Goal: Task Accomplishment & Management: Manage account settings

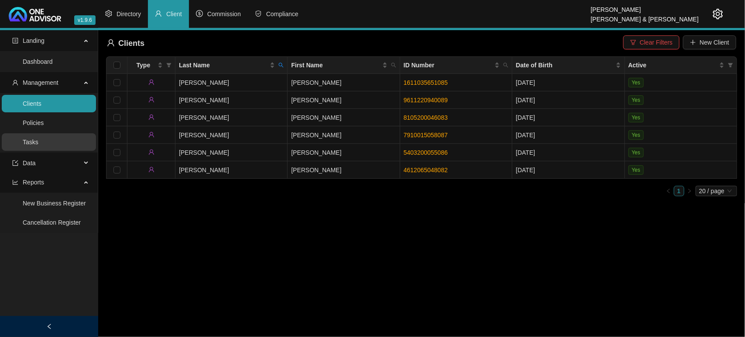
click at [38, 141] on link "Tasks" at bounding box center [31, 141] width 16 height 7
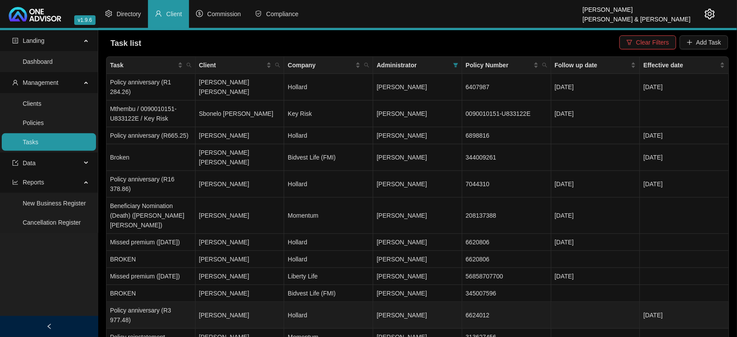
click at [265, 304] on td "[PERSON_NAME]" at bounding box center [240, 315] width 89 height 27
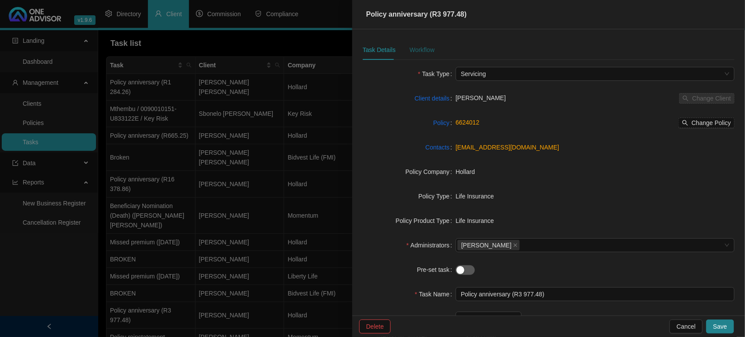
click at [420, 48] on div "Workflow" at bounding box center [422, 50] width 25 height 10
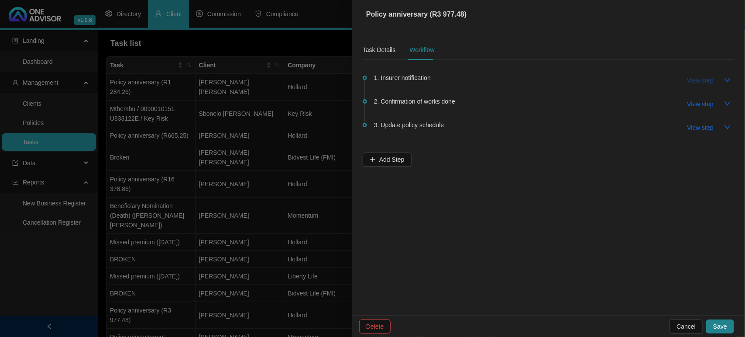
click at [699, 76] on span "View step" at bounding box center [701, 81] width 26 height 10
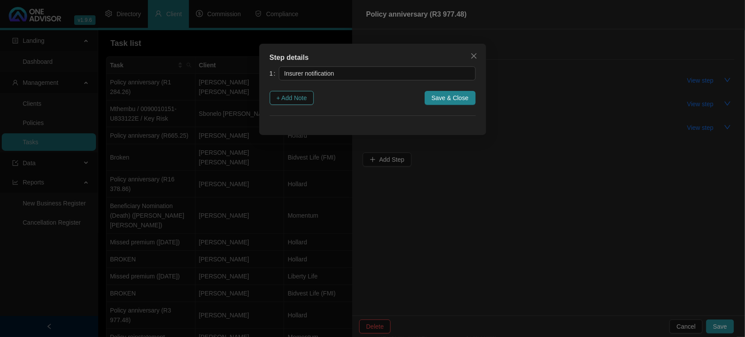
click at [289, 95] on span "+ Add Note" at bounding box center [292, 98] width 31 height 10
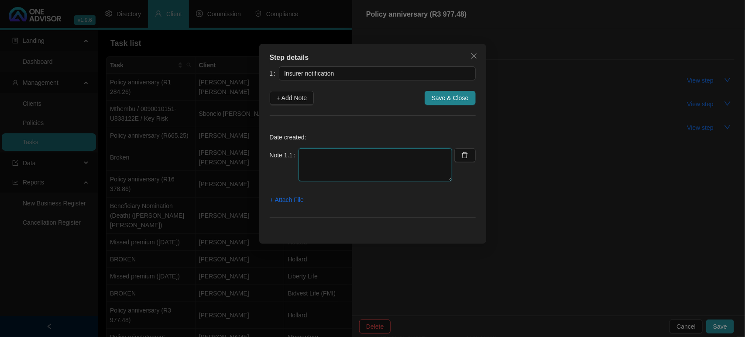
click at [317, 162] on textarea at bounding box center [376, 164] width 154 height 33
type textarea "[DATE] [PERSON_NAME] SENT LETTER FOR PROJECTED ANNIVERSARY"
click at [282, 193] on button "+ Attach File" at bounding box center [287, 200] width 34 height 14
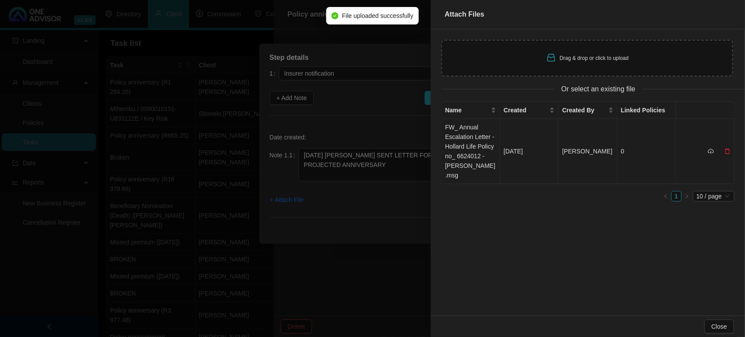
click at [496, 152] on td "FW_ Annual Escalation Letter - Hollard Life Policy no_ 6624012 - [PERSON_NAME].…" at bounding box center [471, 151] width 59 height 65
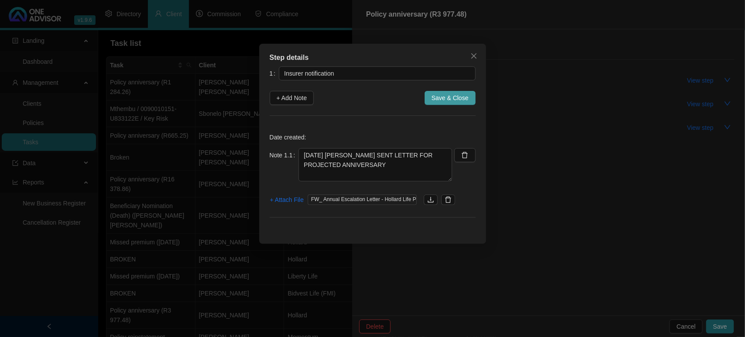
click at [446, 97] on span "Save & Close" at bounding box center [450, 98] width 37 height 10
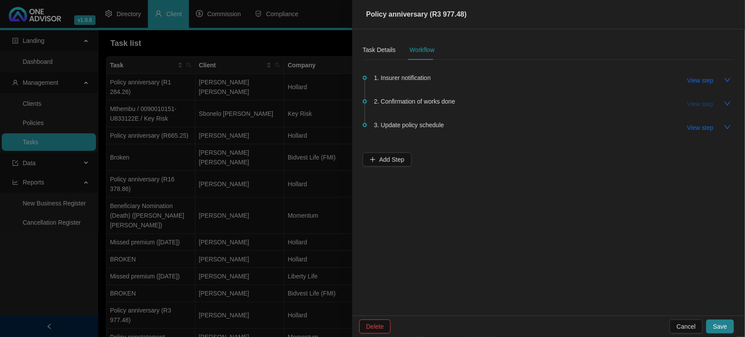
click at [701, 101] on span "View step" at bounding box center [701, 104] width 26 height 10
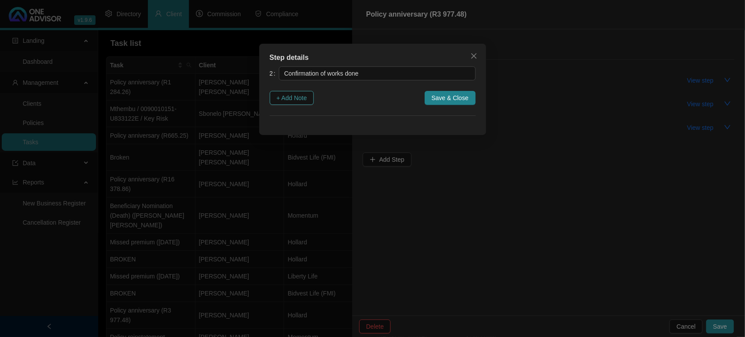
click at [311, 99] on button "+ Add Note" at bounding box center [292, 98] width 45 height 14
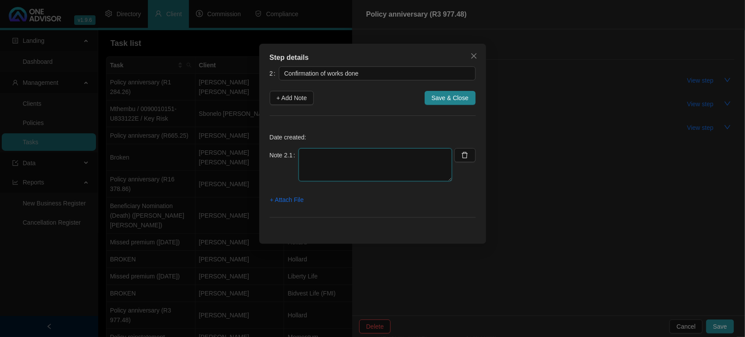
click at [313, 169] on textarea at bounding box center [376, 164] width 154 height 33
type textarea "From Subject Received Size Categories [PERSON_NAME] RE: Annual Escalation Notif…"
click at [317, 156] on textarea at bounding box center [376, 164] width 154 height 33
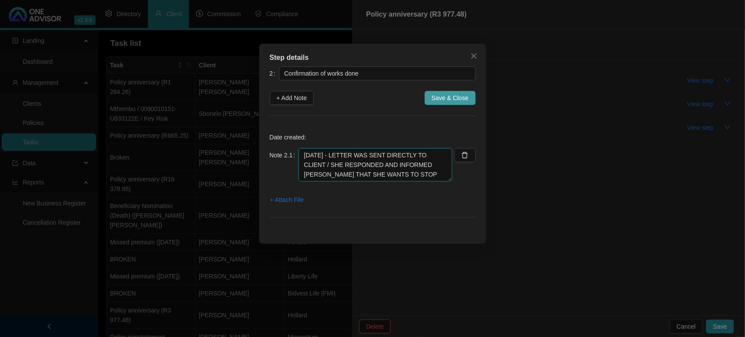
type textarea "[DATE] - LETTER WAS SENT DIRECTLY TO CLIENT / SHE RESPONDED AND INFORMED [PERSO…"
click at [440, 97] on span "Save & Close" at bounding box center [450, 98] width 37 height 10
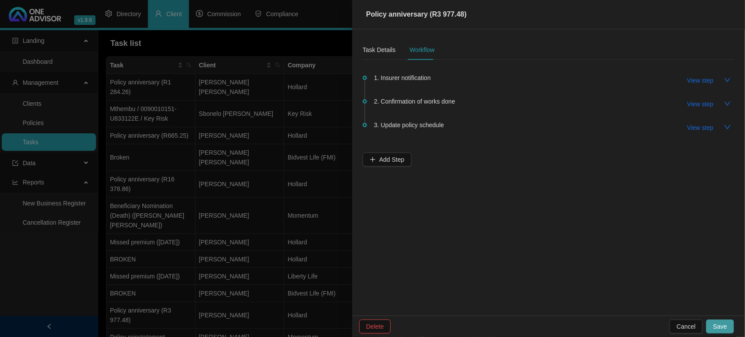
click at [723, 324] on span "Save" at bounding box center [720, 326] width 14 height 10
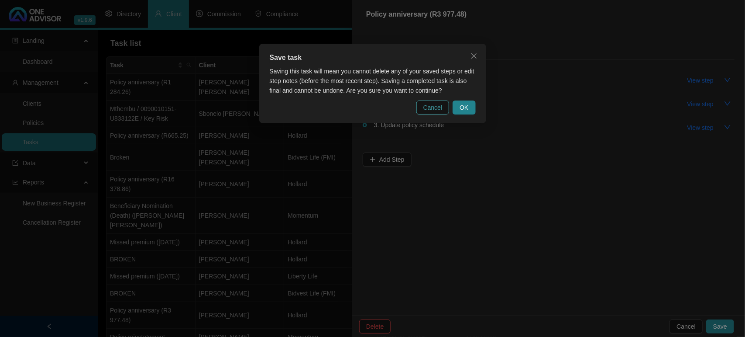
click at [435, 104] on span "Cancel" at bounding box center [433, 108] width 19 height 10
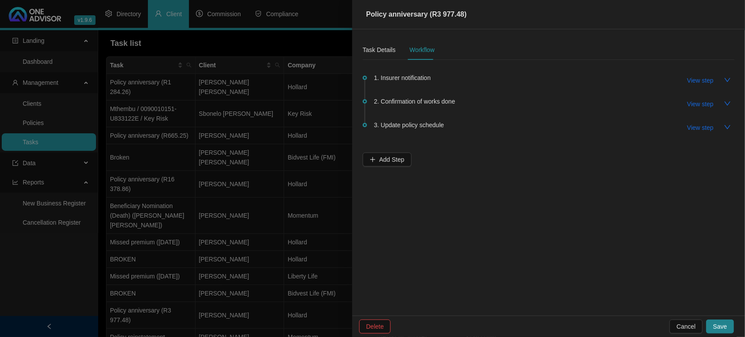
click at [404, 105] on span "2. Confirmation of works done" at bounding box center [414, 101] width 81 height 10
click at [682, 103] on button "View step" at bounding box center [701, 104] width 40 height 14
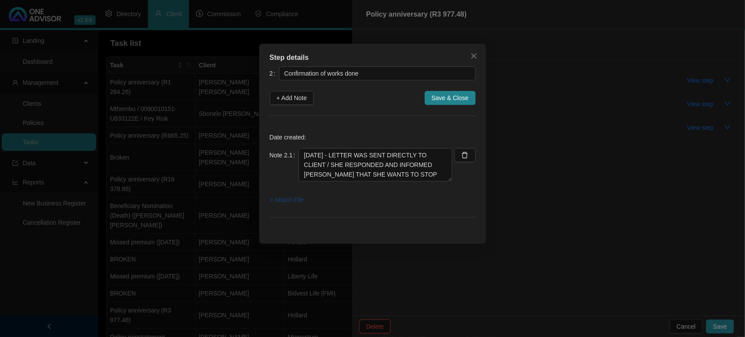
click at [286, 200] on span "+ Attach File" at bounding box center [287, 200] width 34 height 10
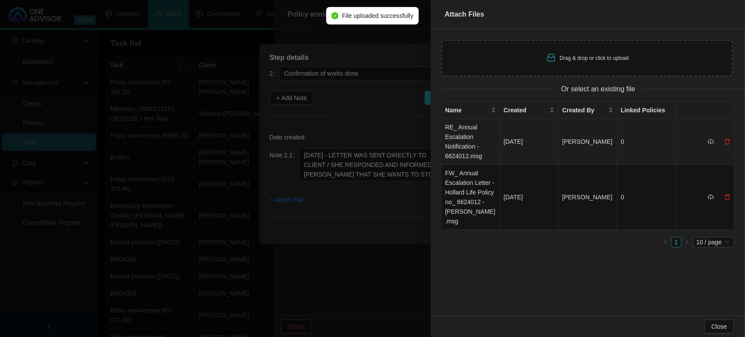
click at [462, 139] on td "RE_ Annual Escalation Notification - 6624012.msg" at bounding box center [471, 142] width 59 height 46
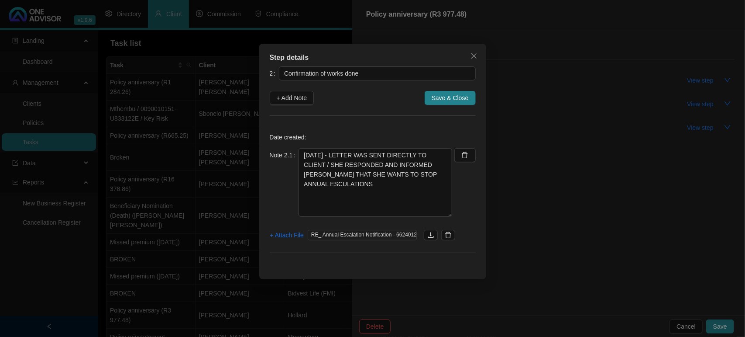
drag, startPoint x: 451, startPoint y: 179, endPoint x: 452, endPoint y: 215, distance: 35.4
click at [452, 215] on div "Note 2.1 [DATE] - LETTER WAS SENT DIRECTLY TO CLIENT / SHE RESPONDED AND INFORM…" at bounding box center [373, 187] width 206 height 79
click at [356, 204] on textarea "[DATE] - LETTER WAS SENT DIRECTLY TO CLIENT / SHE RESPONDED AND INFORMED [PERSO…" at bounding box center [376, 182] width 154 height 69
click at [429, 234] on icon "download" at bounding box center [430, 234] width 7 height 7
click at [294, 238] on span "+ Attach File" at bounding box center [287, 235] width 34 height 10
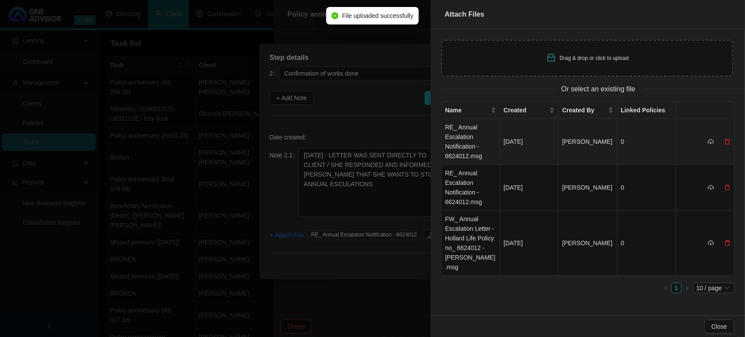
click at [467, 147] on td "RE_ Annual Escalation Notification - 6624012.msg" at bounding box center [471, 142] width 59 height 46
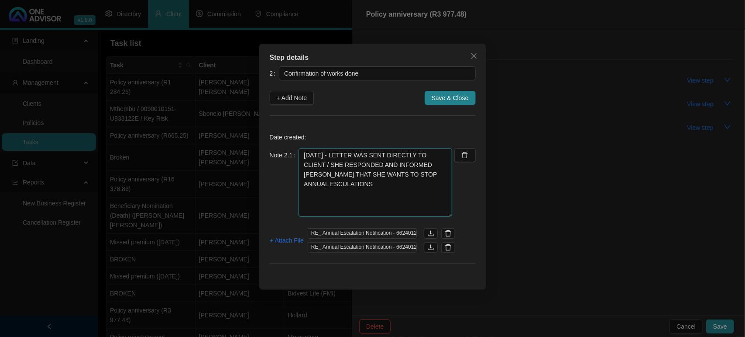
click at [416, 188] on textarea "[DATE] - LETTER WAS SENT DIRECTLY TO CLIENT / SHE RESPONDED AND INFORMED [PERSO…" at bounding box center [376, 182] width 154 height 69
click at [450, 173] on textarea "[DATE] - LETTER WAS SENT DIRECTLY TO CLIENT / SHE RESPONDED AND INFORMED [PERSO…" at bounding box center [376, 182] width 154 height 69
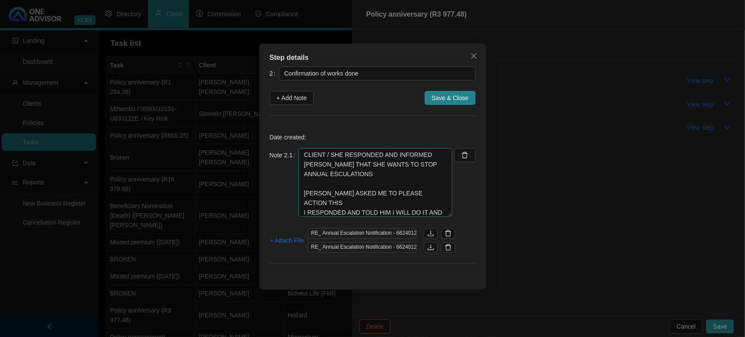
click at [368, 175] on textarea "[DATE] - LETTER WAS SENT DIRECTLY TO CLIENT / SHE RESPONDED AND INFORMED [PERSO…" at bounding box center [376, 182] width 154 height 69
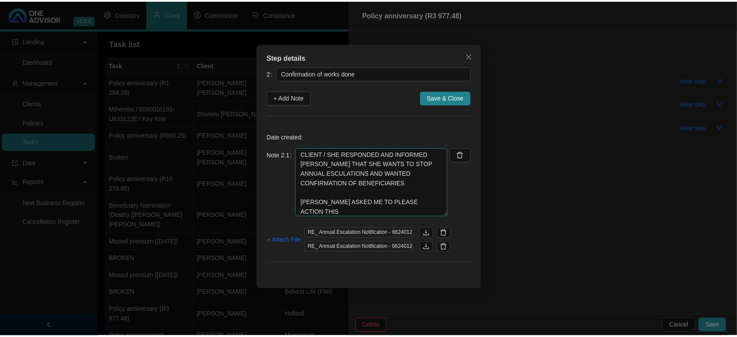
scroll to position [22, 0]
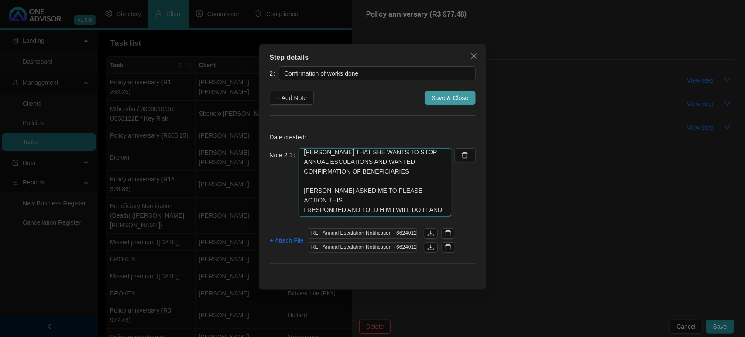
type textarea "[DATE] - LETTER WAS SENT DIRECTLY TO CLIENT / SHE RESPONDED AND INFORMED [PERSO…"
click at [431, 100] on button "Save & Close" at bounding box center [450, 98] width 51 height 14
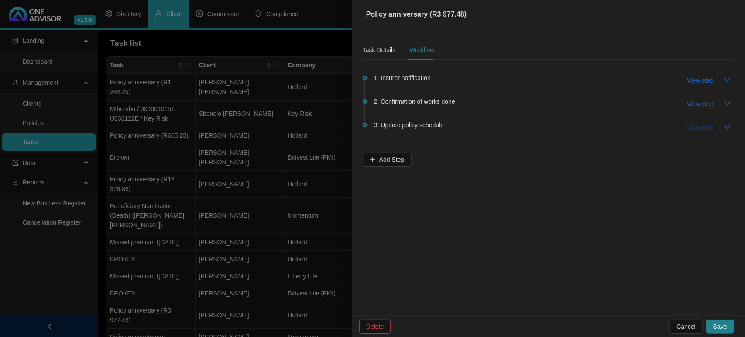
click at [694, 127] on span "View step" at bounding box center [701, 128] width 26 height 10
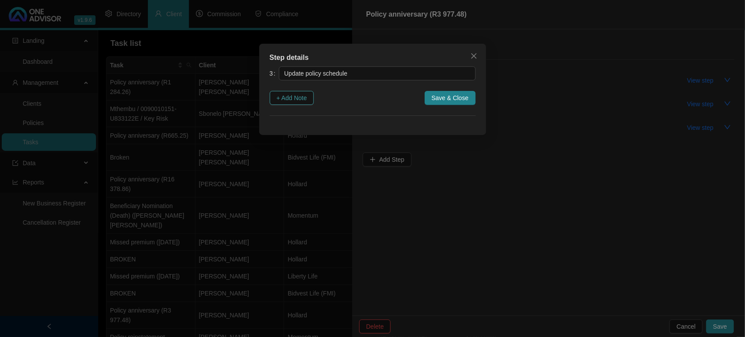
click at [293, 94] on span "+ Add Note" at bounding box center [292, 98] width 31 height 10
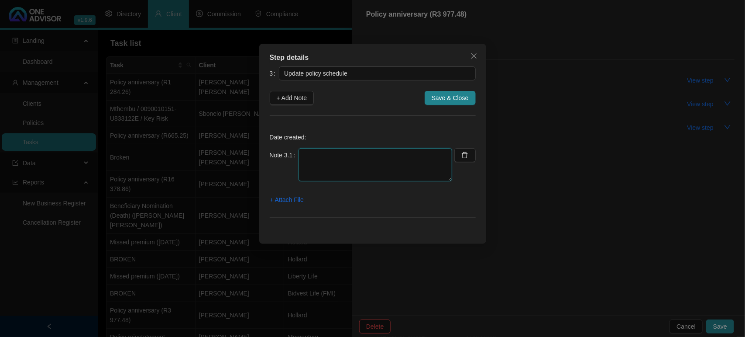
drag, startPoint x: 327, startPoint y: 167, endPoint x: 339, endPoint y: 165, distance: 12.8
click at [330, 167] on textarea at bounding box center [376, 164] width 154 height 33
type textarea "WILL UPDATE THIS WHEN REQUEST IS DONE ON NEW TASK"
click at [457, 101] on span "Save & Close" at bounding box center [450, 98] width 37 height 10
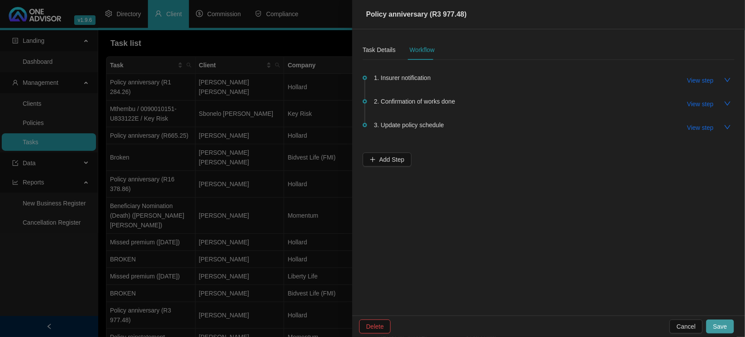
click at [723, 327] on span "Save" at bounding box center [720, 326] width 14 height 10
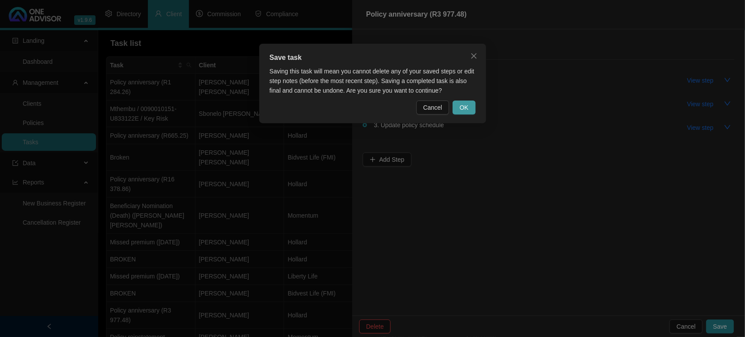
click at [469, 103] on button "OK" at bounding box center [464, 107] width 23 height 14
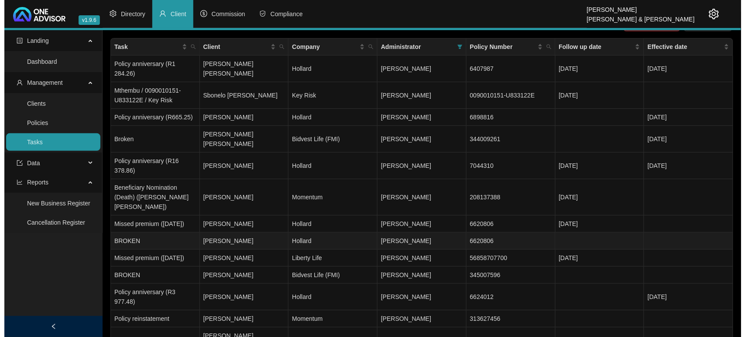
scroll to position [0, 0]
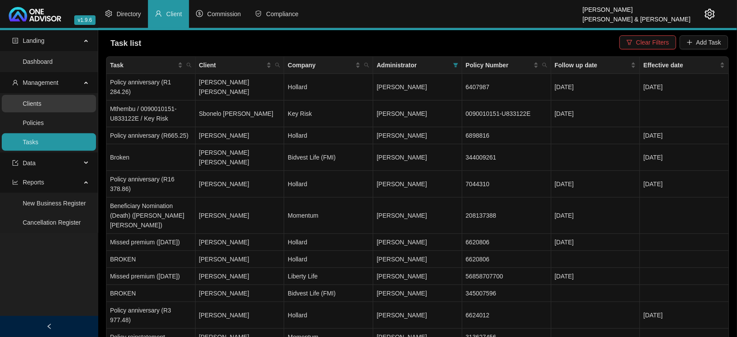
click at [41, 100] on link "Clients" at bounding box center [32, 103] width 19 height 7
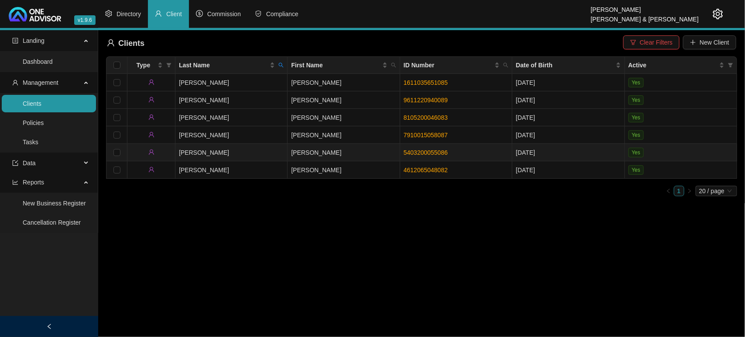
click at [252, 150] on td "[PERSON_NAME]" at bounding box center [232, 152] width 112 height 17
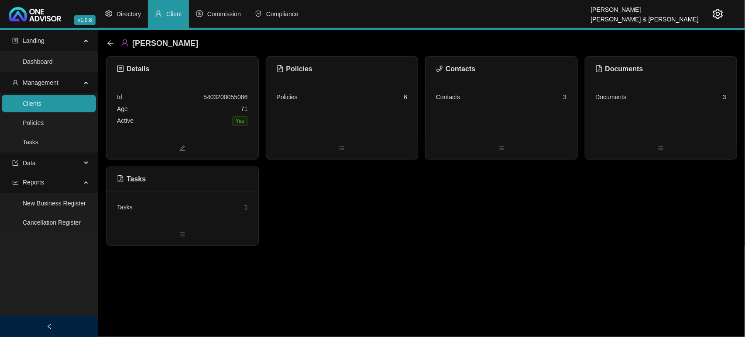
click at [41, 100] on link "Clients" at bounding box center [32, 103] width 19 height 7
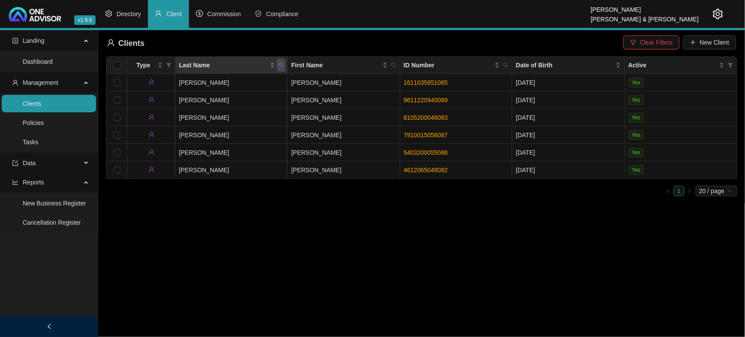
click at [282, 65] on icon "search" at bounding box center [281, 64] width 5 height 5
type input "bullimore"
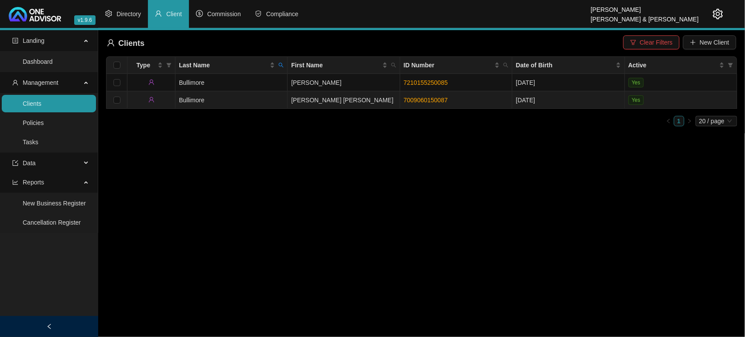
click at [239, 101] on td "Bullimore" at bounding box center [232, 99] width 112 height 17
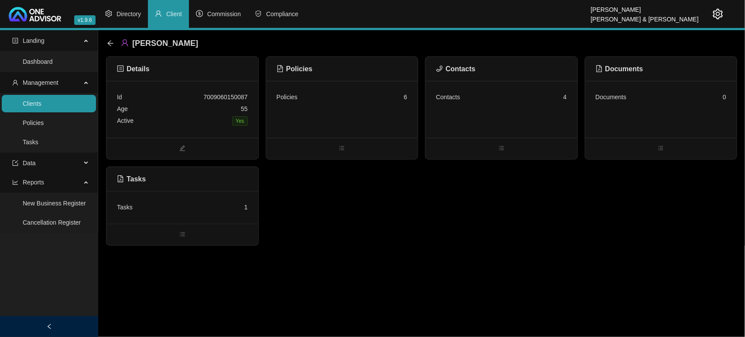
click at [206, 219] on div "Tasks 1" at bounding box center [183, 207] width 152 height 33
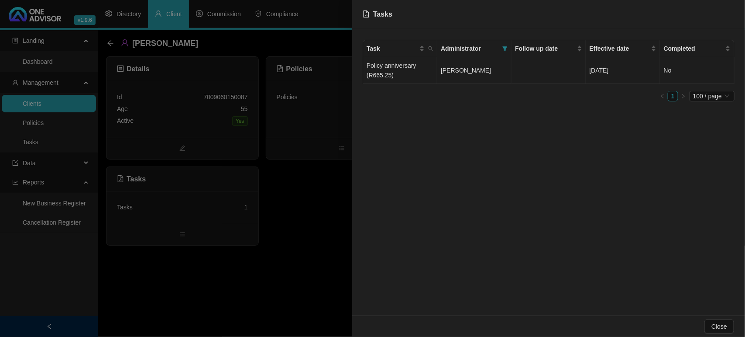
click at [448, 72] on span "[PERSON_NAME]" at bounding box center [466, 70] width 50 height 7
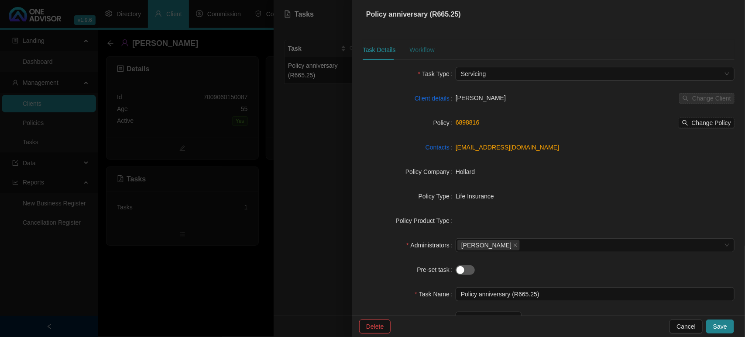
click at [415, 49] on div "Workflow" at bounding box center [422, 50] width 25 height 10
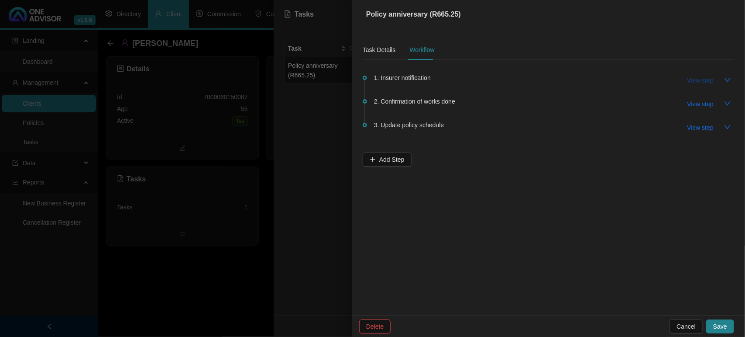
click at [709, 82] on span "View step" at bounding box center [701, 81] width 26 height 10
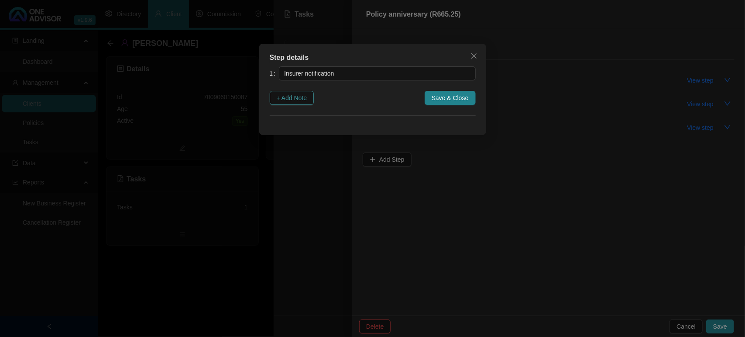
click at [313, 98] on button "+ Add Note" at bounding box center [292, 98] width 45 height 14
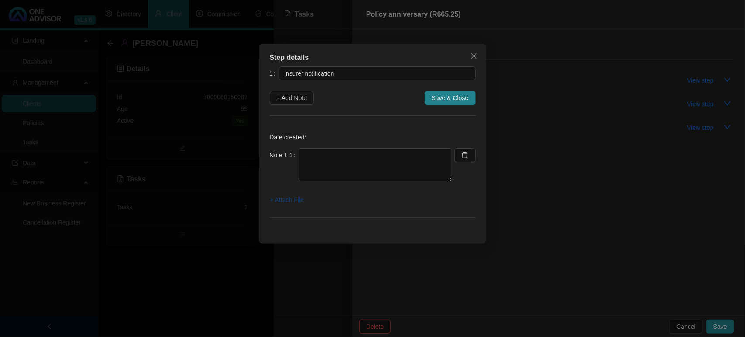
click at [293, 202] on span "+ Attach File" at bounding box center [287, 200] width 34 height 10
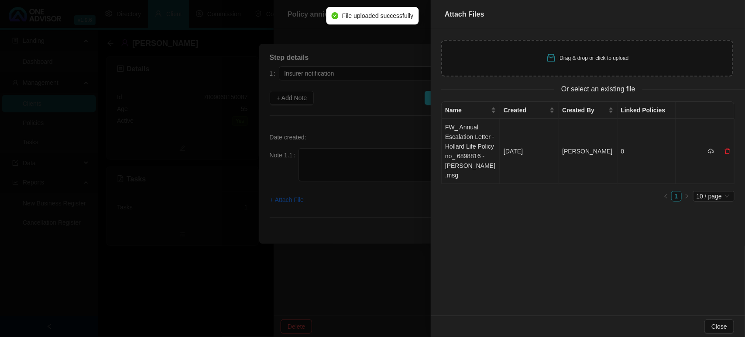
click at [455, 151] on td "FW_ Annual Escalation Letter - Hollard Life Policy no_ 6898816 - [PERSON_NAME].…" at bounding box center [471, 151] width 59 height 65
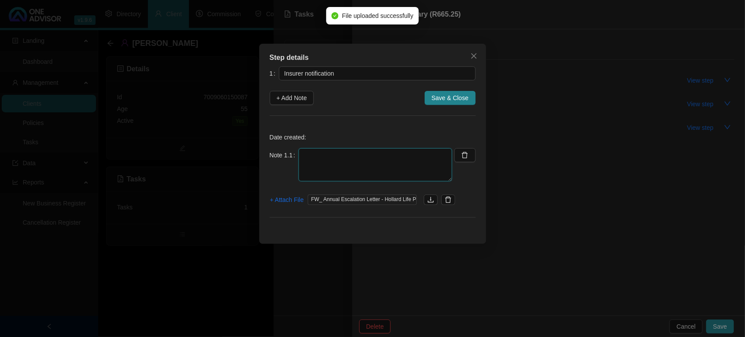
click at [381, 155] on textarea at bounding box center [376, 164] width 154 height 33
type textarea "0"
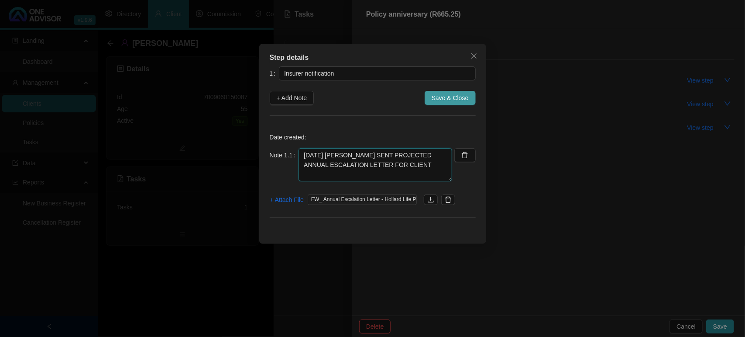
type textarea "[DATE] [PERSON_NAME] SENT PROJECTED ANNUAL ESCALATION LETTER FOR CLIENT"
click at [445, 97] on span "Save & Close" at bounding box center [450, 98] width 37 height 10
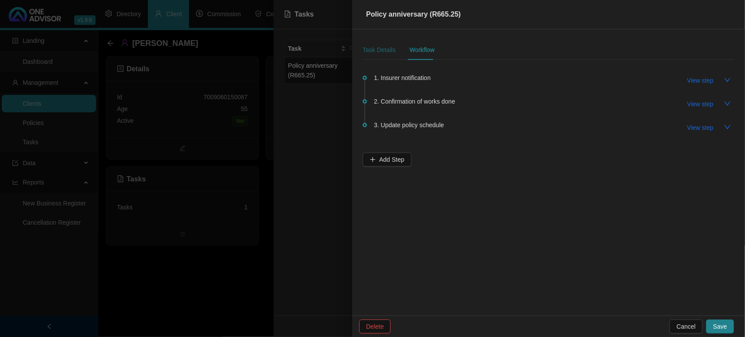
click at [381, 47] on div "Task Details" at bounding box center [379, 50] width 33 height 10
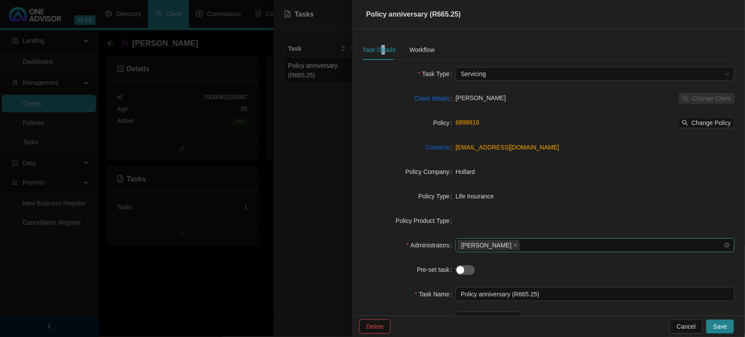
scroll to position [80, 0]
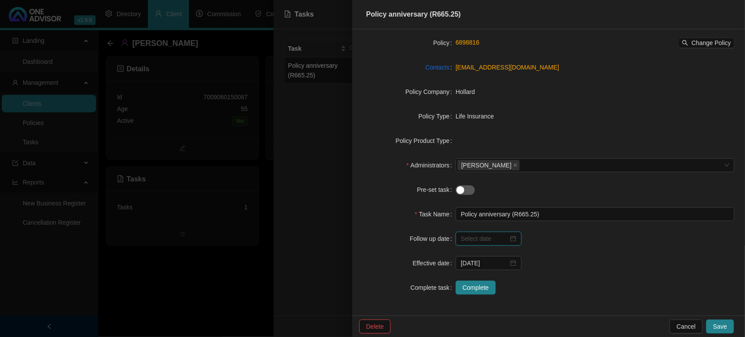
click at [498, 235] on input at bounding box center [485, 239] width 48 height 10
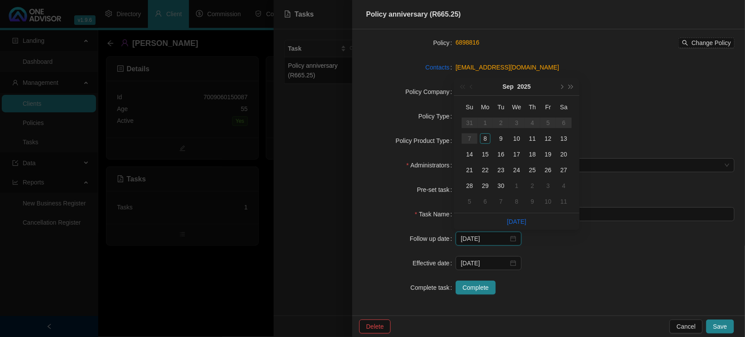
type input "[DATE]"
click at [562, 88] on span "next-year" at bounding box center [561, 86] width 4 height 4
type input "[DATE]"
click at [481, 137] on div "6" at bounding box center [485, 138] width 10 height 10
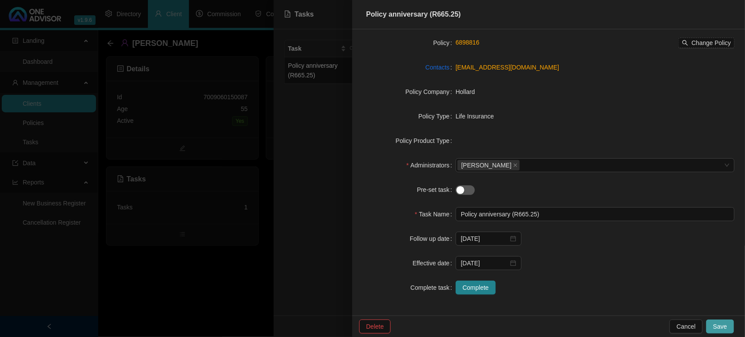
click at [722, 324] on span "Save" at bounding box center [720, 326] width 14 height 10
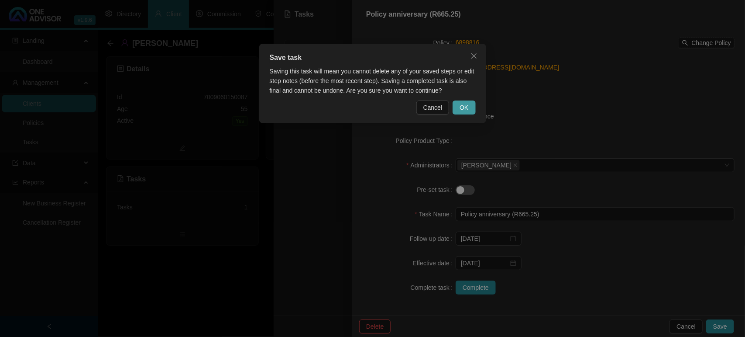
click at [464, 106] on span "OK" at bounding box center [464, 108] width 9 height 10
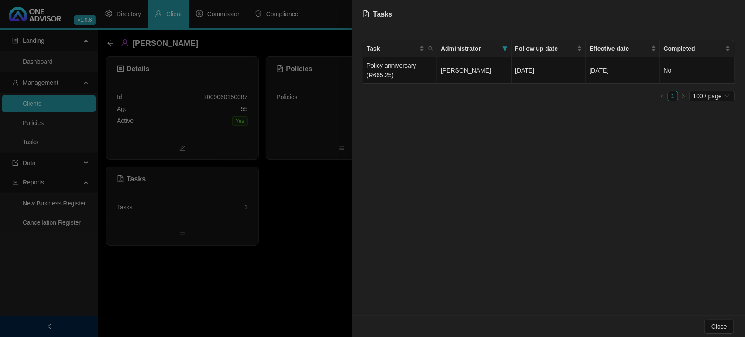
click at [302, 251] on div at bounding box center [372, 168] width 745 height 337
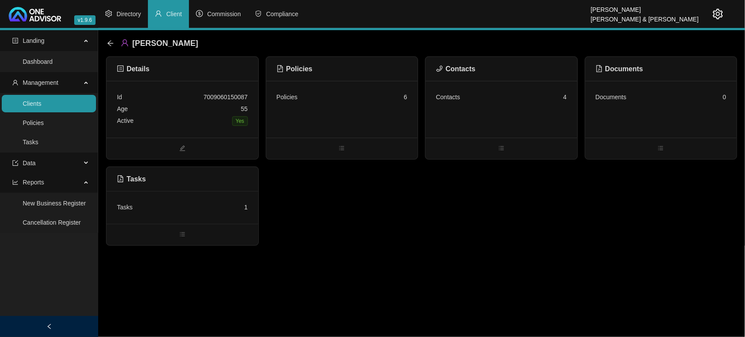
click at [41, 107] on link "Clients" at bounding box center [32, 103] width 19 height 7
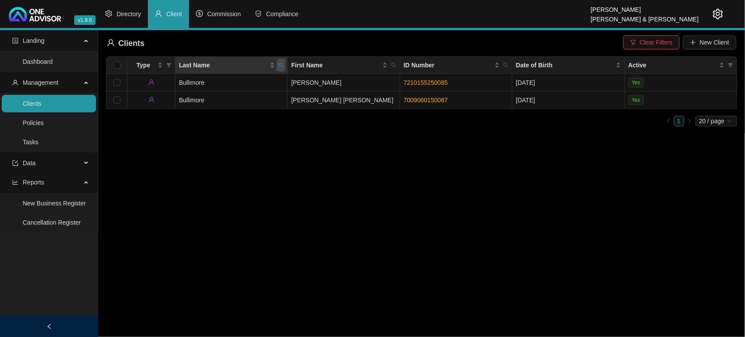
click at [277, 65] on span "Last Name" at bounding box center [281, 65] width 9 height 13
type input "NDONGENI"
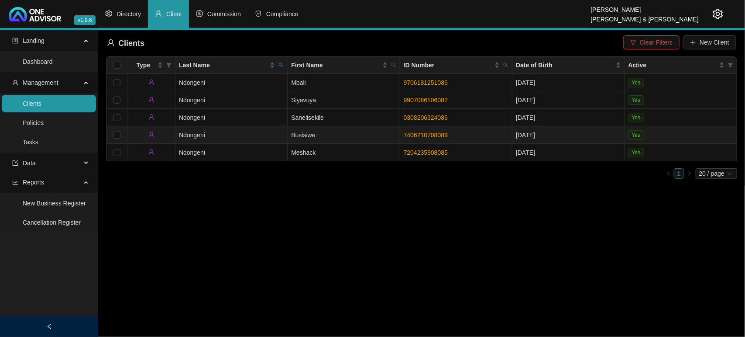
click at [245, 138] on td "Ndongeni" at bounding box center [232, 134] width 112 height 17
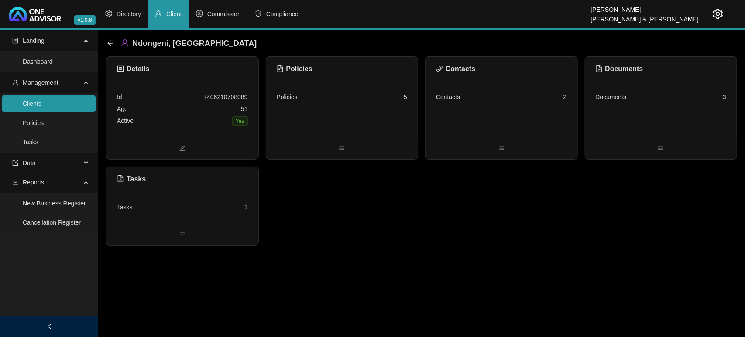
click at [203, 215] on div "Tasks 1" at bounding box center [183, 207] width 152 height 33
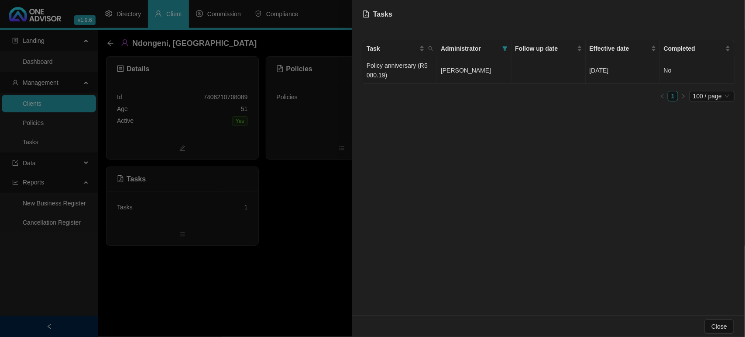
click at [491, 76] on td "[PERSON_NAME]" at bounding box center [475, 70] width 74 height 27
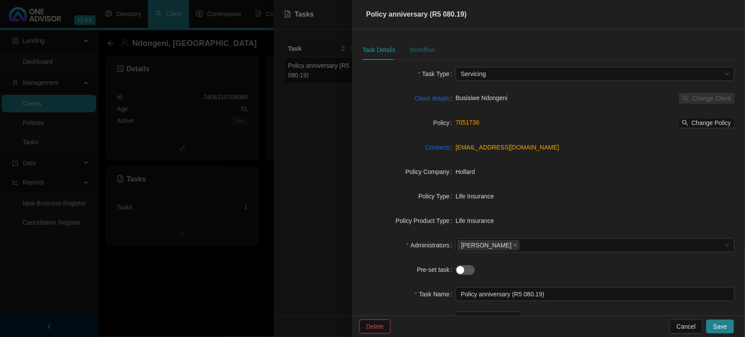
click at [425, 49] on div "Workflow" at bounding box center [422, 50] width 25 height 10
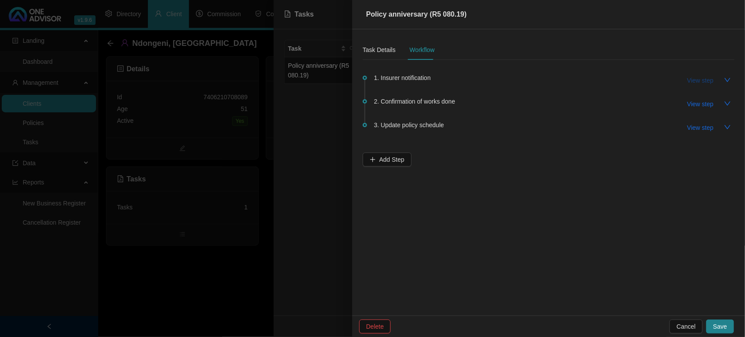
click at [701, 77] on span "View step" at bounding box center [701, 81] width 26 height 10
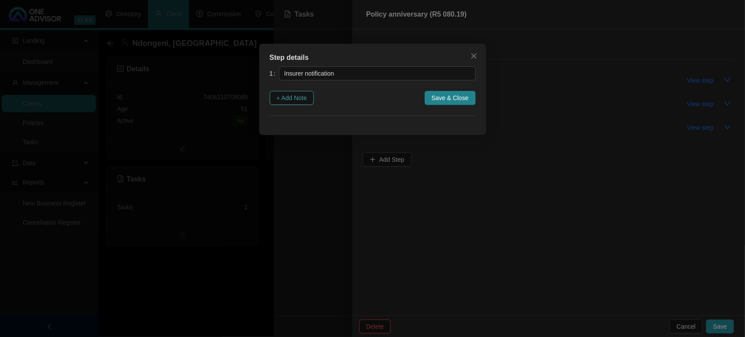
click at [282, 97] on span "+ Add Note" at bounding box center [292, 98] width 31 height 10
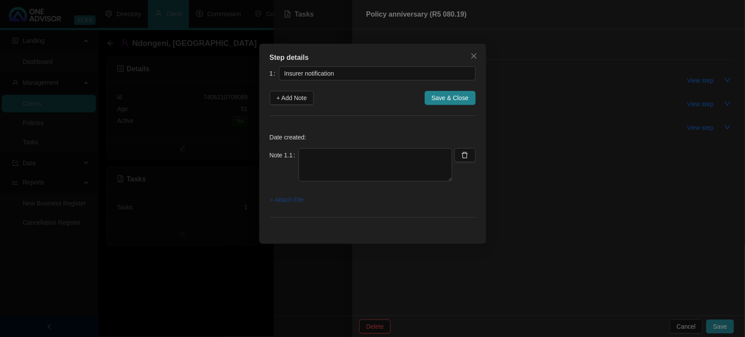
click at [293, 195] on span "+ Attach File" at bounding box center [287, 200] width 34 height 10
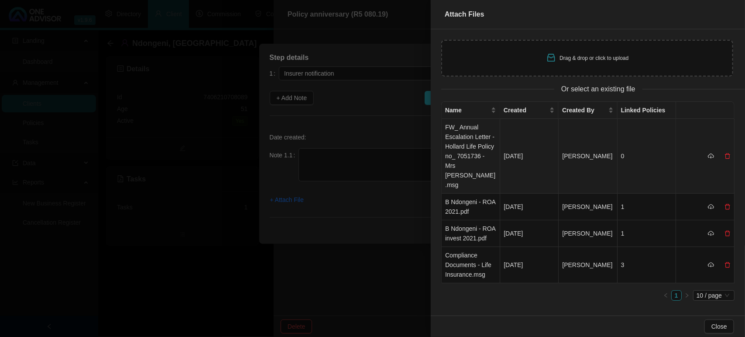
click at [463, 143] on td "FW_ Annual Escalation Letter - Hollard Life Policy no_ 7051736 - Mrs [PERSON_NA…" at bounding box center [471, 156] width 59 height 75
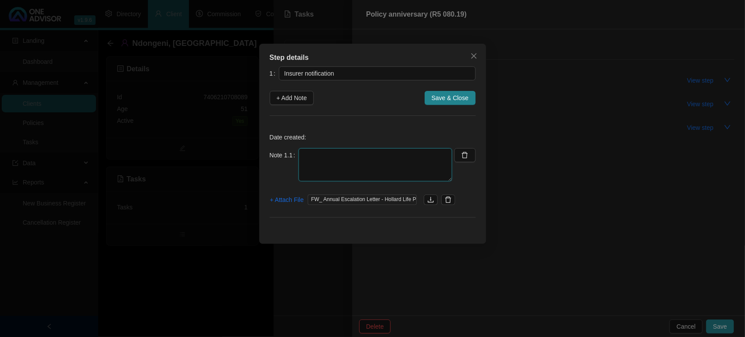
click at [333, 151] on textarea at bounding box center [376, 164] width 154 height 33
type textarea "[DATE] [PERSON_NAME] SENT ANNUAL PROJECTED ESCALATION LETTER"
click at [451, 99] on span "Save & Close" at bounding box center [450, 98] width 37 height 10
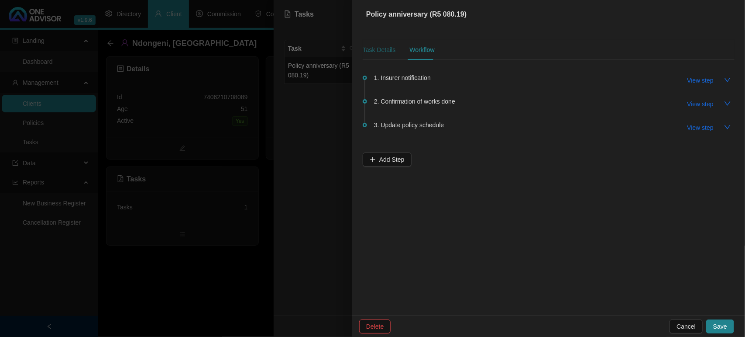
click at [375, 50] on div "Task Details" at bounding box center [379, 50] width 33 height 10
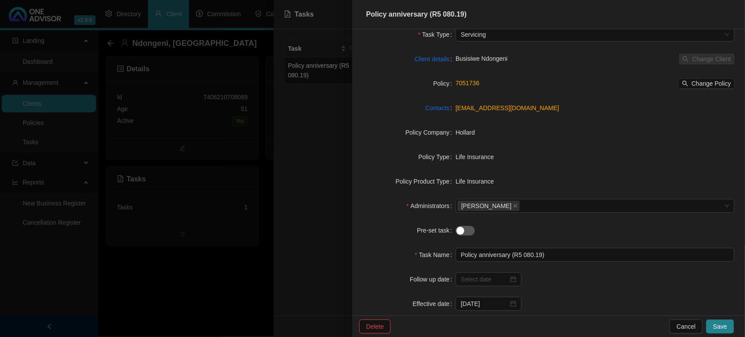
scroll to position [80, 0]
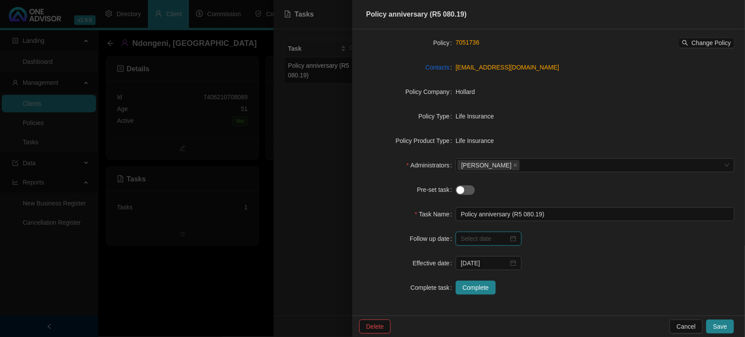
click at [490, 239] on input at bounding box center [485, 239] width 48 height 10
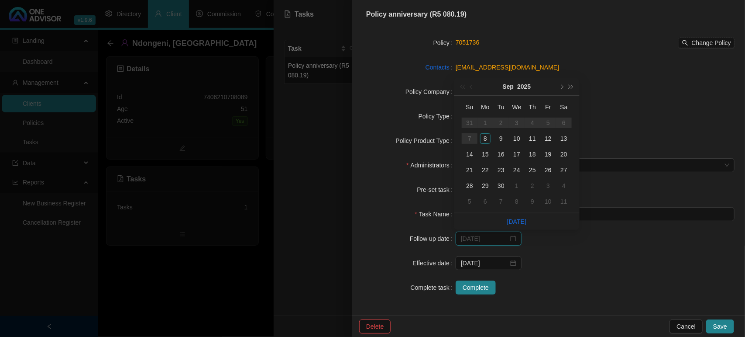
type input "[DATE]"
click at [563, 86] on span "next-year" at bounding box center [561, 86] width 4 height 4
type input "[DATE]"
click at [486, 141] on div "6" at bounding box center [485, 138] width 10 height 10
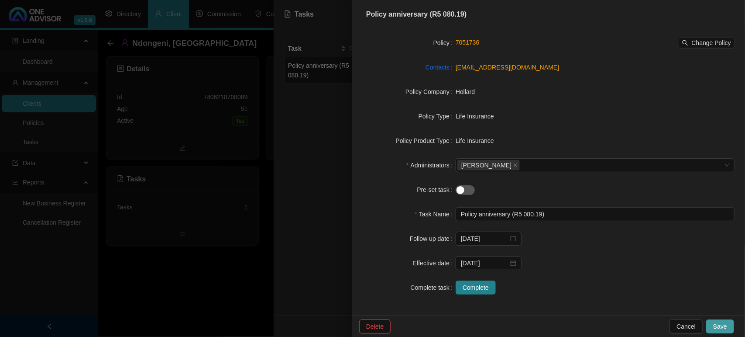
click at [718, 324] on span "Save" at bounding box center [720, 326] width 14 height 10
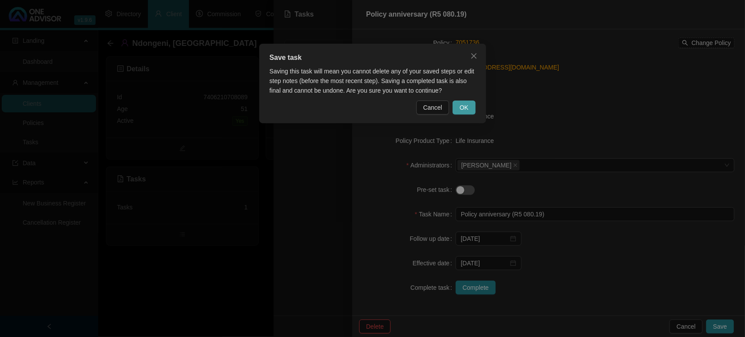
click at [464, 112] on span "OK" at bounding box center [464, 108] width 9 height 10
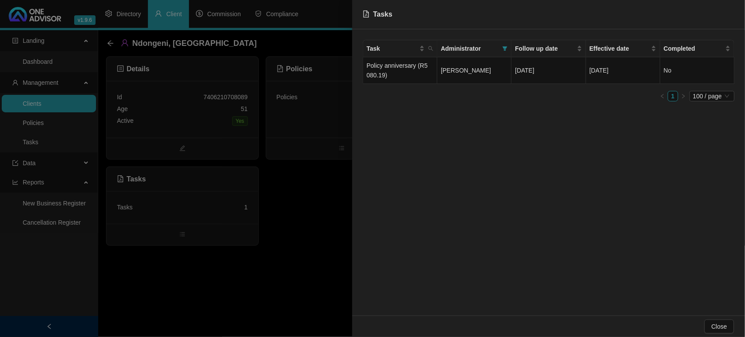
drag, startPoint x: 307, startPoint y: 232, endPoint x: 306, endPoint y: 227, distance: 4.5
click at [307, 230] on div at bounding box center [372, 168] width 745 height 337
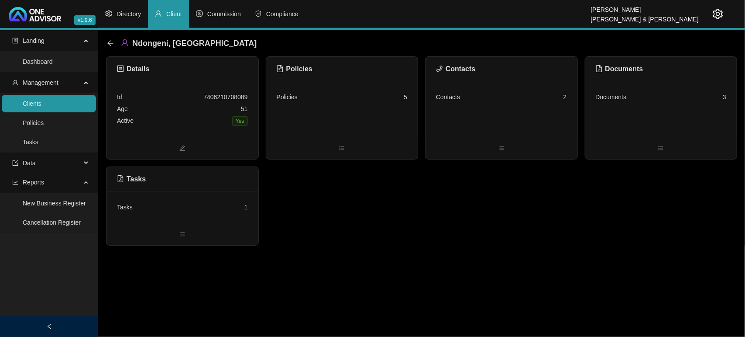
click at [41, 100] on link "Clients" at bounding box center [32, 103] width 19 height 7
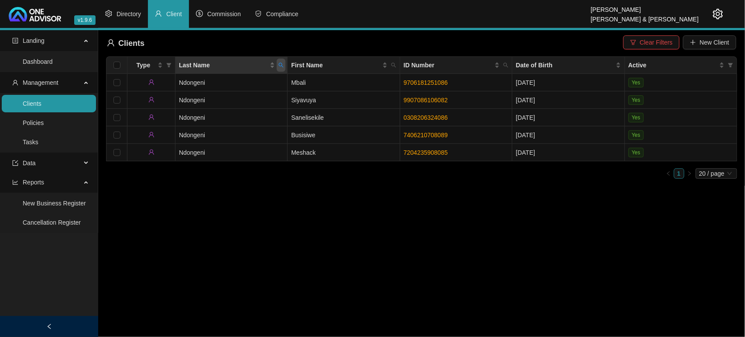
click at [282, 64] on icon "search" at bounding box center [281, 65] width 5 height 5
type input "FRIEND"
click at [217, 99] on span "Search" at bounding box center [224, 100] width 19 height 10
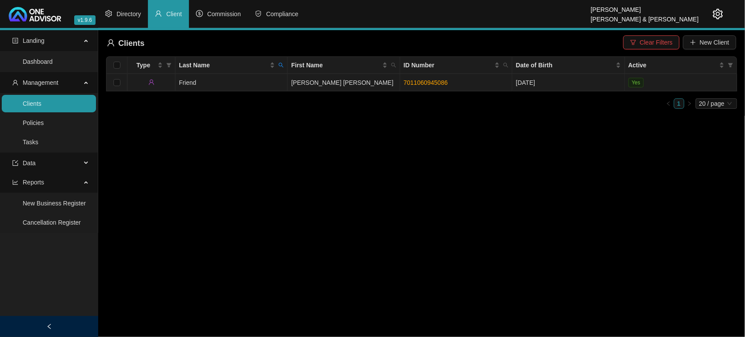
click at [323, 84] on td "[PERSON_NAME] [PERSON_NAME]" at bounding box center [344, 82] width 112 height 17
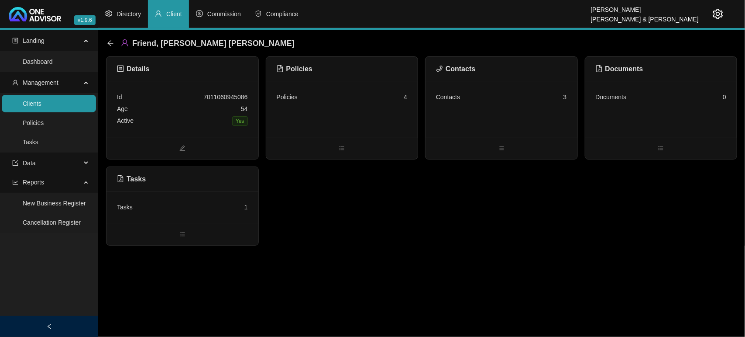
click at [206, 215] on div "Tasks 1" at bounding box center [183, 207] width 152 height 33
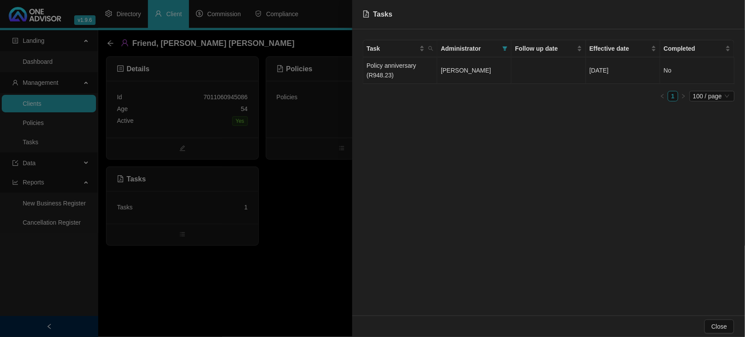
click at [537, 64] on td at bounding box center [549, 70] width 74 height 27
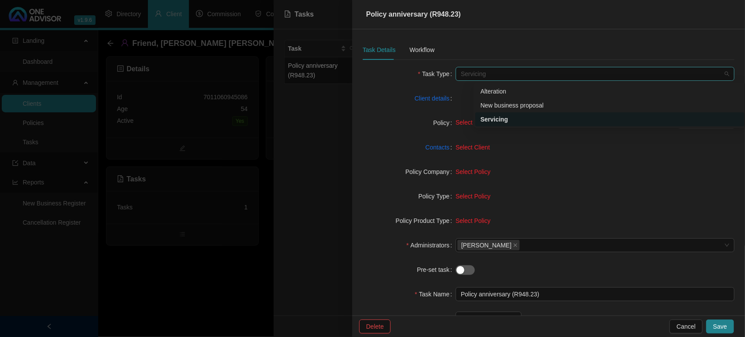
click at [487, 71] on span "Servicing" at bounding box center [595, 73] width 269 height 13
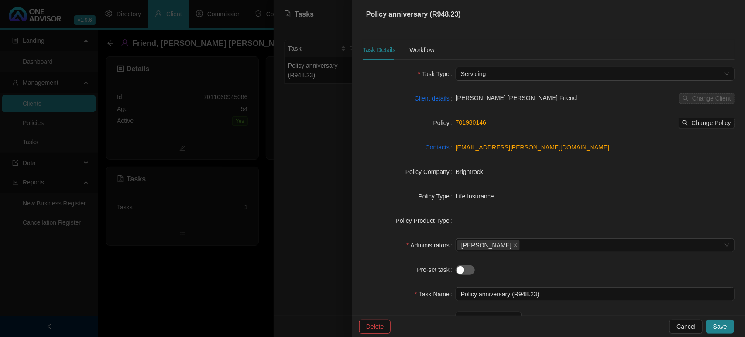
click at [374, 138] on form "Task Type Servicing Client details [PERSON_NAME] [PERSON_NAME] Friend Change Cl…" at bounding box center [549, 220] width 372 height 307
click at [422, 49] on div "Workflow" at bounding box center [422, 50] width 25 height 10
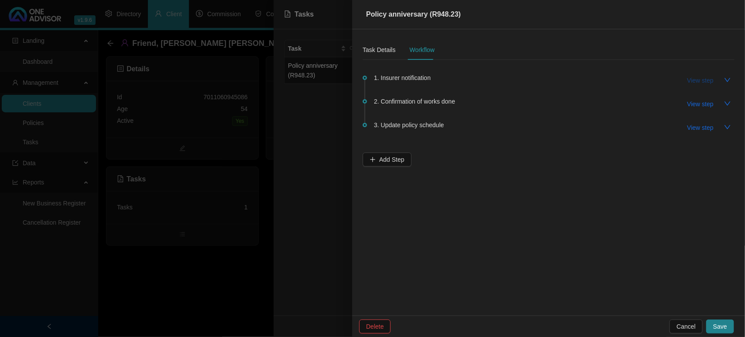
click at [695, 80] on span "View step" at bounding box center [701, 81] width 26 height 10
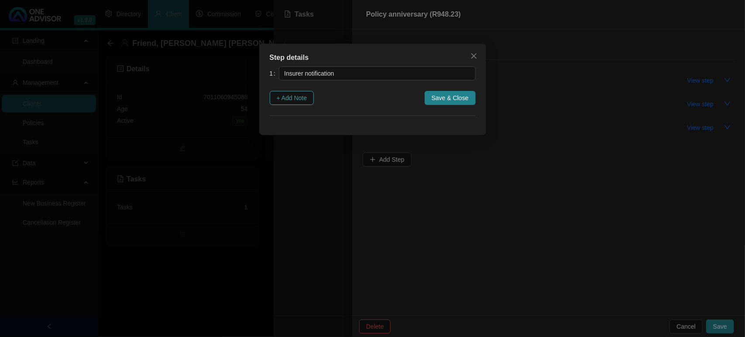
click at [297, 97] on span "+ Add Note" at bounding box center [292, 98] width 31 height 10
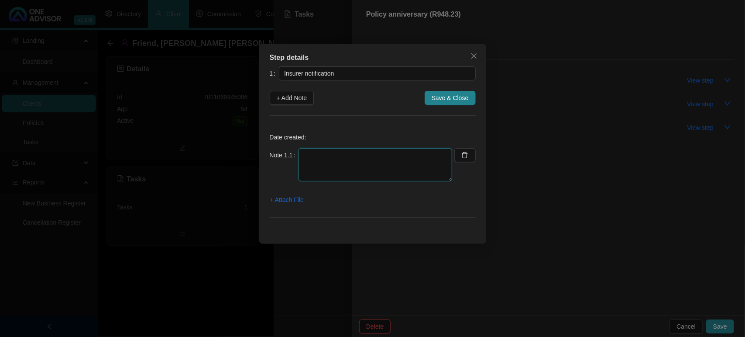
click at [367, 165] on textarea at bounding box center [376, 164] width 154 height 33
type textarea "[DATE] BRIGHTROCK SENT ANNIVERSARY DIRECTLY TO THE CLIENT"
click at [300, 199] on span "+ Attach File" at bounding box center [287, 200] width 34 height 10
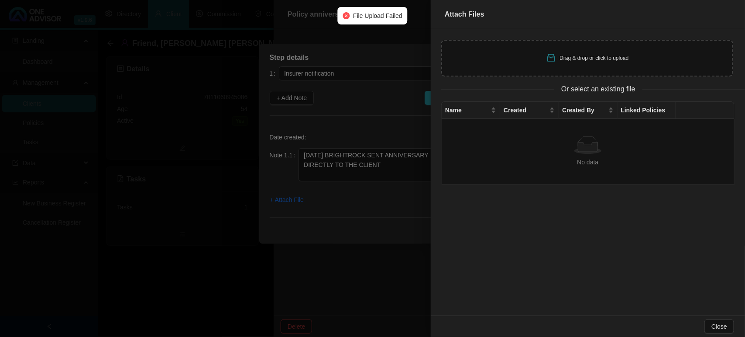
click at [166, 153] on div at bounding box center [372, 168] width 745 height 337
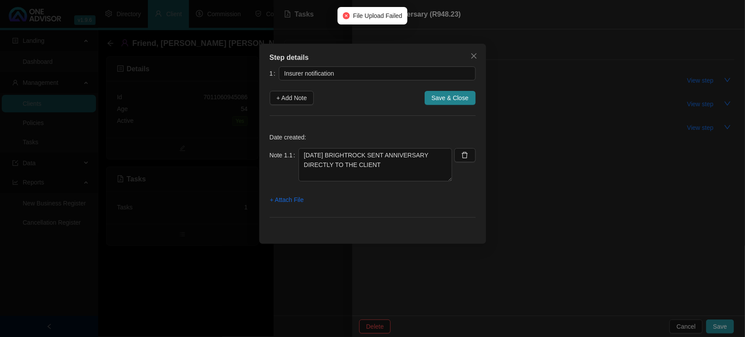
click at [166, 153] on div "Step details 1 Insurer notification + Add Note Save & Close Date created: Note …" at bounding box center [372, 168] width 745 height 337
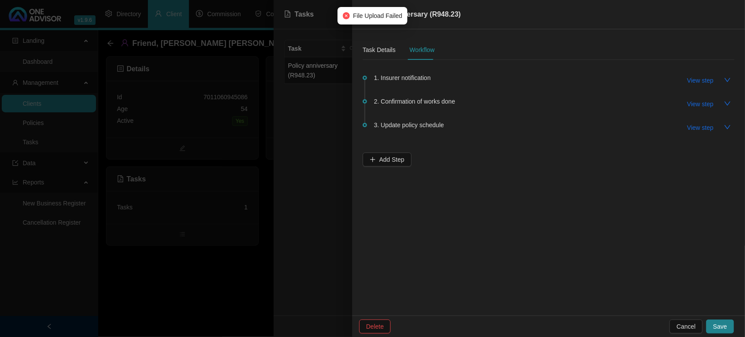
click at [246, 243] on div at bounding box center [372, 168] width 745 height 337
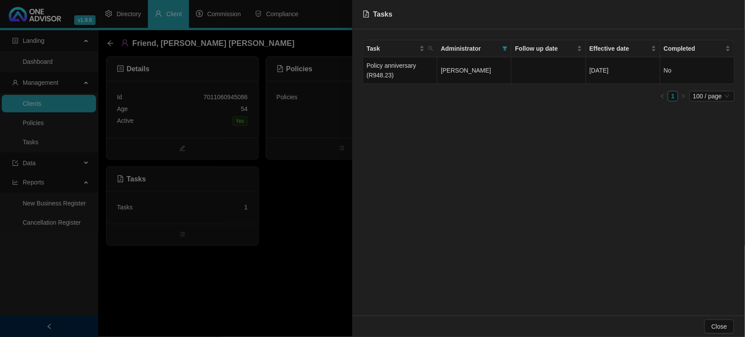
click at [273, 258] on div at bounding box center [372, 168] width 745 height 337
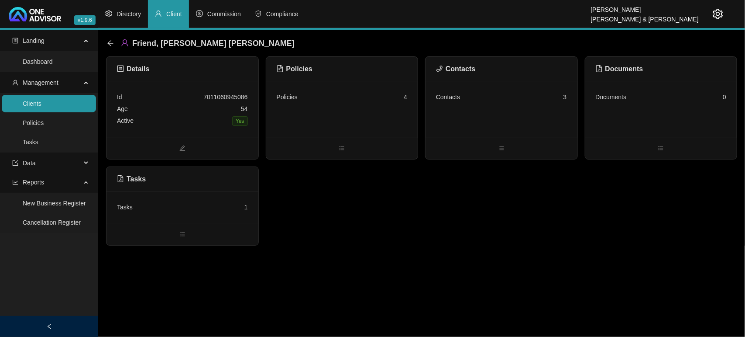
click at [196, 196] on div "Tasks 1" at bounding box center [183, 207] width 152 height 33
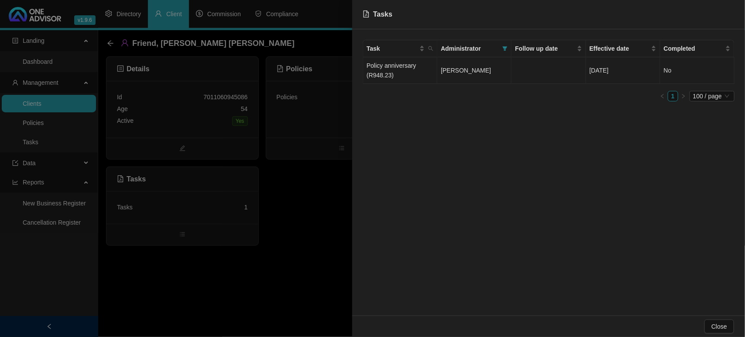
click at [410, 75] on td "Policy anniversary (R948.23)" at bounding box center [400, 70] width 74 height 27
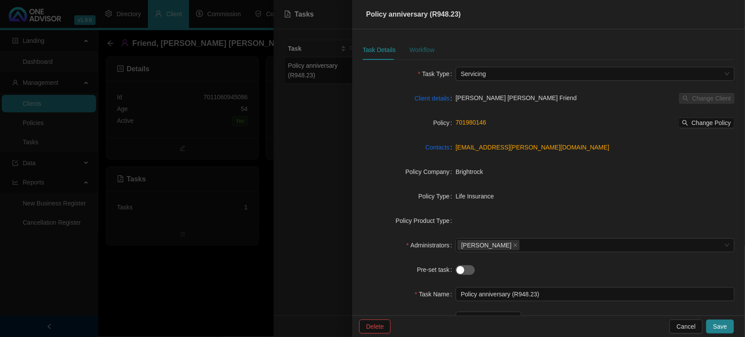
click at [414, 50] on div "Workflow" at bounding box center [422, 50] width 25 height 10
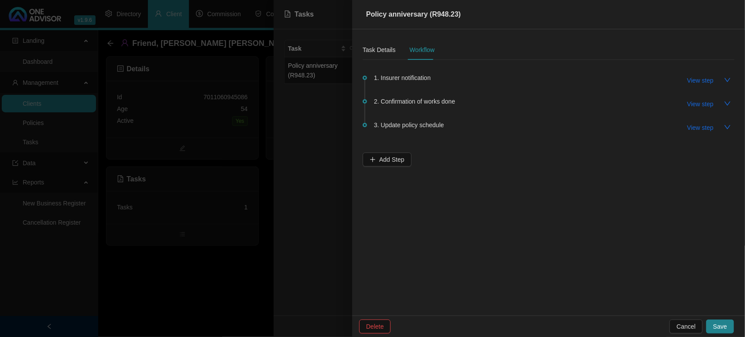
drag, startPoint x: 197, startPoint y: 286, endPoint x: 193, endPoint y: 283, distance: 5.6
click at [198, 289] on div at bounding box center [372, 168] width 745 height 337
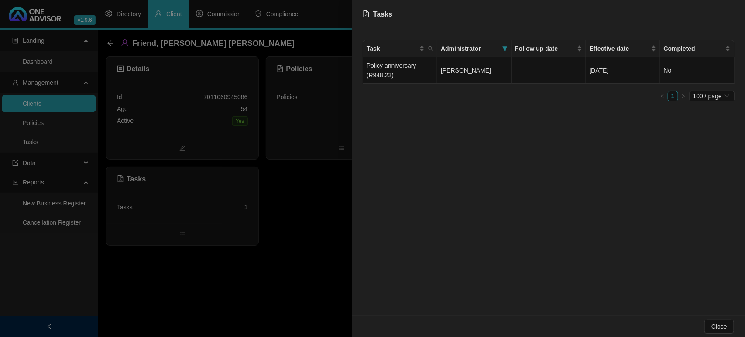
drag, startPoint x: 187, startPoint y: 278, endPoint x: 191, endPoint y: 285, distance: 8.0
click at [191, 285] on div at bounding box center [372, 168] width 745 height 337
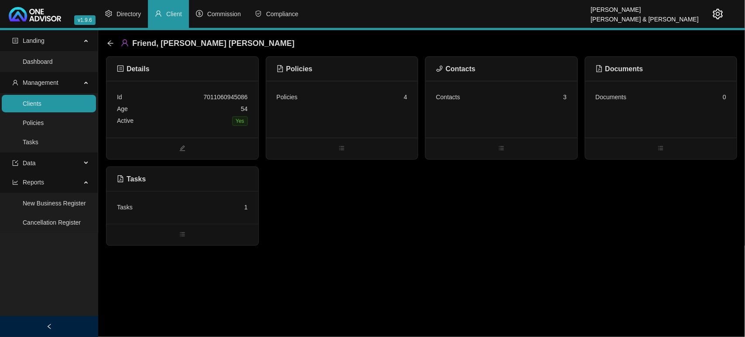
click at [106, 42] on div "Friend, [PERSON_NAME] [PERSON_NAME]" at bounding box center [421, 43] width 631 height 26
click at [108, 43] on icon "arrow-left" at bounding box center [110, 43] width 6 height 6
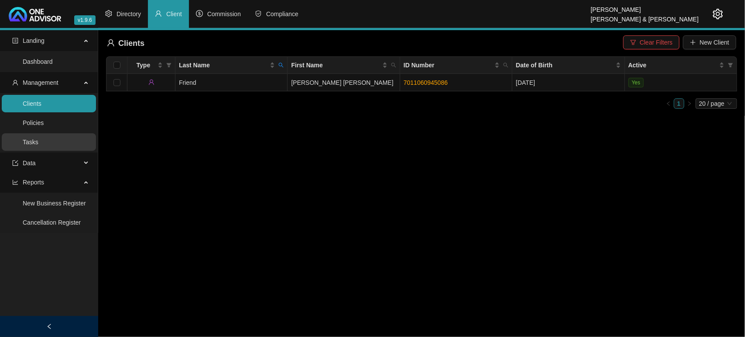
click at [38, 138] on link "Tasks" at bounding box center [31, 141] width 16 height 7
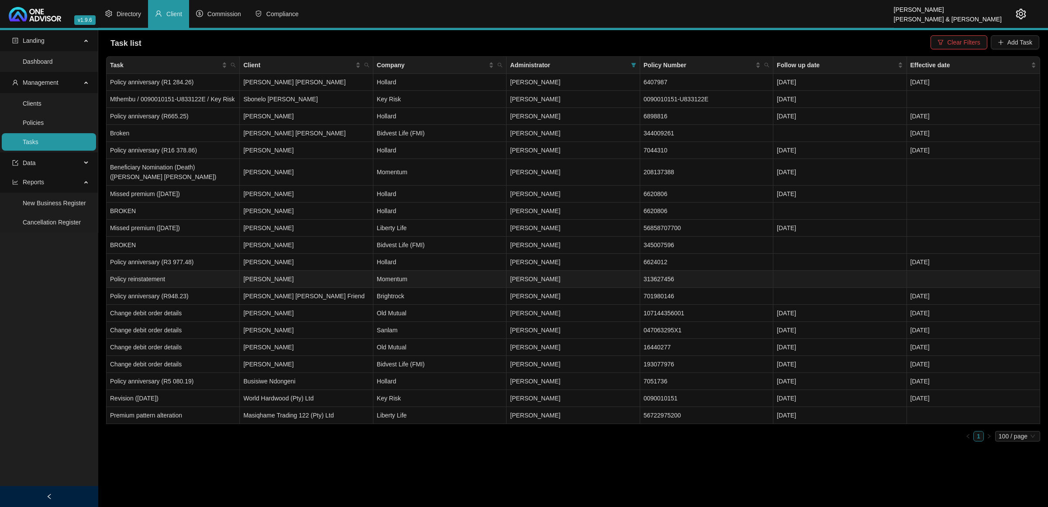
click at [469, 274] on td "Momentum" at bounding box center [439, 279] width 133 height 17
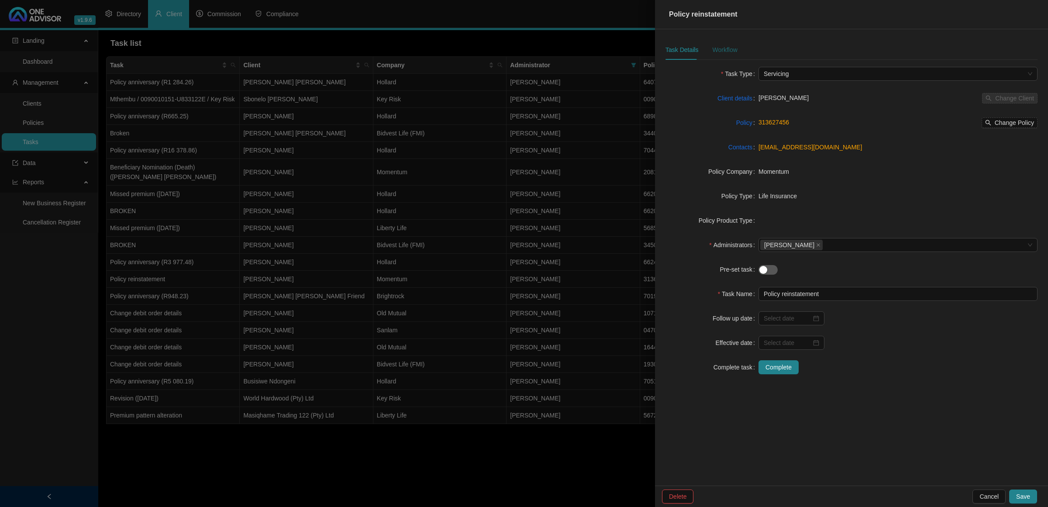
click at [726, 53] on div "Workflow" at bounding box center [724, 50] width 25 height 10
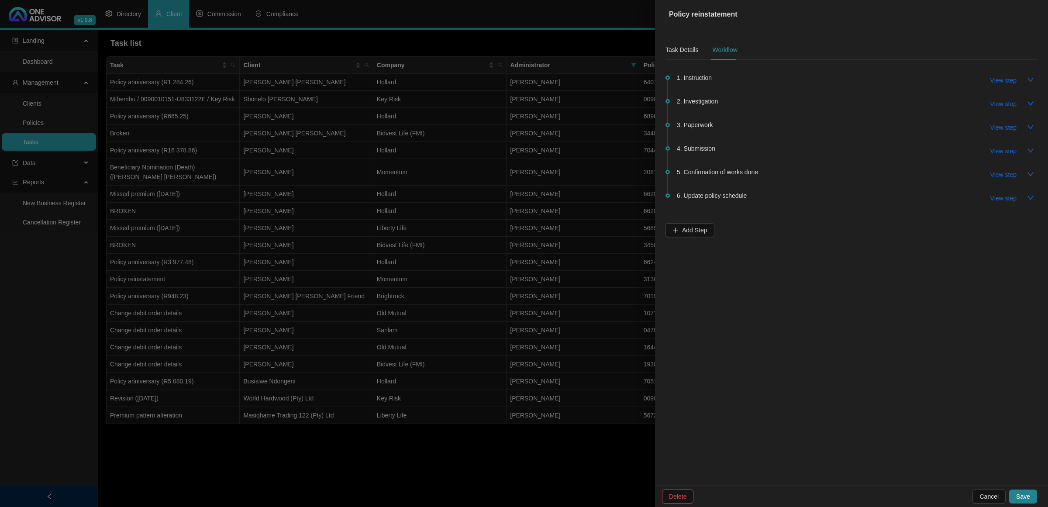
click at [745, 110] on li "2. Investigation View step" at bounding box center [851, 111] width 372 height 24
click at [745, 106] on span "View step" at bounding box center [1003, 104] width 26 height 10
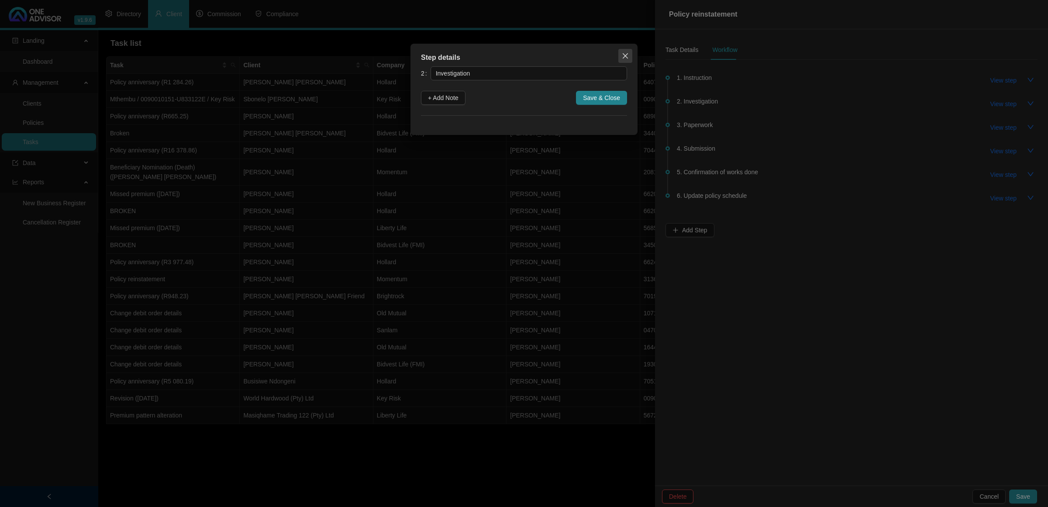
click at [623, 59] on icon "close" at bounding box center [625, 55] width 7 height 7
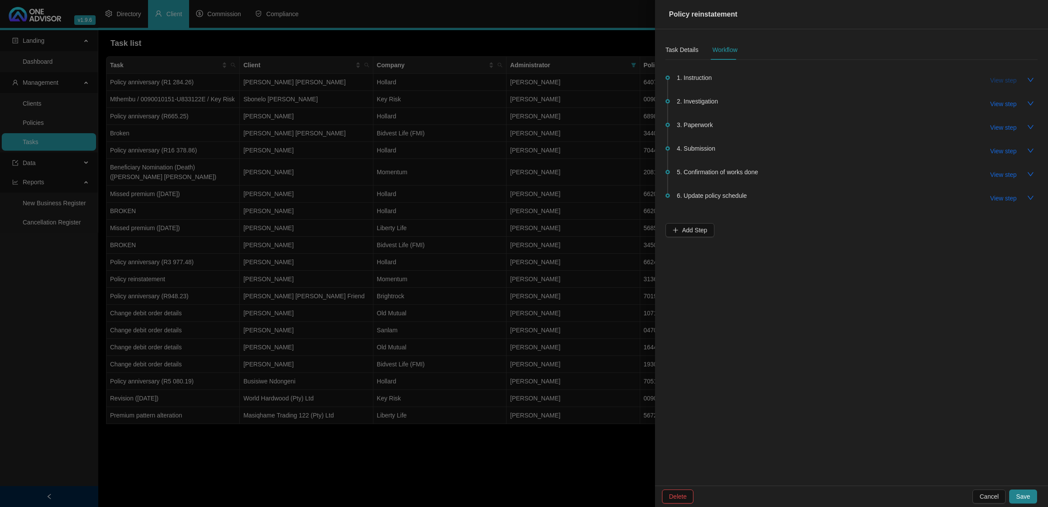
click at [745, 79] on span "View step" at bounding box center [1003, 81] width 26 height 10
type input "Instruction"
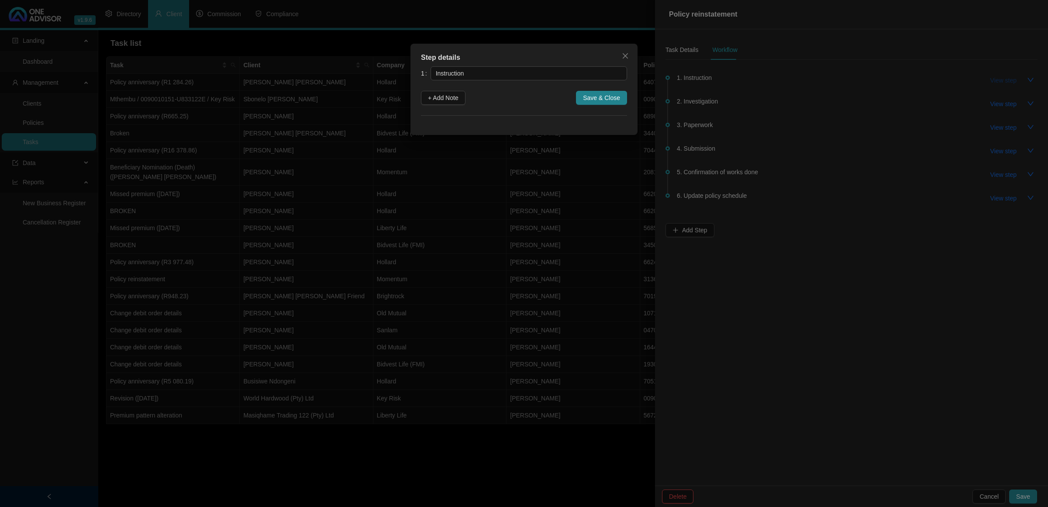
click at [745, 79] on div "Step details 1 Instruction + Add Note Save & Close Cancel OK" at bounding box center [524, 253] width 1048 height 507
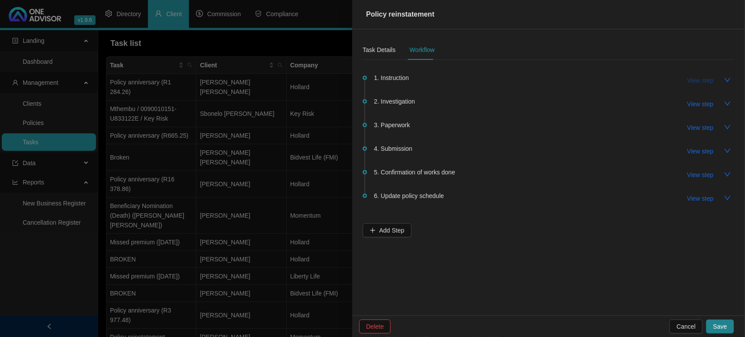
click at [697, 82] on span "View step" at bounding box center [701, 81] width 26 height 10
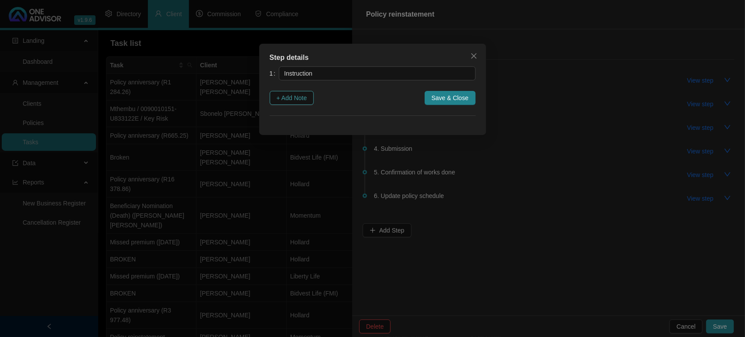
click at [307, 99] on span "+ Add Note" at bounding box center [292, 98] width 31 height 10
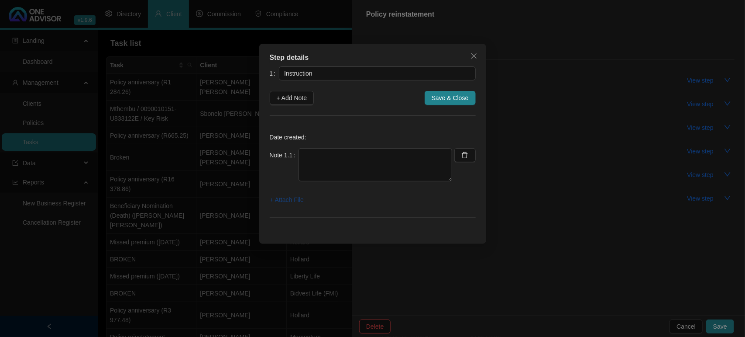
click at [291, 198] on span "+ Attach File" at bounding box center [287, 200] width 34 height 10
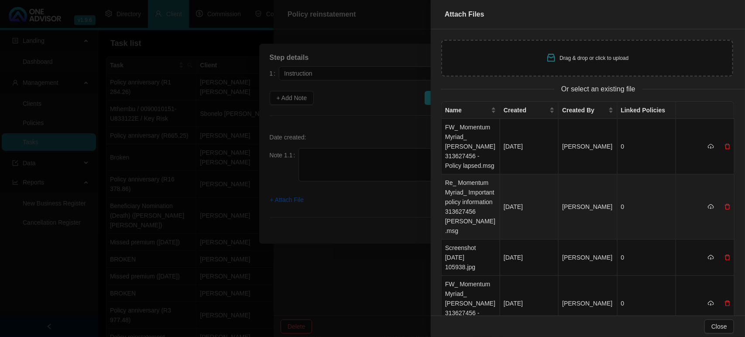
click at [460, 204] on td "Re_ Momentum Myriad_ Important policy information 313627456 [PERSON_NAME].msg" at bounding box center [471, 206] width 59 height 65
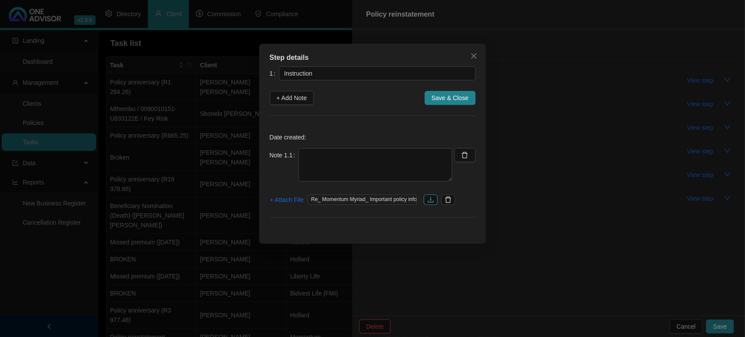
click at [432, 199] on icon "download" at bounding box center [430, 199] width 7 height 7
click at [365, 147] on div "Date created: Note 1.1 + Attach File Re_ Momentum Myriad_ Important policy info…" at bounding box center [373, 177] width 206 height 102
click at [361, 156] on textarea at bounding box center [376, 164] width 154 height 33
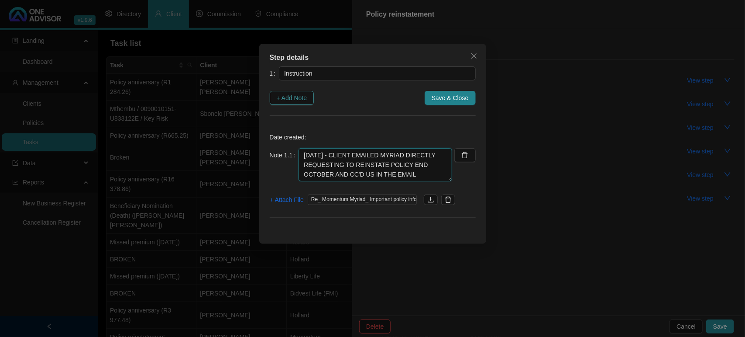
type textarea "[DATE] - CLIENT EMAILED MYRIAD DIRECTLY REQUESTING TO REINSTATE POLICY END OCTO…"
click at [300, 100] on span "+ Add Note" at bounding box center [292, 98] width 31 height 10
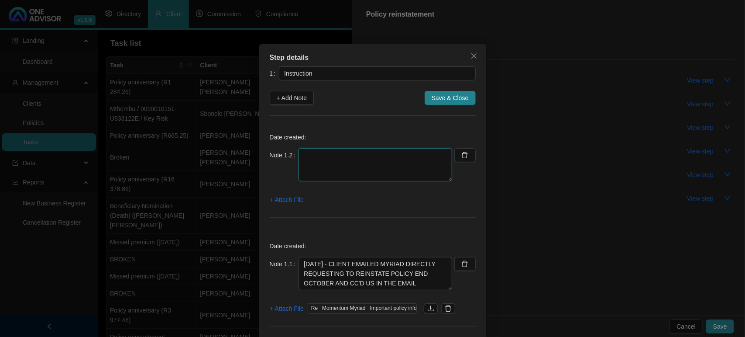
click at [324, 170] on textarea at bounding box center [376, 164] width 154 height 33
click at [284, 197] on span "+ Attach File" at bounding box center [287, 200] width 34 height 10
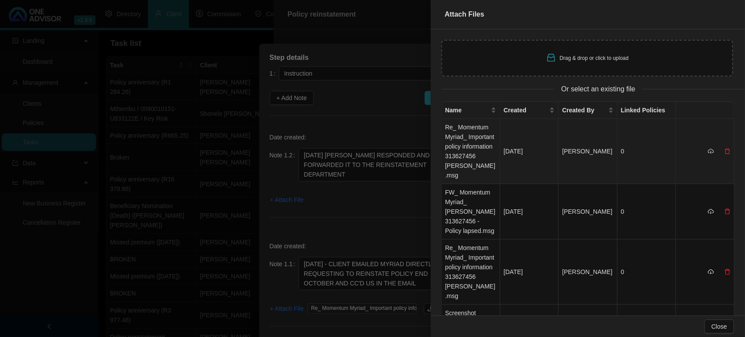
click at [473, 151] on td "Re_ Momentum Myriad_ Important policy information 313627456 [PERSON_NAME].msg" at bounding box center [471, 151] width 59 height 65
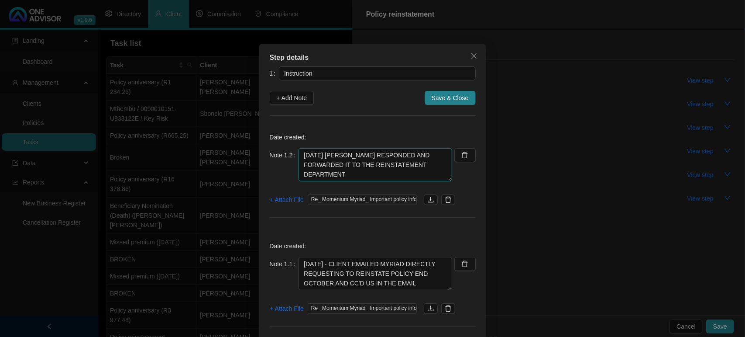
click at [361, 177] on textarea "[DATE] [PERSON_NAME] RESPONDED AND FORWARDED IT TO THE REINSTATEMENT DEPARTMENT" at bounding box center [376, 164] width 154 height 33
type textarea "[DATE] [PERSON_NAME] RESPONDED AND FORWARDED IT TO THE REINSTATEMENT DEPARTMENT…"
drag, startPoint x: 428, startPoint y: 97, endPoint x: 300, endPoint y: 188, distance: 156.8
click at [303, 186] on div "1 Instruction + Add Note Save & Close Date created: Note 1.2 [DATE] MYRIAD RESP…" at bounding box center [373, 201] width 206 height 270
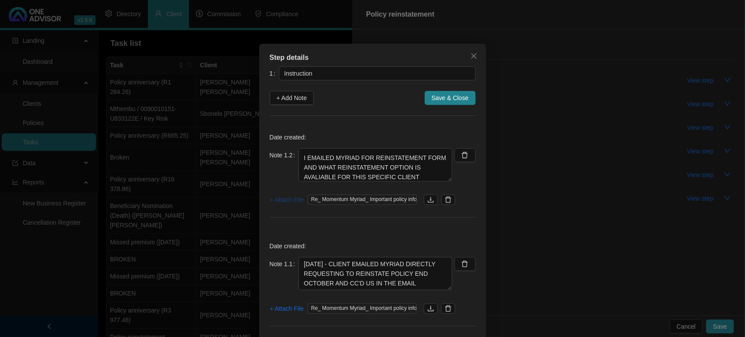
click at [293, 198] on span "+ Attach File" at bounding box center [287, 200] width 34 height 10
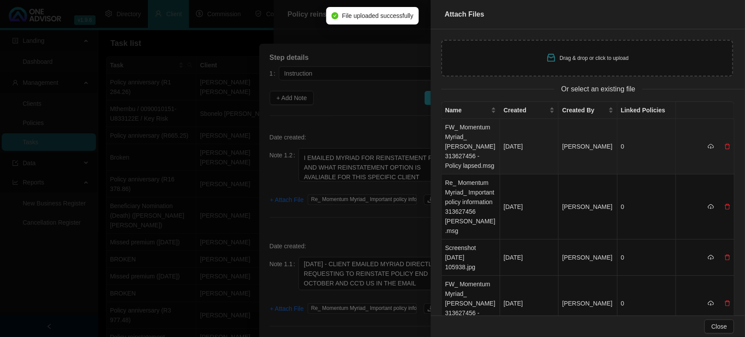
click at [474, 138] on td "FW_ Momentum Myriad_ [PERSON_NAME] 313627456 - Policy lapsed.msg" at bounding box center [471, 146] width 59 height 55
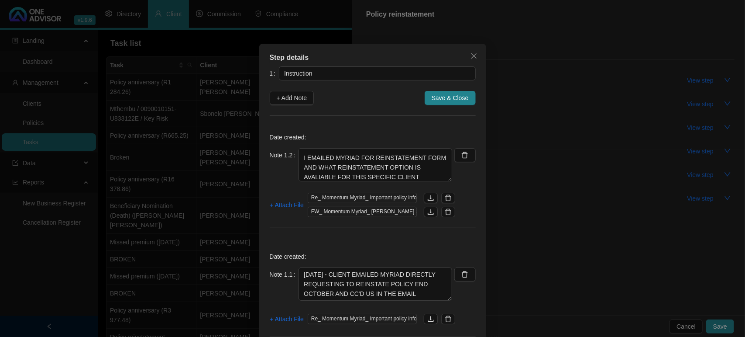
click at [443, 94] on span "Save & Close" at bounding box center [450, 98] width 37 height 10
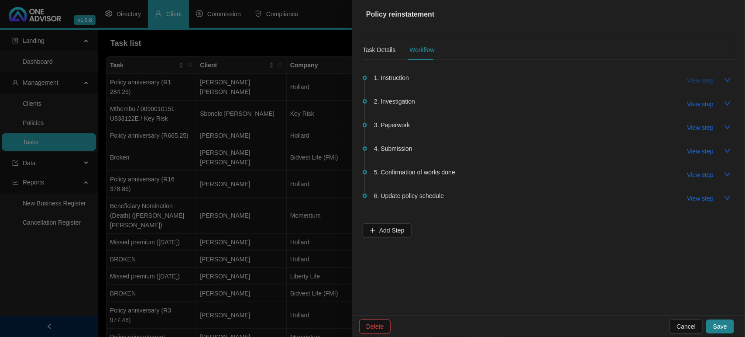
click at [689, 81] on span "View step" at bounding box center [701, 81] width 26 height 10
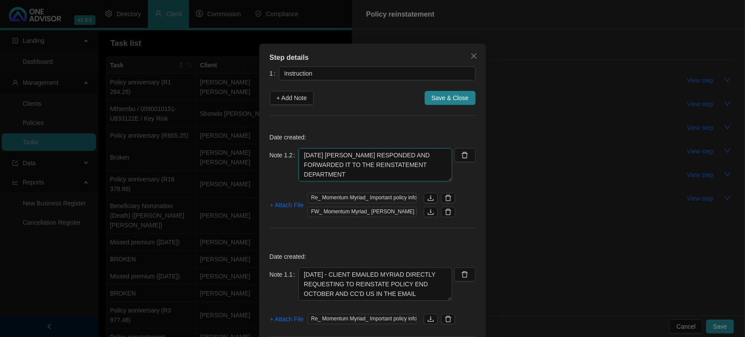
scroll to position [38, 0]
drag, startPoint x: 298, startPoint y: 154, endPoint x: 426, endPoint y: 191, distance: 133.2
click at [426, 191] on div "Note 1.2 [DATE] MYRIAD RESPONDED AND FORWARDED IT TO THE REINSTATEMENT DEPARTME…" at bounding box center [361, 170] width 183 height 44
paste textarea "[DATE] [PERSON_NAME] RESPONDED AND FORWARDED IT TO THE REINSTATEMENT DEPARTMENT…"
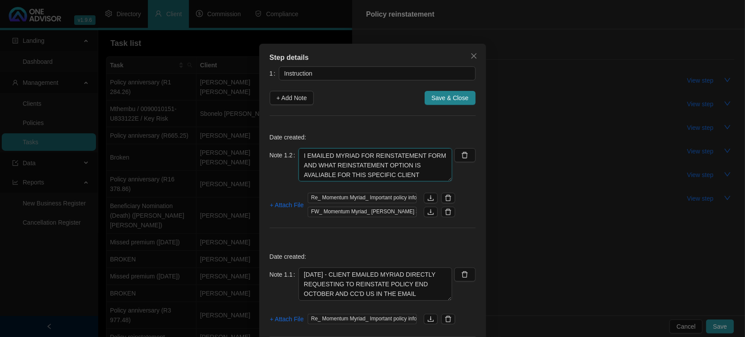
scroll to position [38, 0]
drag, startPoint x: 296, startPoint y: 158, endPoint x: 427, endPoint y: 185, distance: 133.6
click at [427, 185] on div "Note 1.2 [DATE] MYRIAD RESPONDED AND FORWARDED IT TO THE REINSTATEMENT DEPARTME…" at bounding box center [361, 170] width 183 height 44
type textarea "[DATE] [PERSON_NAME] RESPONDED AND FORWARDED IT TO THE REINSTATEMENT DEPARTMENT"
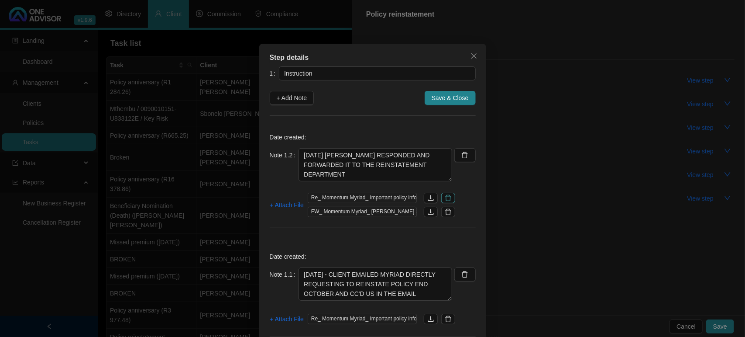
click at [445, 199] on icon "delete" at bounding box center [448, 197] width 7 height 7
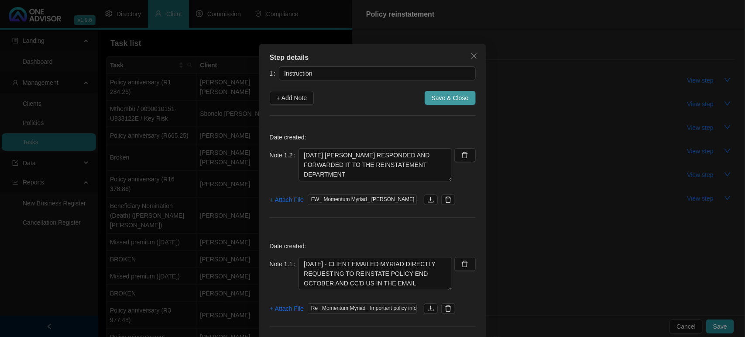
click at [453, 95] on span "Save & Close" at bounding box center [450, 98] width 37 height 10
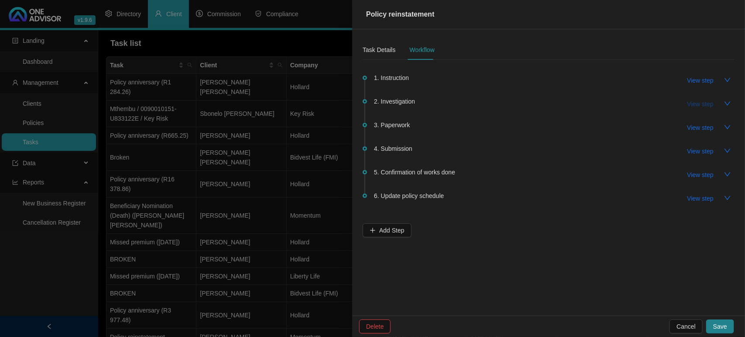
click at [704, 107] on span "View step" at bounding box center [701, 104] width 26 height 10
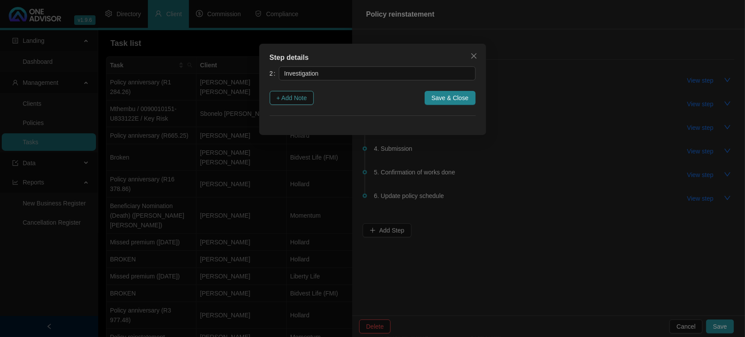
click at [293, 103] on button "+ Add Note" at bounding box center [292, 98] width 45 height 14
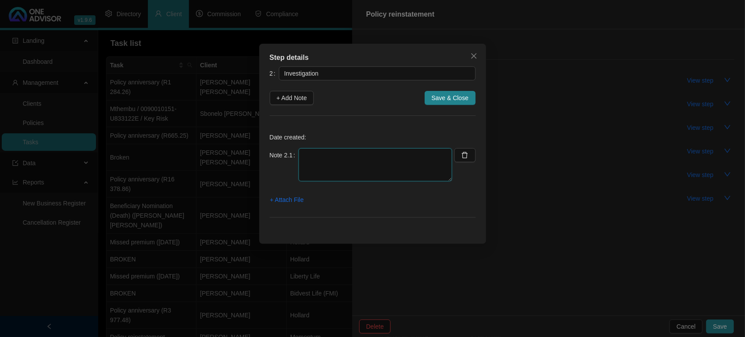
click at [335, 167] on textarea at bounding box center [376, 164] width 154 height 33
paste textarea "I EMAILED MYRIAD FOR REINSTATEMENT FORM AND WHAT REINSTATEMENT OPTION IS AVALIA…"
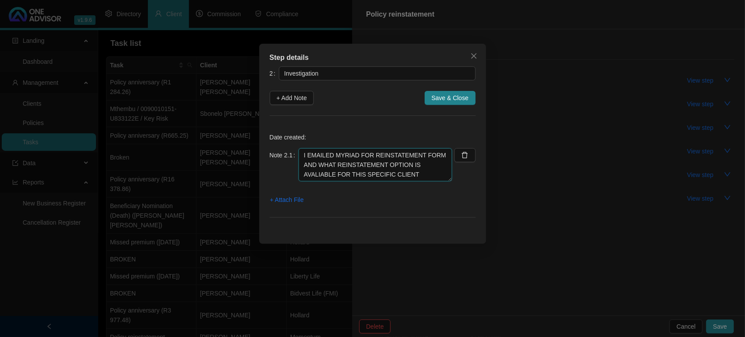
click at [303, 156] on textarea "I EMAILED MYRIAD FOR REINSTATEMENT FORM AND WHAT REINSTATEMENT OPTION IS AVALIA…" at bounding box center [376, 164] width 154 height 33
type textarea "[DATE] I EMAILED MYRIAD FOR REINSTATEMENT FORM AND WHAT REINSTATEMENT OPTION IS…"
click at [293, 197] on span "+ Attach File" at bounding box center [287, 200] width 34 height 10
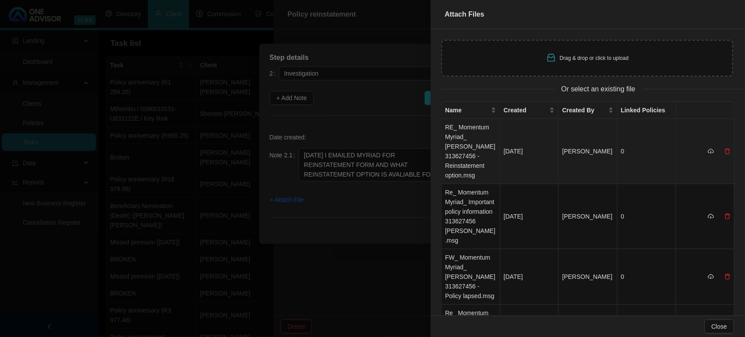
click at [467, 160] on td "RE_ Momentum Myriad_ [PERSON_NAME] 313627456 - Reinstatement option.msg" at bounding box center [471, 151] width 59 height 65
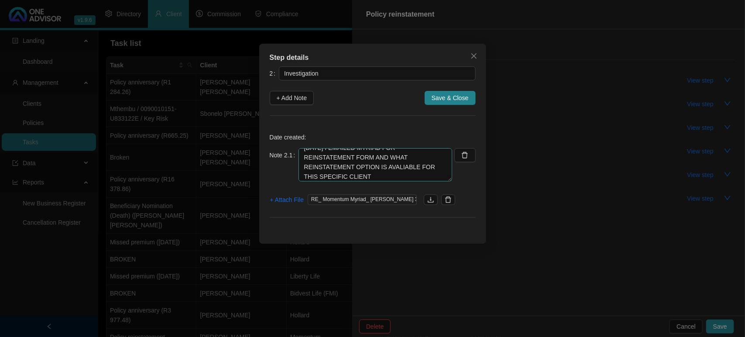
scroll to position [9, 0]
click at [444, 97] on span "Save & Close" at bounding box center [450, 98] width 37 height 10
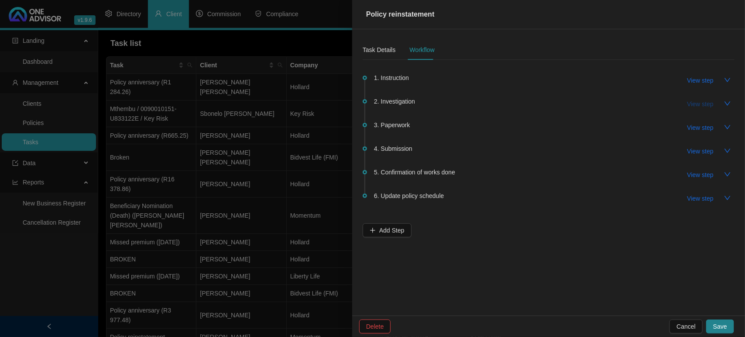
click at [691, 103] on span "View step" at bounding box center [701, 104] width 26 height 10
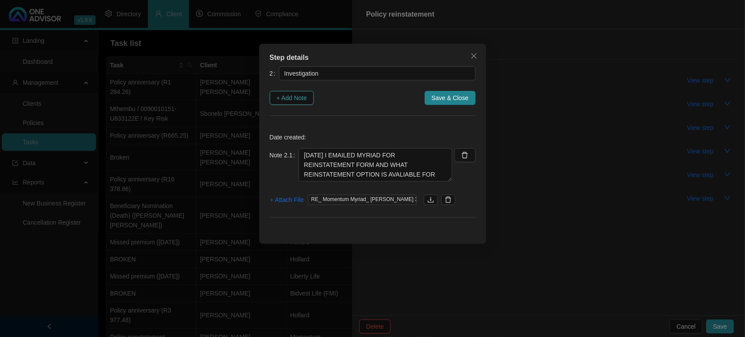
click at [304, 97] on span "+ Add Note" at bounding box center [292, 98] width 31 height 10
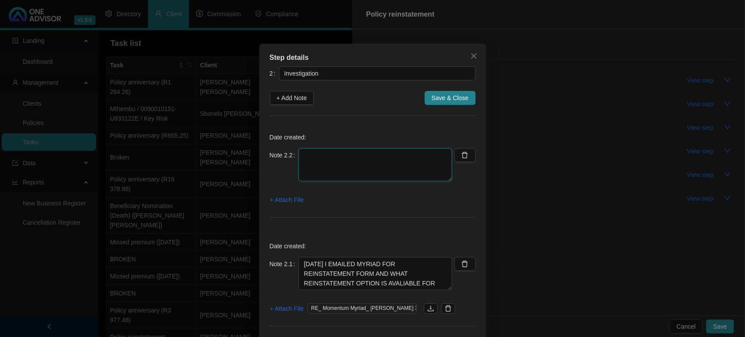
click at [331, 154] on textarea at bounding box center [376, 164] width 154 height 33
click at [325, 156] on textarea at bounding box center [376, 164] width 154 height 33
click at [357, 171] on textarea "[DATE] - RECEIVED REINSTATEMENT FORM" at bounding box center [376, 164] width 154 height 33
type textarea "[DATE] - RECEIVED REINSTATEMENT FORM REQUIREMENTS: 1. FULLY COMPLETED MEDICAL F…"
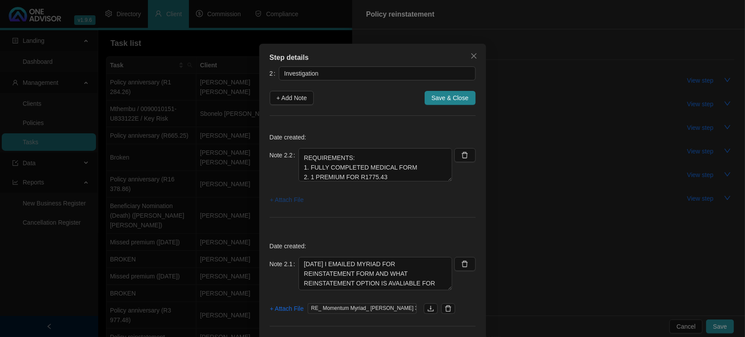
click at [276, 201] on span "+ Attach File" at bounding box center [287, 200] width 34 height 10
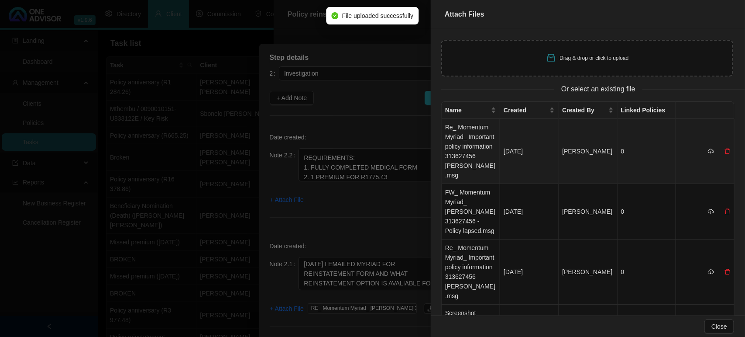
click at [474, 140] on td "Re_ Momentum Myriad_ Important policy information 313627456 [PERSON_NAME].msg" at bounding box center [471, 151] width 59 height 65
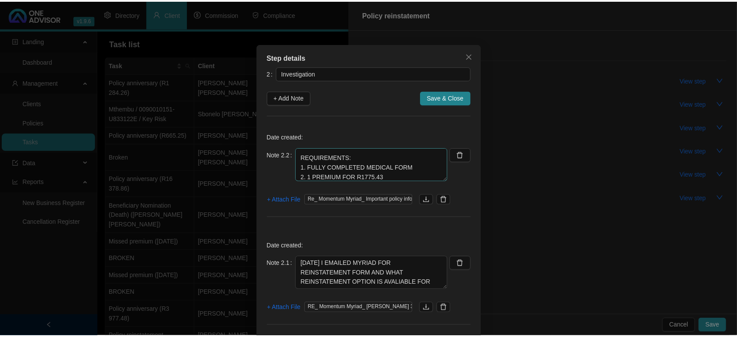
scroll to position [19, 0]
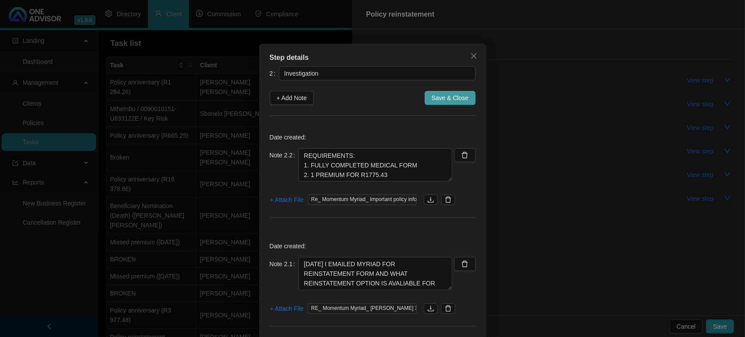
click at [448, 99] on span "Save & Close" at bounding box center [450, 98] width 37 height 10
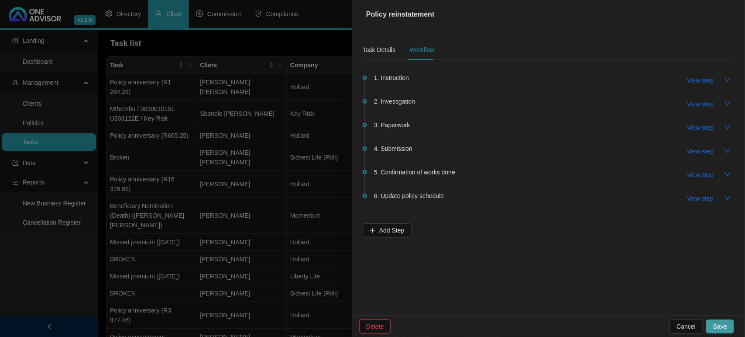
click at [727, 328] on span "Save" at bounding box center [720, 326] width 14 height 10
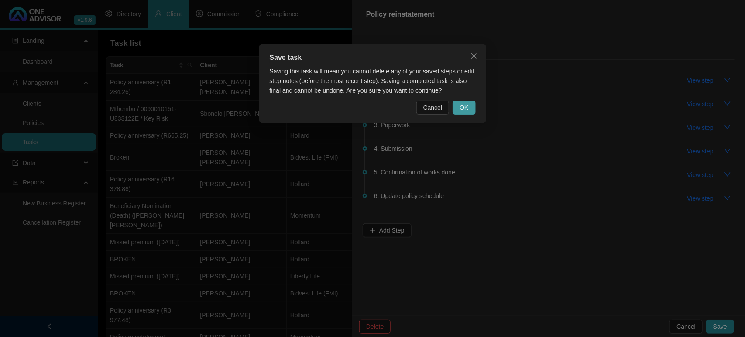
click at [468, 105] on span "OK" at bounding box center [464, 108] width 9 height 10
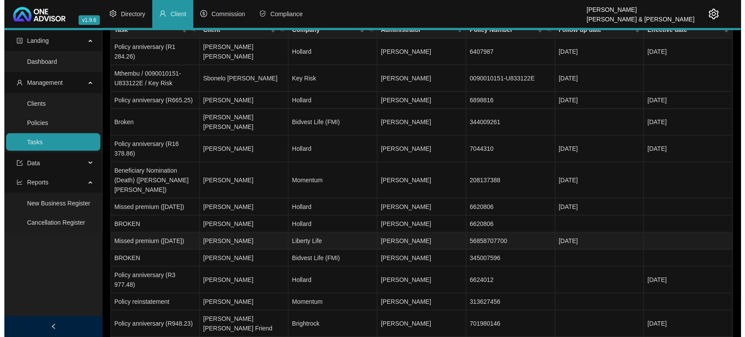
scroll to position [55, 0]
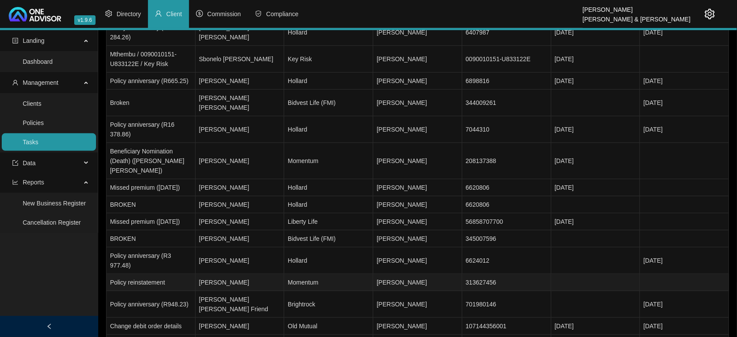
click at [240, 274] on td "[PERSON_NAME]" at bounding box center [240, 282] width 89 height 17
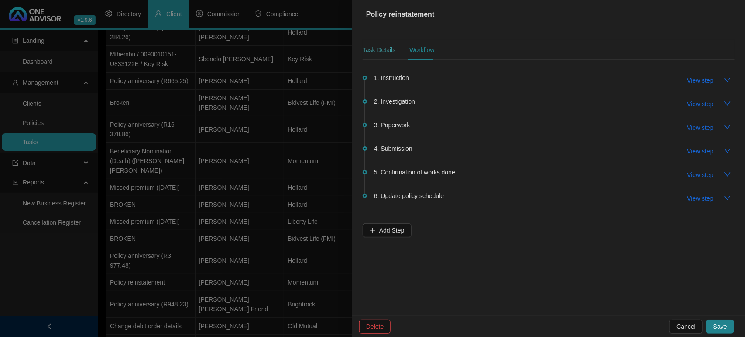
click at [383, 55] on div "Task Details" at bounding box center [379, 50] width 33 height 20
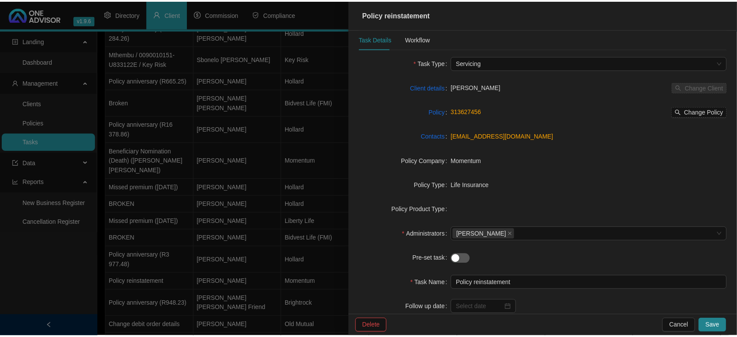
scroll to position [0, 0]
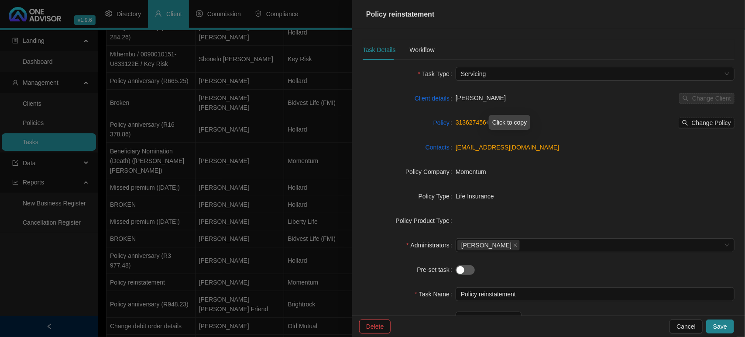
click at [464, 123] on link "313627456" at bounding box center [471, 122] width 31 height 7
click at [24, 100] on div at bounding box center [372, 168] width 745 height 337
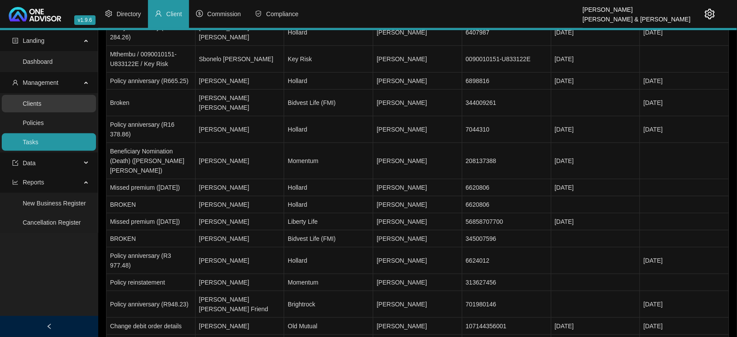
click at [25, 101] on link "Clients" at bounding box center [32, 103] width 19 height 7
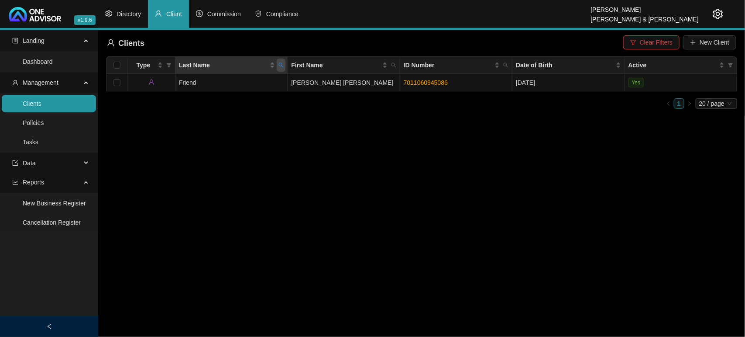
click at [279, 68] on icon "search" at bounding box center [281, 64] width 5 height 5
type input "YEG"
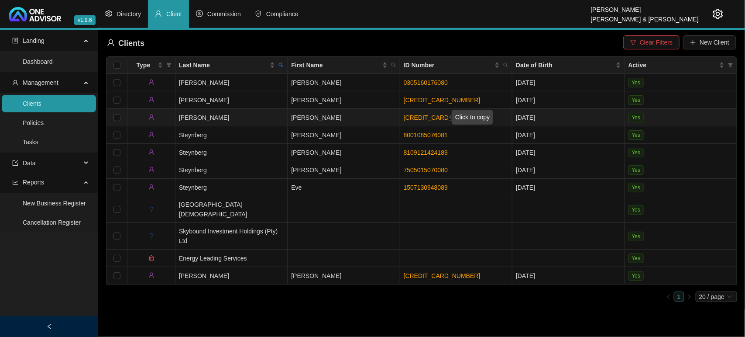
click at [413, 118] on link "[CREDIT_CARD_NUMBER]" at bounding box center [442, 117] width 77 height 7
click at [251, 119] on td "[PERSON_NAME]" at bounding box center [232, 117] width 112 height 17
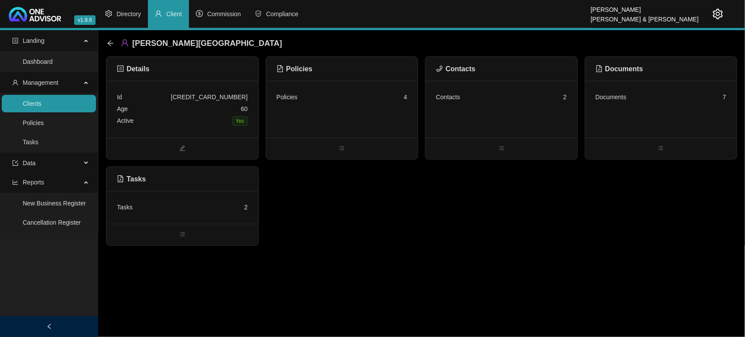
click at [472, 101] on div "Contacts 2" at bounding box center [501, 97] width 131 height 12
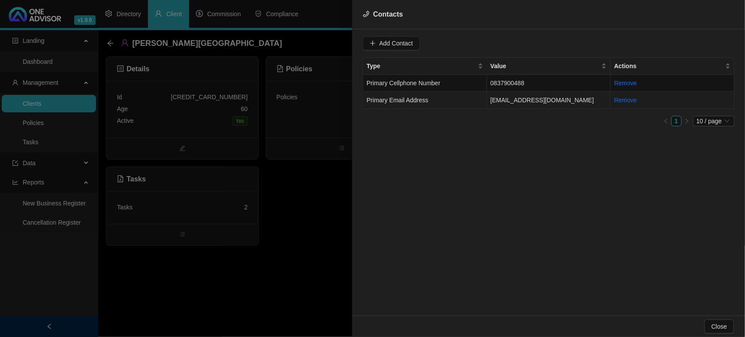
click at [442, 98] on td "Primary Email Address" at bounding box center [425, 100] width 124 height 17
drag, startPoint x: 457, startPoint y: 44, endPoint x: 317, endPoint y: 45, distance: 139.7
click at [317, 45] on div "Contacts Value [EMAIL_ADDRESS][DOMAIN_NAME] Type Primary Email Address Cancel U…" at bounding box center [372, 168] width 745 height 337
click at [272, 183] on div at bounding box center [372, 168] width 745 height 337
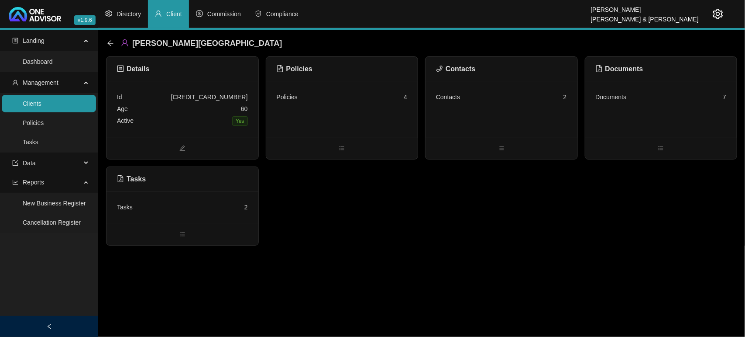
click at [191, 112] on div "Age [DEMOGRAPHIC_DATA]" at bounding box center [182, 109] width 131 height 12
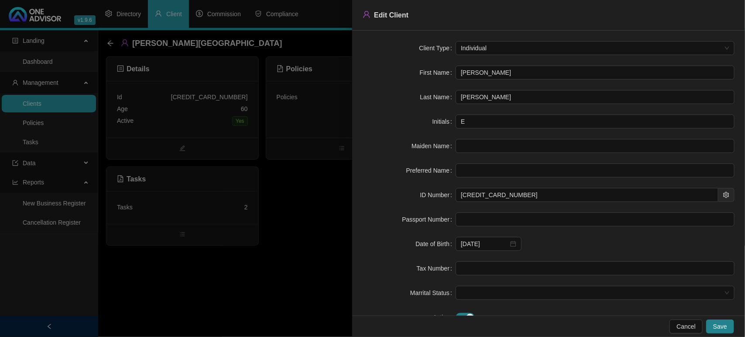
drag, startPoint x: 505, startPoint y: 75, endPoint x: 404, endPoint y: 71, distance: 101.4
click at [404, 71] on div "First Name [PERSON_NAME]" at bounding box center [549, 72] width 372 height 14
drag, startPoint x: 515, startPoint y: 96, endPoint x: 321, endPoint y: 95, distance: 194.3
click at [334, 94] on div "Edit Client Client Type Individual First Name [PERSON_NAME] Last Name [PERSON_N…" at bounding box center [372, 168] width 745 height 337
drag, startPoint x: 500, startPoint y: 200, endPoint x: 281, endPoint y: 189, distance: 219.9
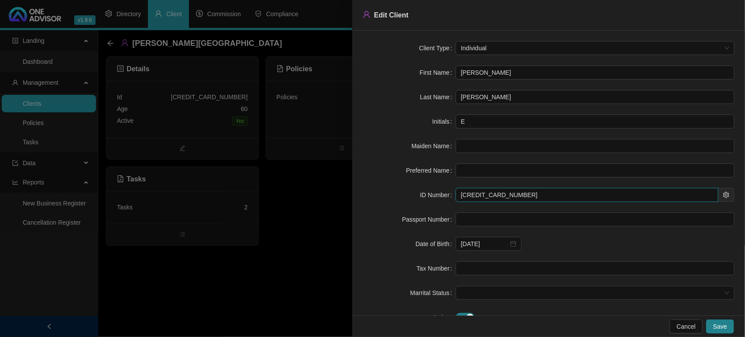
click at [365, 192] on div "ID Number [CREDIT_CARD_NUMBER]" at bounding box center [549, 195] width 372 height 14
drag, startPoint x: 350, startPoint y: 240, endPoint x: 334, endPoint y: 243, distance: 15.9
click at [348, 242] on div at bounding box center [372, 168] width 745 height 337
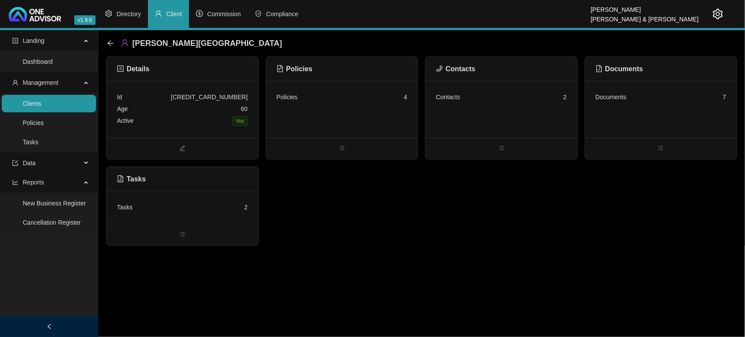
click at [172, 215] on div "Tasks 2" at bounding box center [183, 207] width 152 height 33
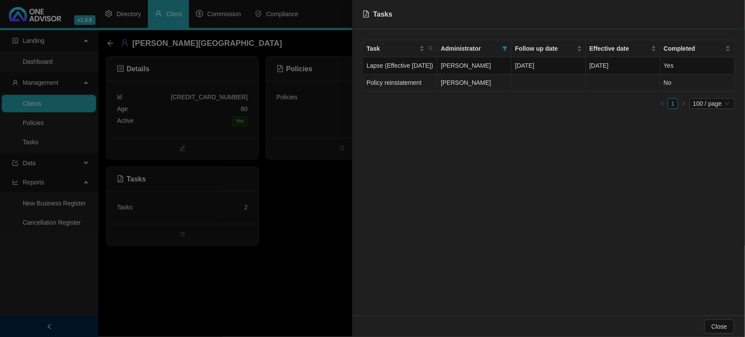
click at [431, 91] on td "Policy reinstatement" at bounding box center [400, 82] width 74 height 17
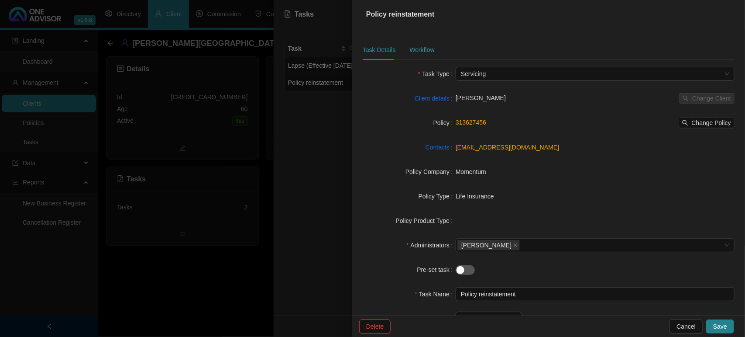
click at [429, 58] on div "Workflow" at bounding box center [422, 50] width 25 height 20
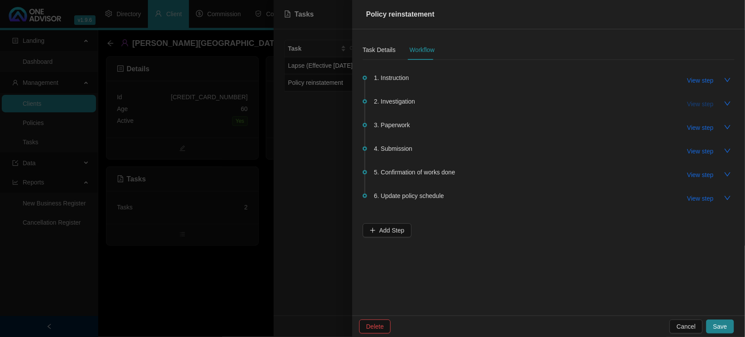
click at [699, 105] on span "View step" at bounding box center [701, 104] width 26 height 10
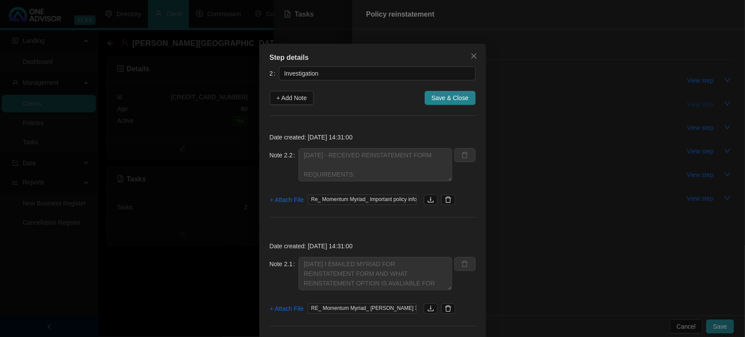
click at [699, 105] on div "Step details 2 Investigation + Add Note Save & Close Date created: [DATE] 14:31…" at bounding box center [372, 168] width 745 height 337
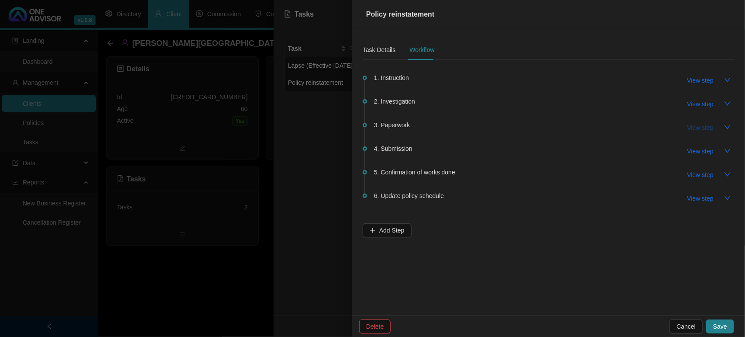
click at [702, 129] on span "View step" at bounding box center [701, 128] width 26 height 10
type input "Paperwork"
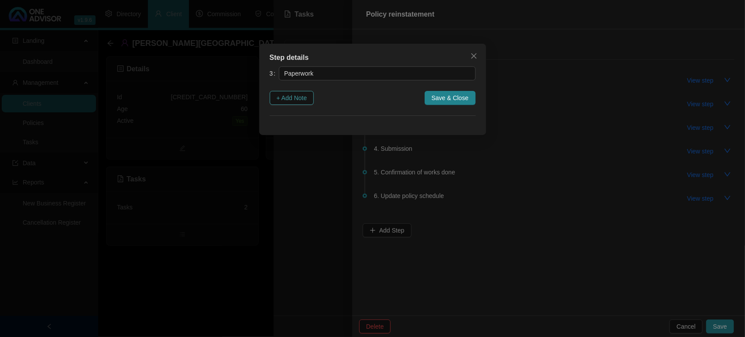
click at [295, 97] on span "+ Add Note" at bounding box center [292, 98] width 31 height 10
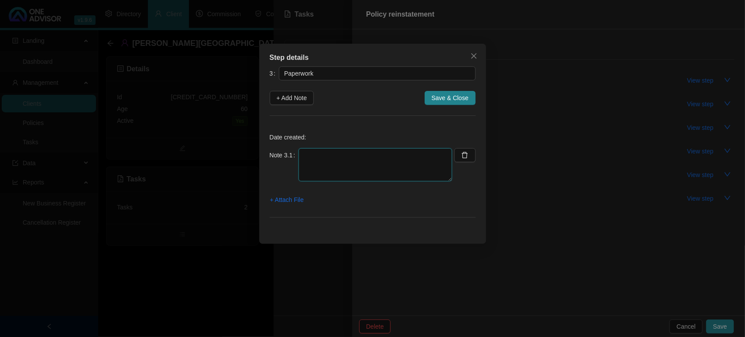
click at [322, 155] on textarea at bounding box center [376, 164] width 154 height 33
type textarea "[DATE] - EMAILED THE REINSTATEMENT FORM AND REQUIREMENTS TO THE CLIENT"
click at [289, 198] on span "+ Attach File" at bounding box center [287, 200] width 34 height 10
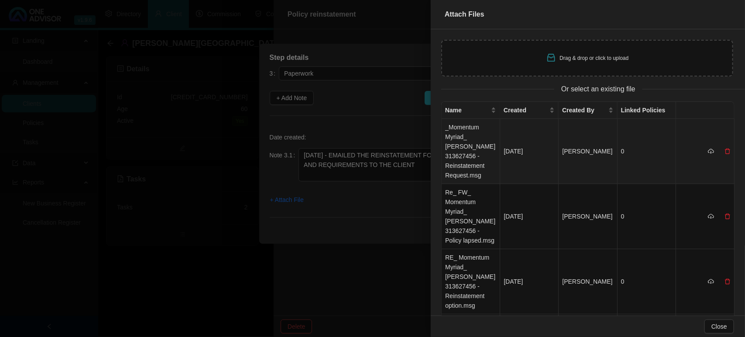
click at [472, 150] on td "_Momentum Myriad_ [PERSON_NAME] 313627456 - Reinstatement Request.msg" at bounding box center [471, 151] width 59 height 65
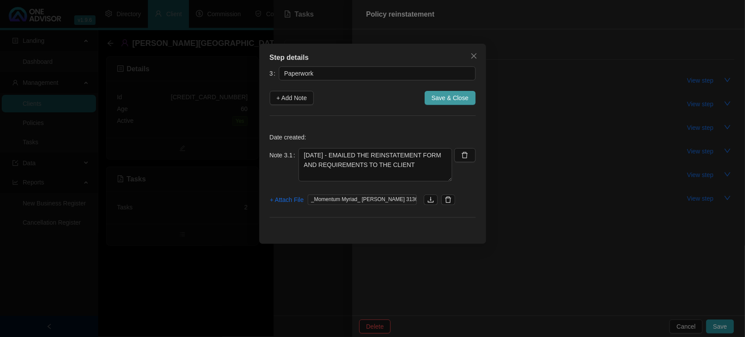
click at [464, 102] on span "Save & Close" at bounding box center [450, 98] width 37 height 10
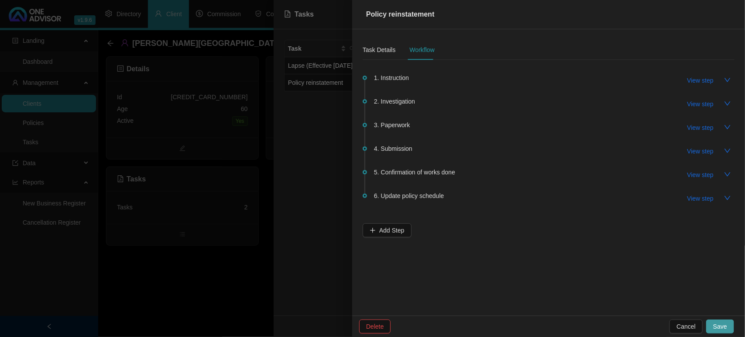
click at [723, 322] on span "Save" at bounding box center [720, 326] width 14 height 10
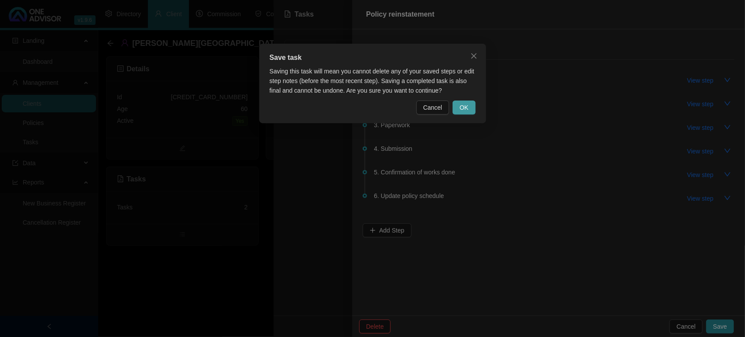
click at [465, 106] on span "OK" at bounding box center [464, 108] width 9 height 10
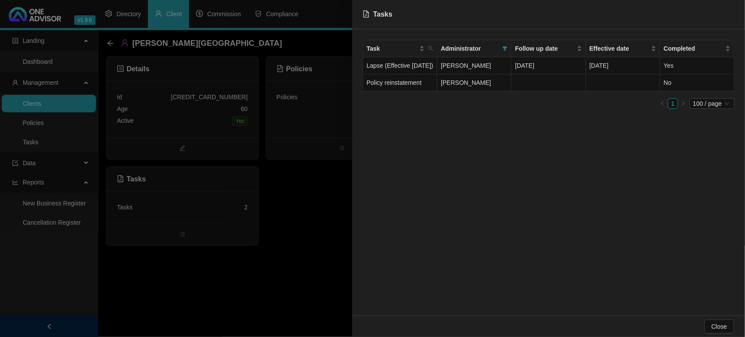
click at [292, 267] on div at bounding box center [372, 168] width 745 height 337
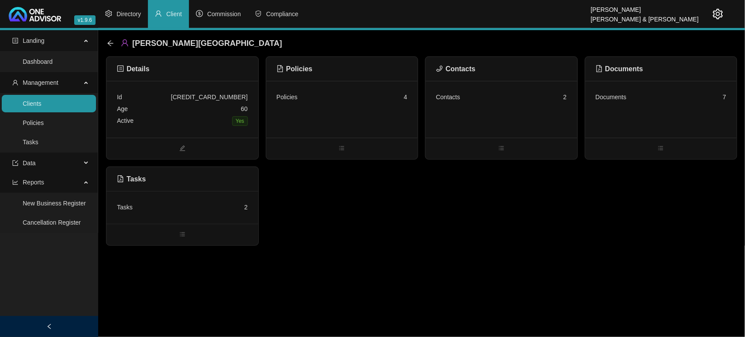
click at [41, 105] on link "Clients" at bounding box center [32, 103] width 19 height 7
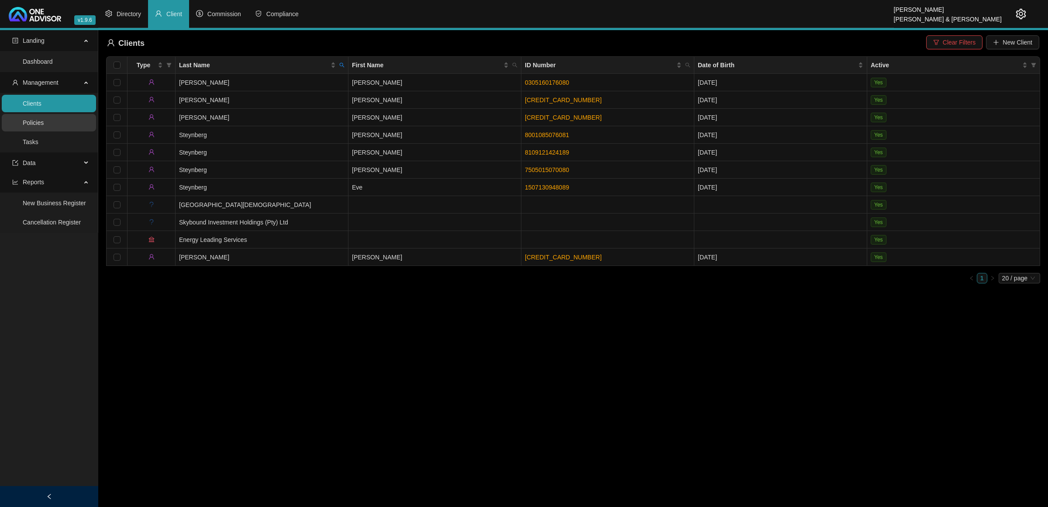
click at [44, 124] on link "Policies" at bounding box center [33, 122] width 21 height 7
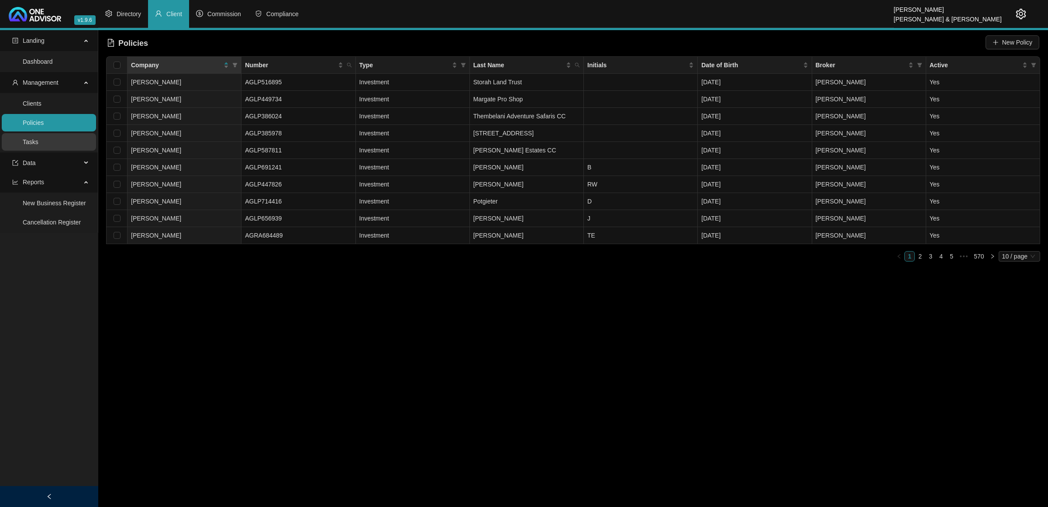
click at [38, 143] on link "Tasks" at bounding box center [31, 141] width 16 height 7
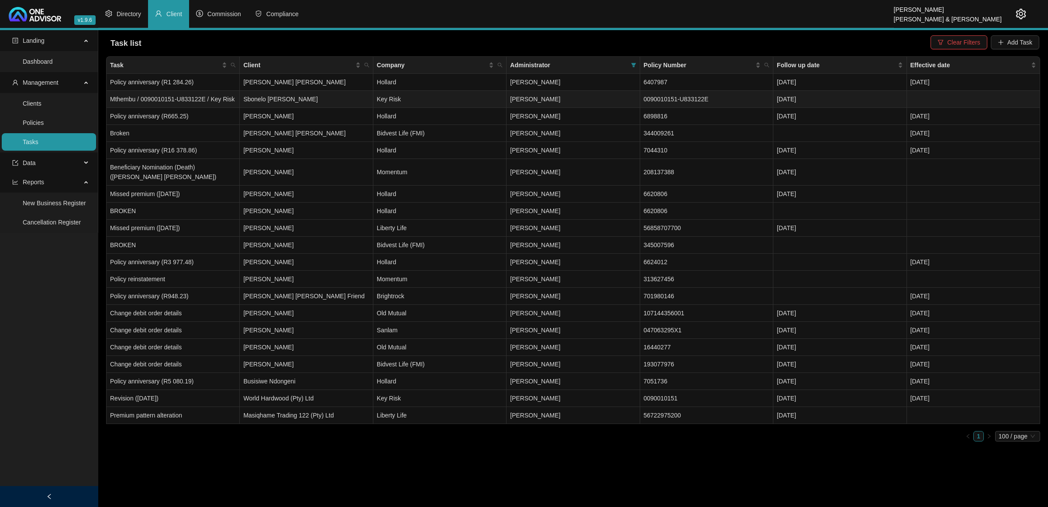
click at [745, 99] on td "[DATE]" at bounding box center [839, 99] width 133 height 17
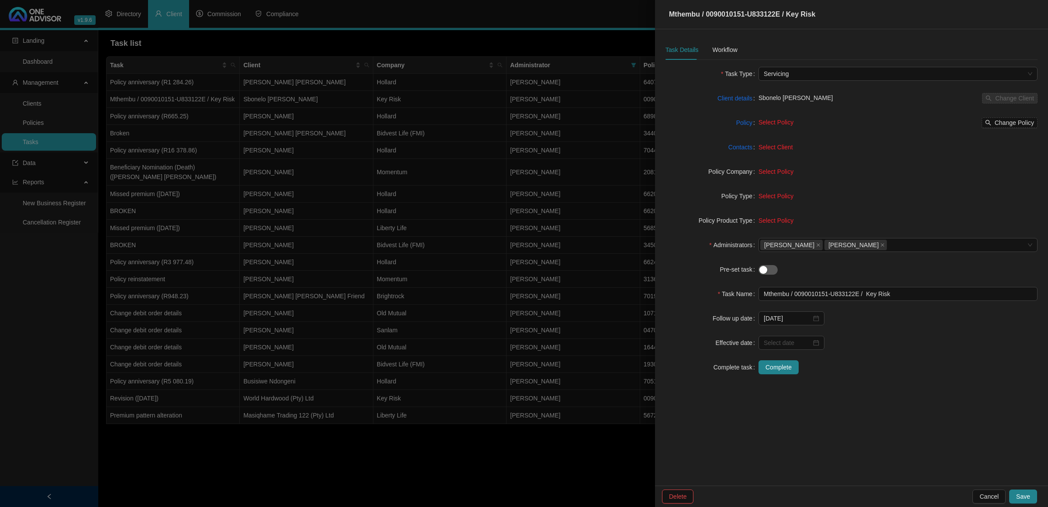
click at [564, 182] on div at bounding box center [524, 253] width 1048 height 507
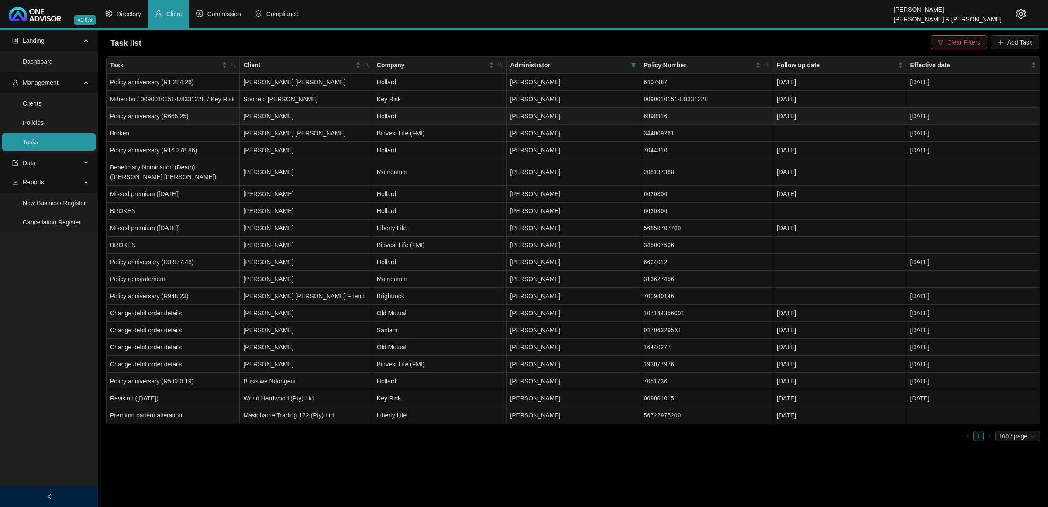
click at [321, 118] on td "[PERSON_NAME]" at bounding box center [306, 116] width 133 height 17
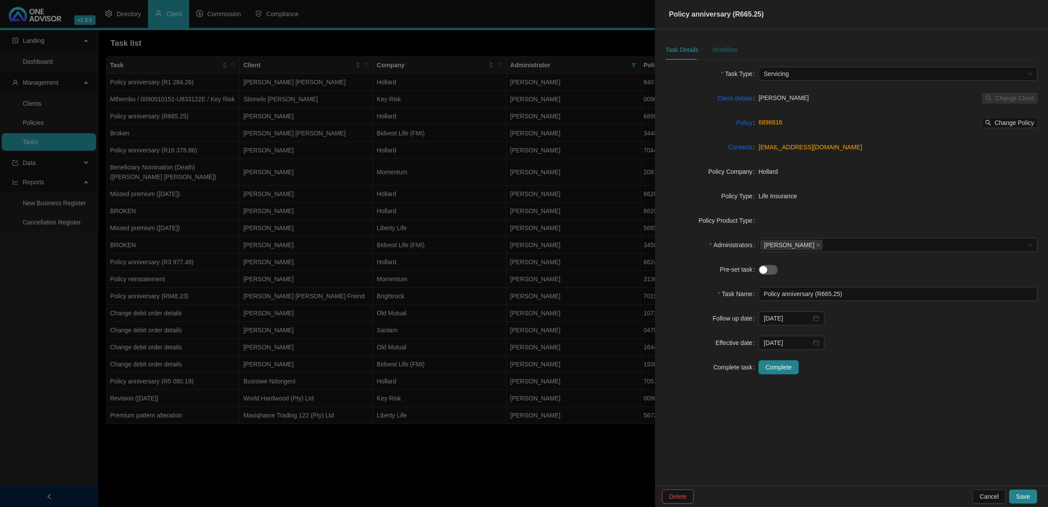
click at [729, 53] on div "Workflow" at bounding box center [724, 50] width 25 height 10
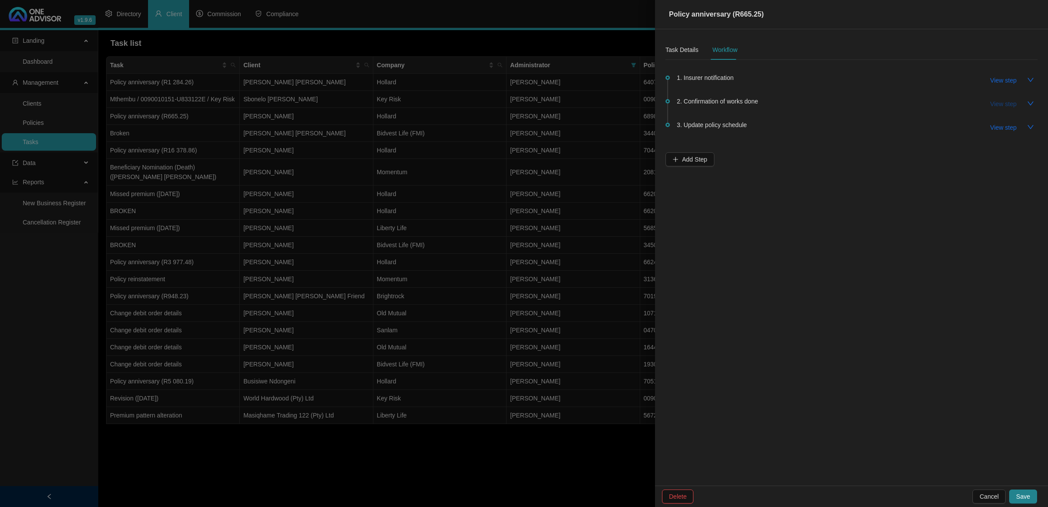
click at [745, 104] on span "View step" at bounding box center [1003, 104] width 26 height 10
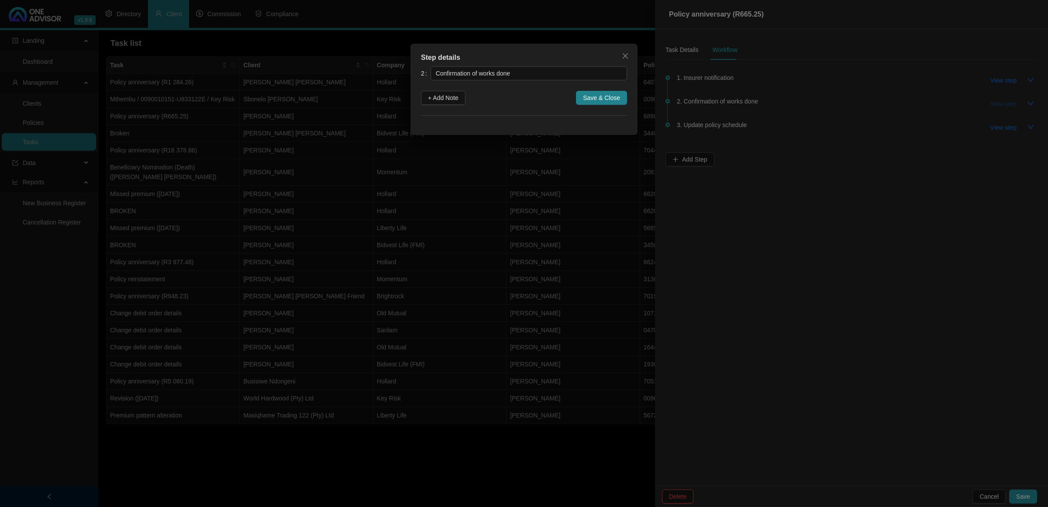
click at [745, 104] on div "Step details 2 Confirmation of works done + Add Note Save & Close Cancel OK" at bounding box center [524, 253] width 1048 height 507
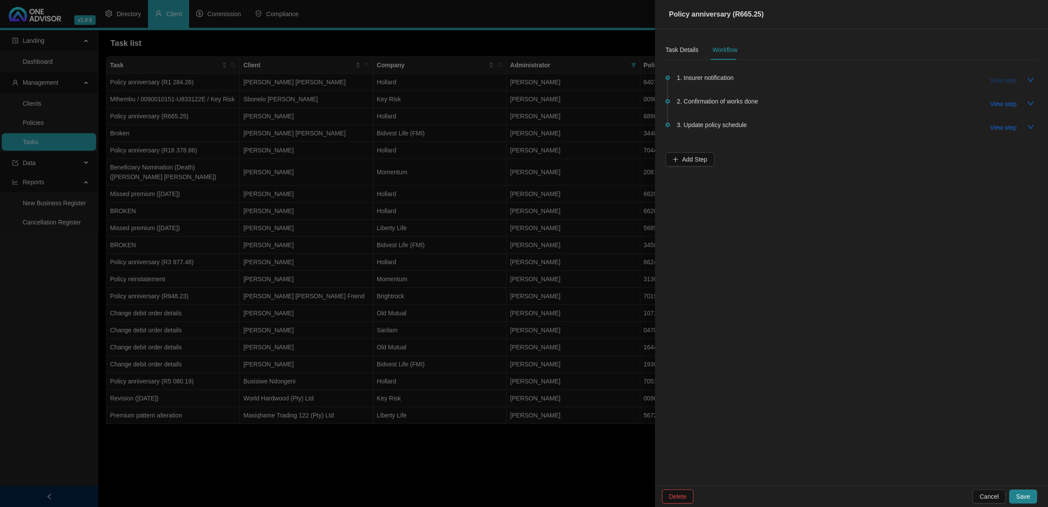
click at [745, 85] on button "View step" at bounding box center [1003, 80] width 40 height 14
type input "Insurer notification"
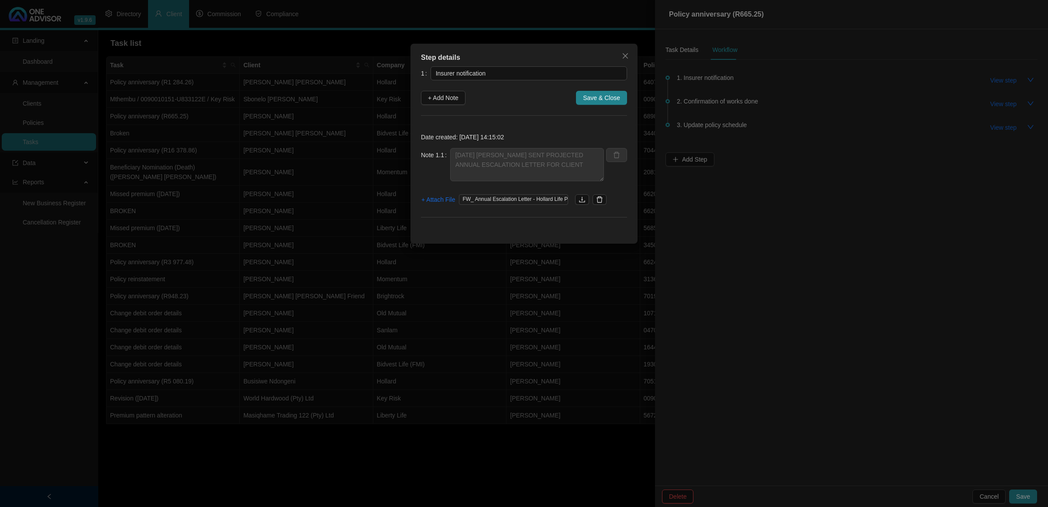
click at [745, 160] on div "Step details 1 Insurer notification + Add Note Save & Close Date created: [DATE…" at bounding box center [524, 253] width 1048 height 507
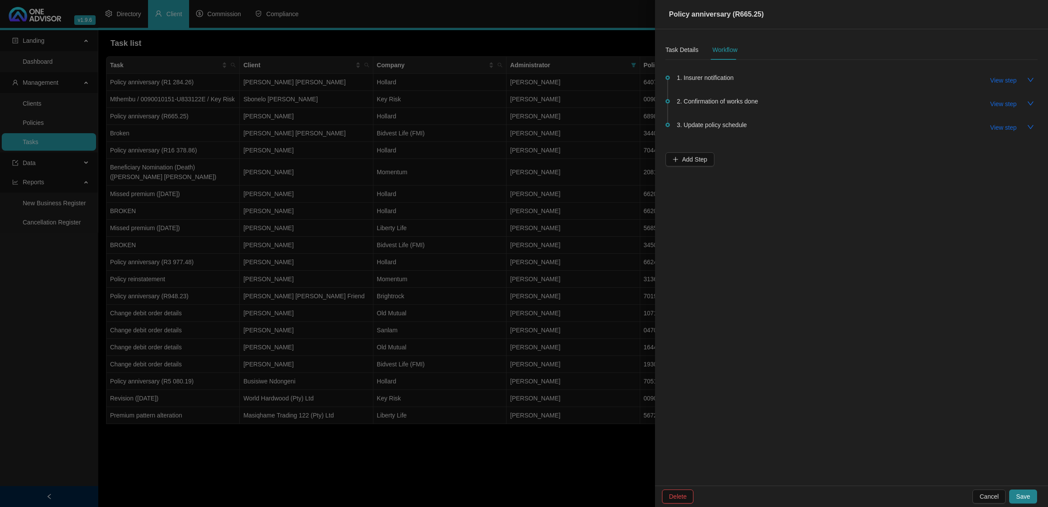
click at [745, 158] on div "1. Insurer notification View step 2. Confirmation of works done View step 3. Up…" at bounding box center [851, 117] width 372 height 100
click at [505, 125] on div at bounding box center [524, 253] width 1048 height 507
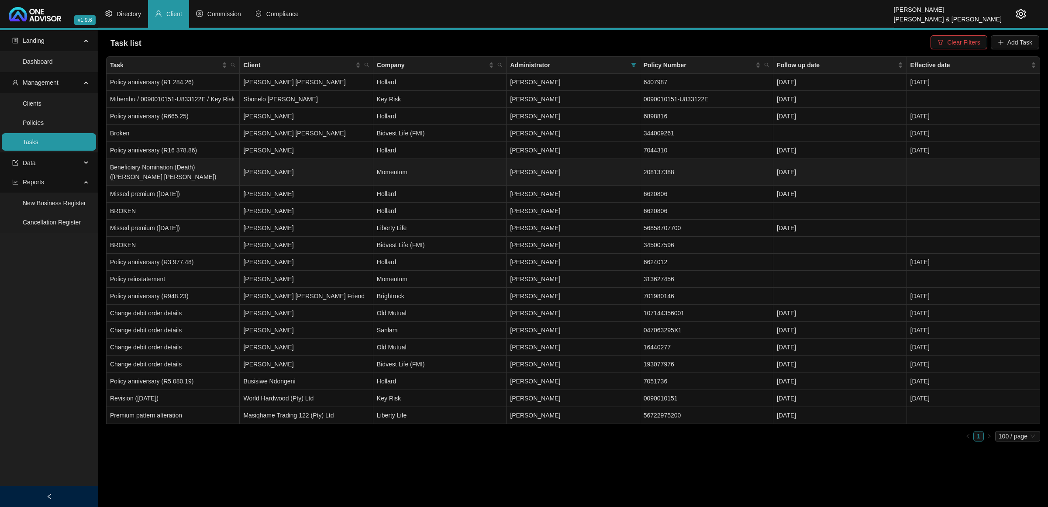
click at [464, 169] on td "Momentum" at bounding box center [439, 172] width 133 height 27
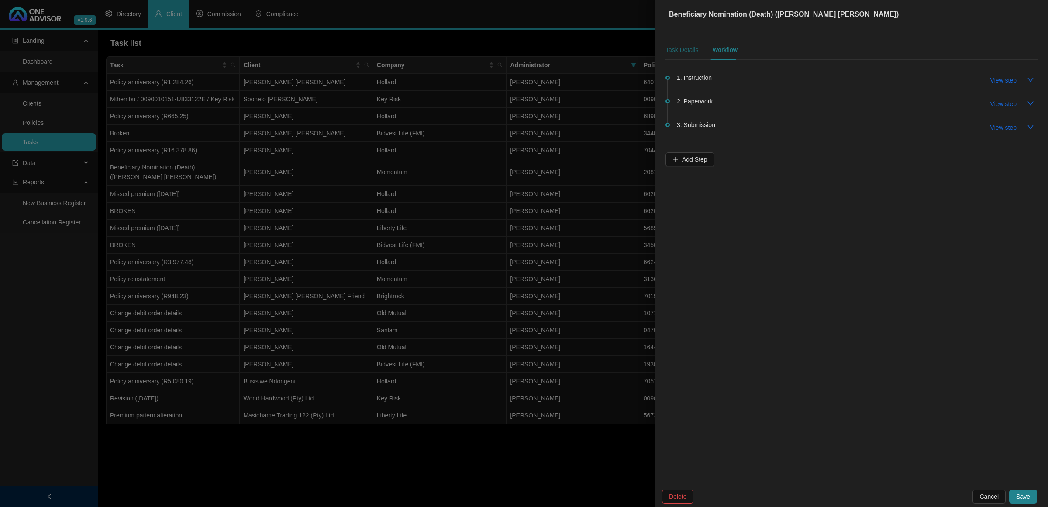
click at [687, 54] on div "Task Details" at bounding box center [681, 50] width 33 height 10
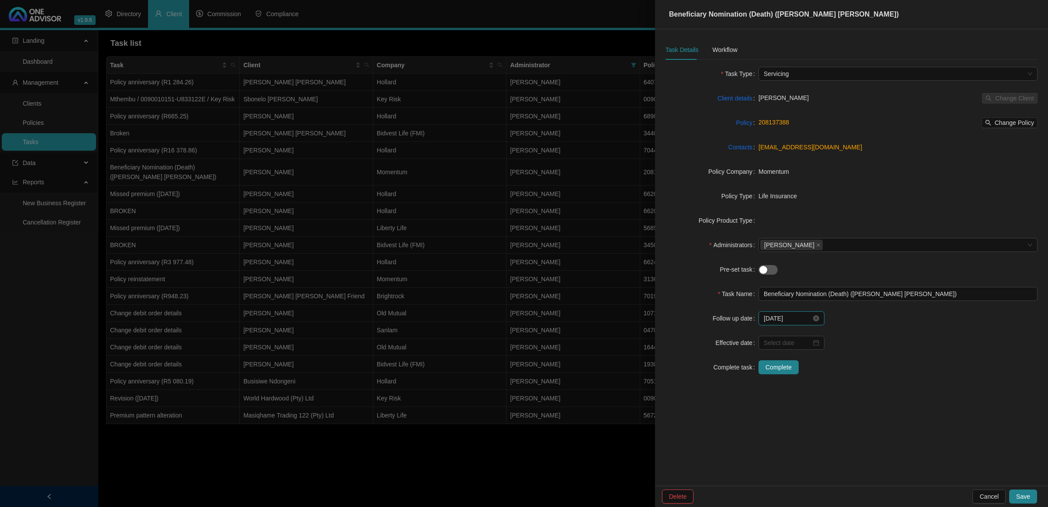
click at [745, 321] on input "[DATE]" at bounding box center [788, 319] width 48 height 10
click at [745, 336] on div "9" at bounding box center [805, 388] width 10 height 10
click at [745, 319] on input "[DATE]" at bounding box center [788, 319] width 48 height 10
type input "[DATE]"
drag, startPoint x: 819, startPoint y: 392, endPoint x: 872, endPoint y: 398, distance: 52.8
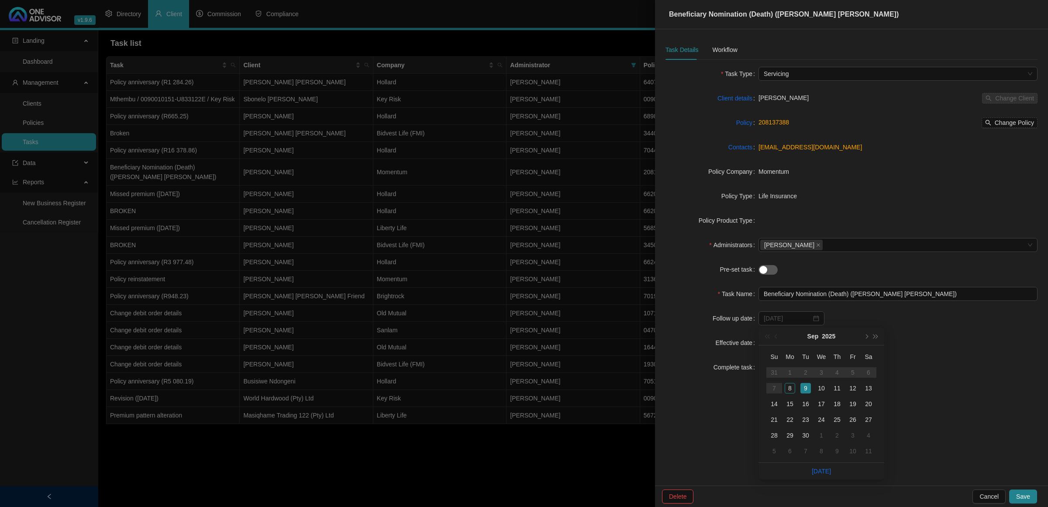
click at [745, 336] on div "10" at bounding box center [821, 388] width 10 height 10
click at [745, 336] on span "Save" at bounding box center [1023, 497] width 14 height 10
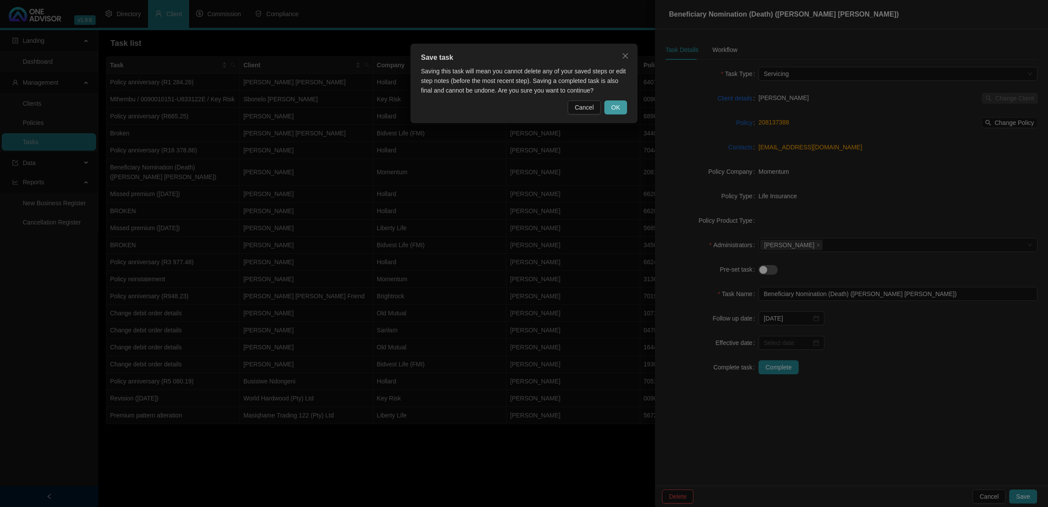
click at [618, 106] on span "OK" at bounding box center [615, 108] width 9 height 10
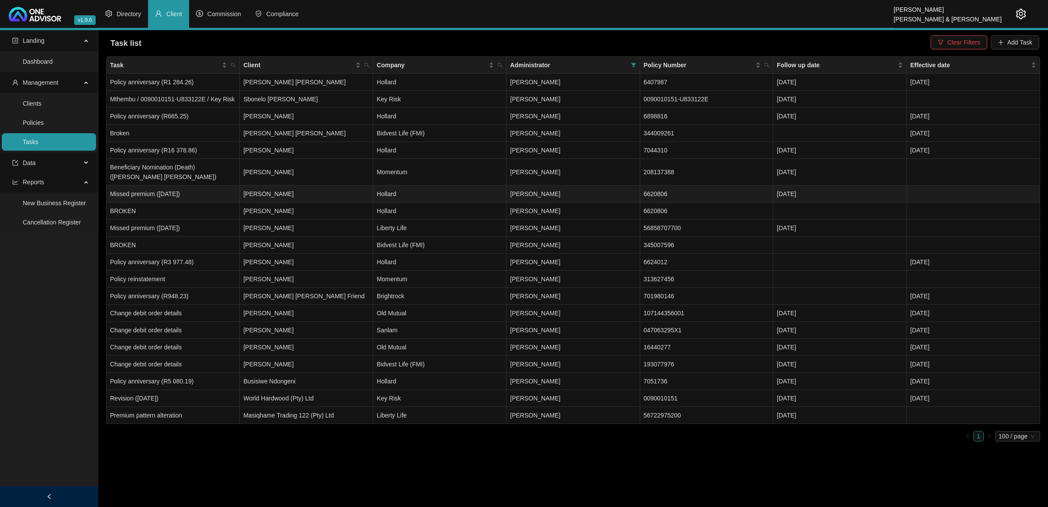
click at [265, 193] on td "[PERSON_NAME]" at bounding box center [306, 194] width 133 height 17
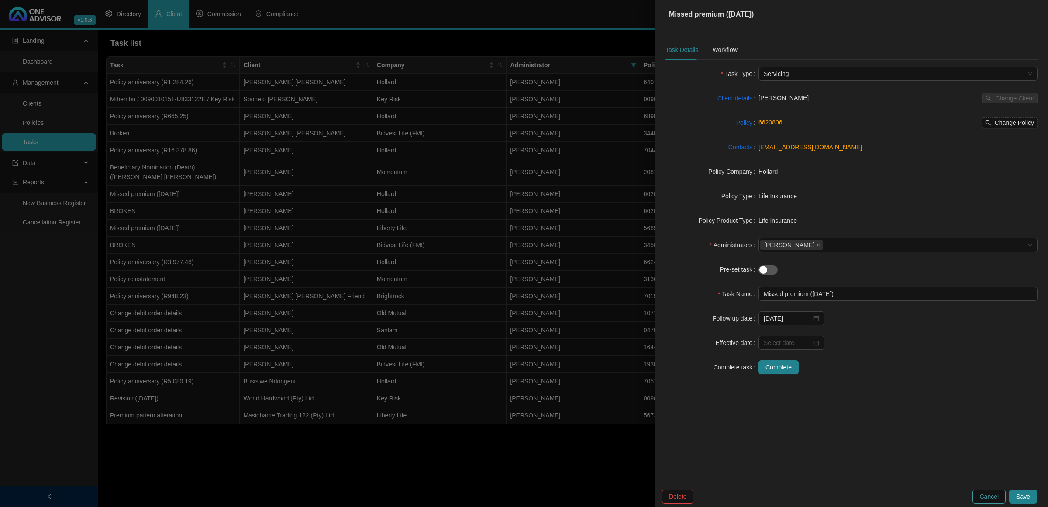
click at [745, 336] on button "Cancel" at bounding box center [988, 496] width 33 height 14
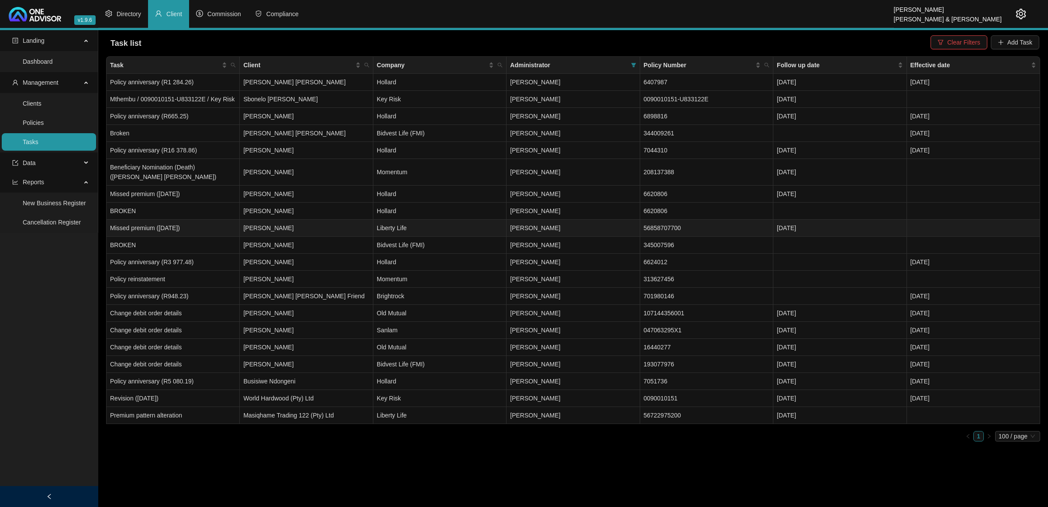
click at [312, 226] on td "[PERSON_NAME]" at bounding box center [306, 228] width 133 height 17
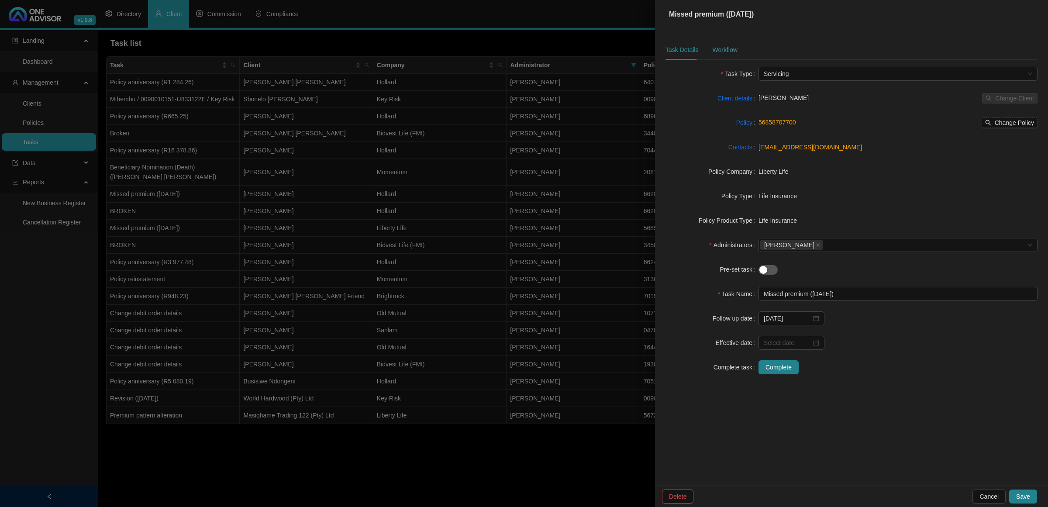
click at [720, 42] on div "Workflow" at bounding box center [724, 50] width 25 height 20
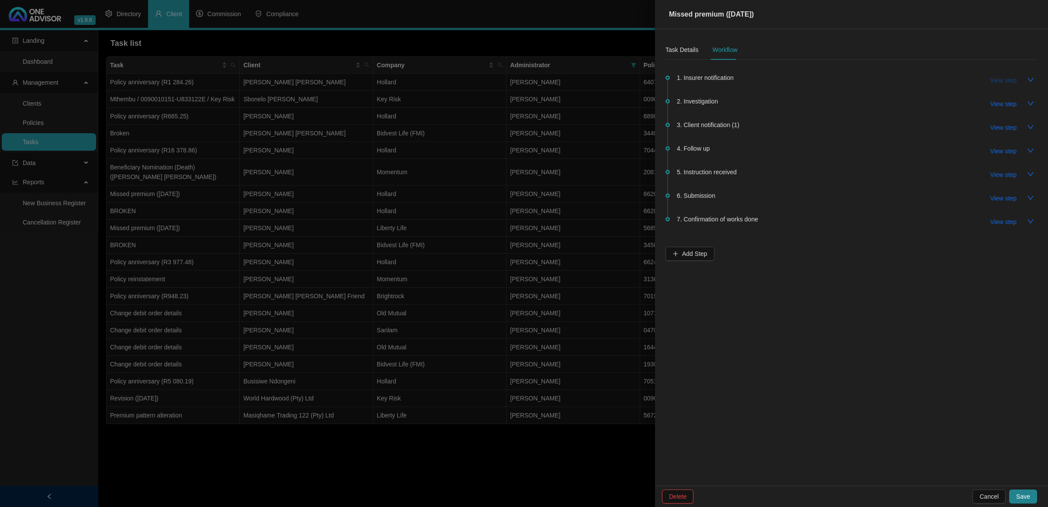
click at [745, 82] on span "View step" at bounding box center [1003, 81] width 26 height 10
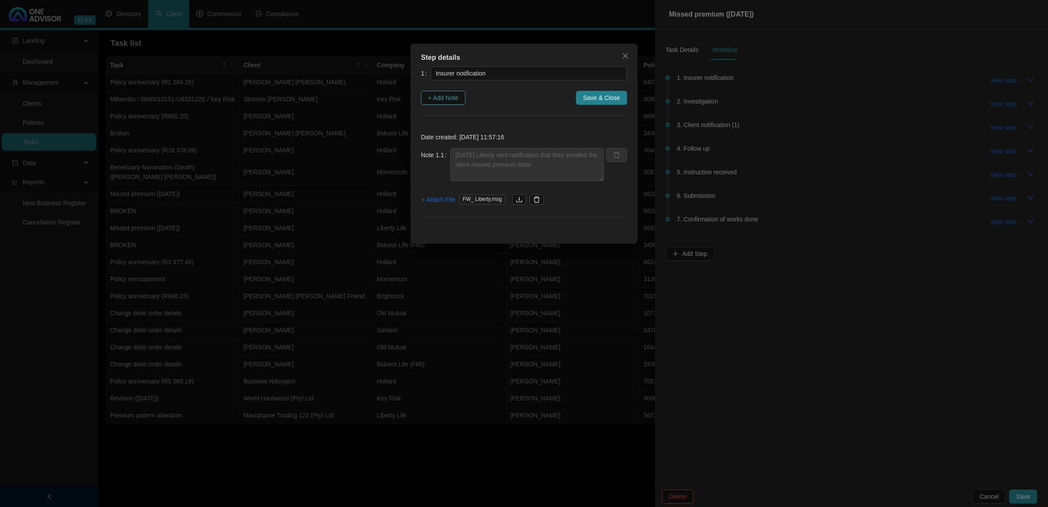
click at [458, 102] on span "+ Add Note" at bounding box center [443, 98] width 31 height 10
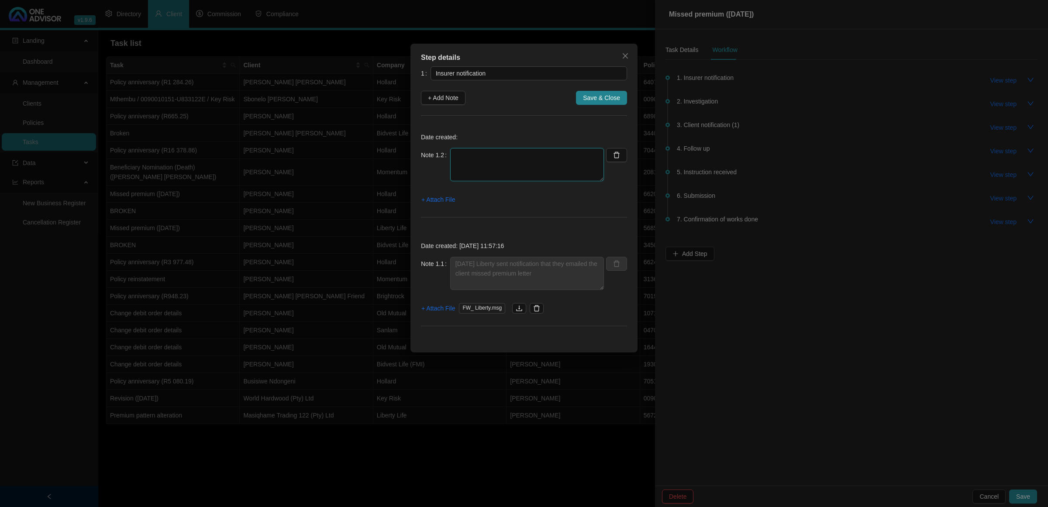
drag, startPoint x: 527, startPoint y: 162, endPoint x: 525, endPoint y: 167, distance: 4.9
click at [527, 164] on textarea at bounding box center [527, 164] width 154 height 33
type textarea "1"
type textarea "[DATE] - 14.02 Received a call from Liberty saying they are unable to reach cli…"
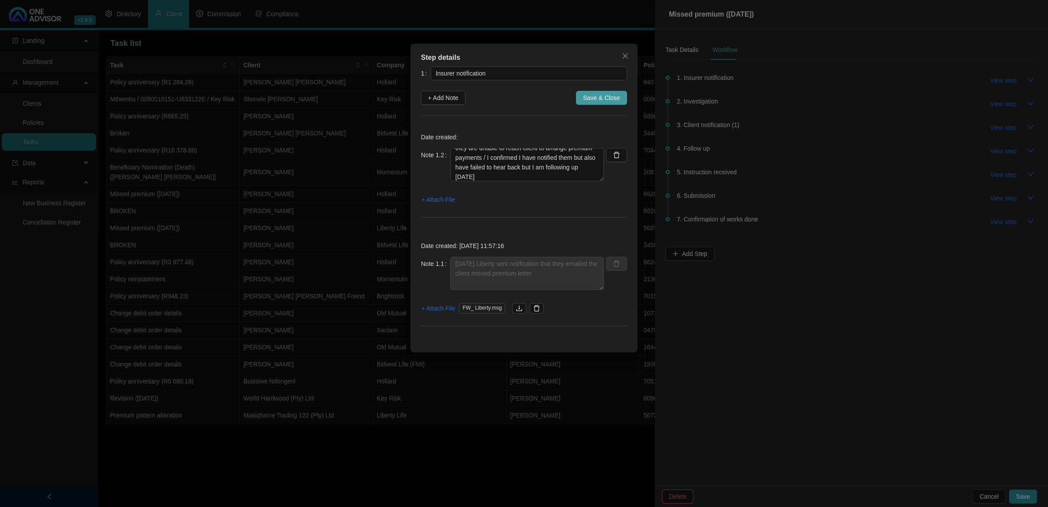
click at [603, 97] on span "Save & Close" at bounding box center [601, 98] width 37 height 10
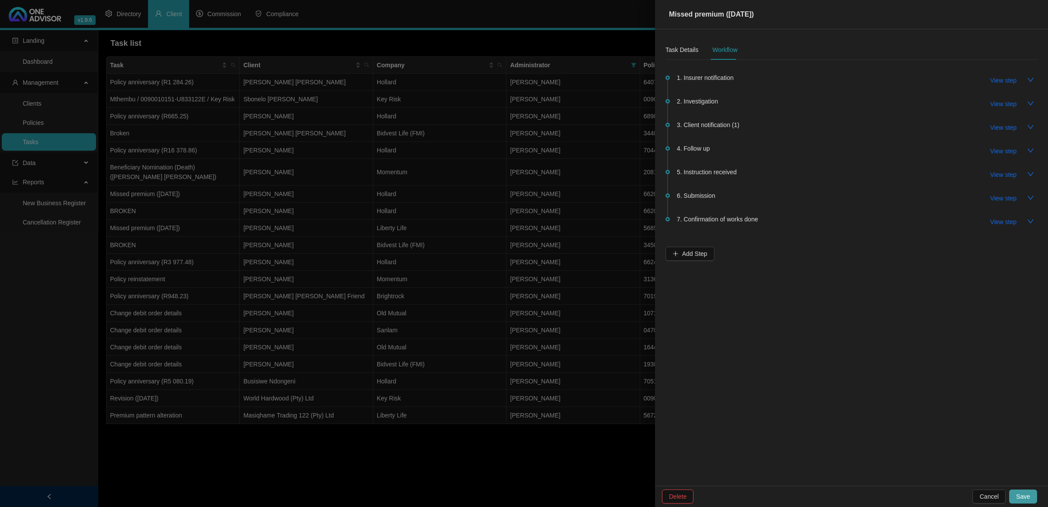
click at [745, 336] on span "Save" at bounding box center [1023, 497] width 14 height 10
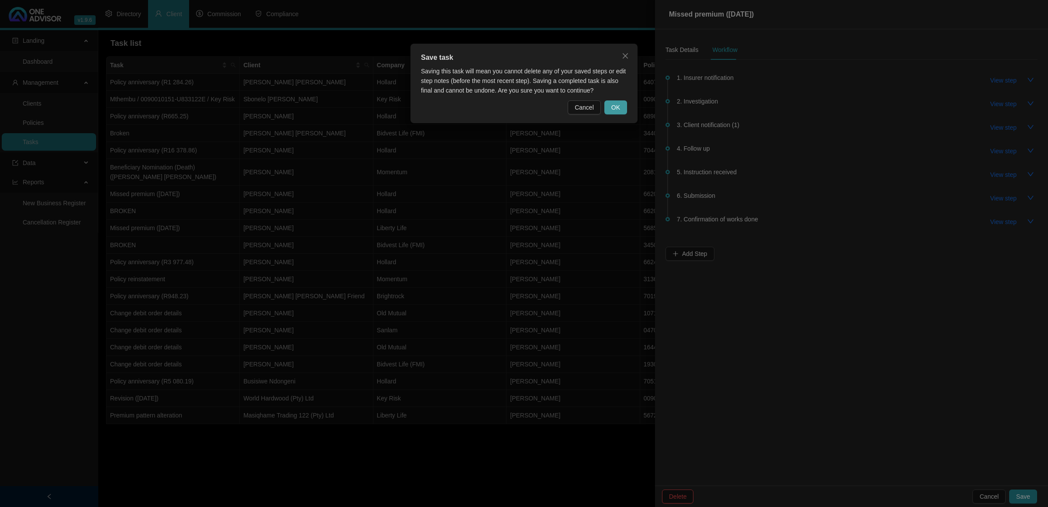
click at [618, 106] on span "OK" at bounding box center [615, 108] width 9 height 10
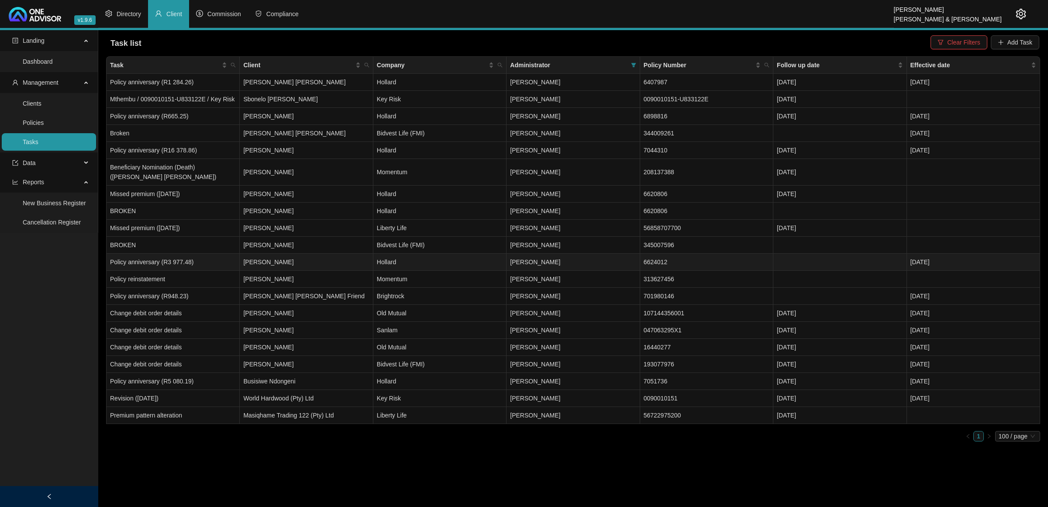
click at [270, 266] on td "[PERSON_NAME]" at bounding box center [306, 262] width 133 height 17
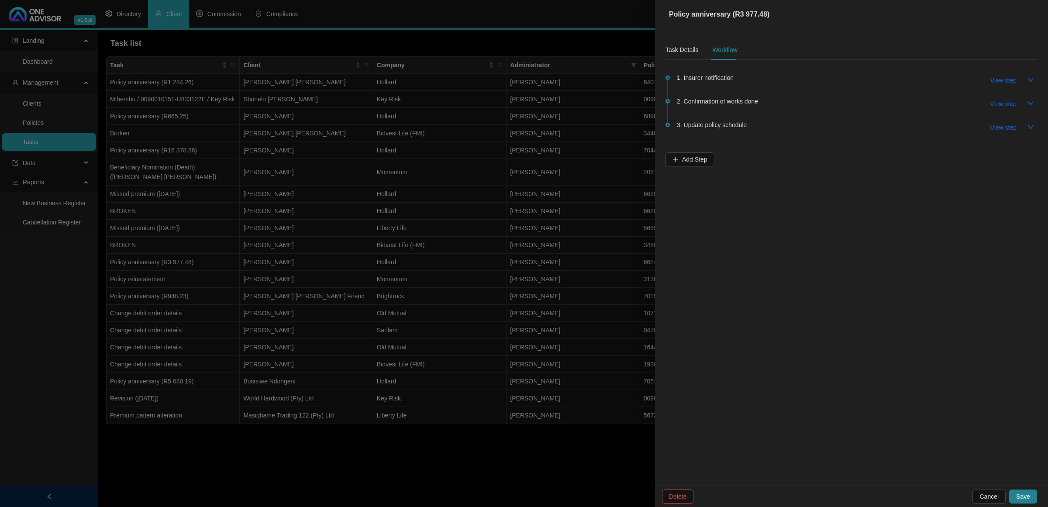
click at [745, 103] on span "2. Confirmation of works done" at bounding box center [717, 101] width 81 height 10
click at [745, 100] on span "View step" at bounding box center [1003, 104] width 26 height 10
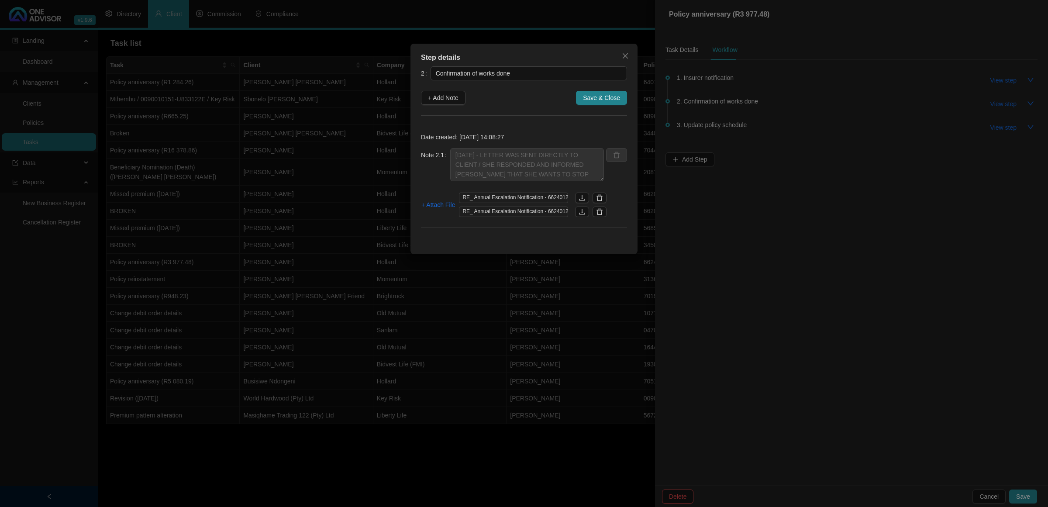
click at [745, 116] on div "Step details 2 Confirmation of works done + Add Note Save & Close Date created:…" at bounding box center [524, 253] width 1048 height 507
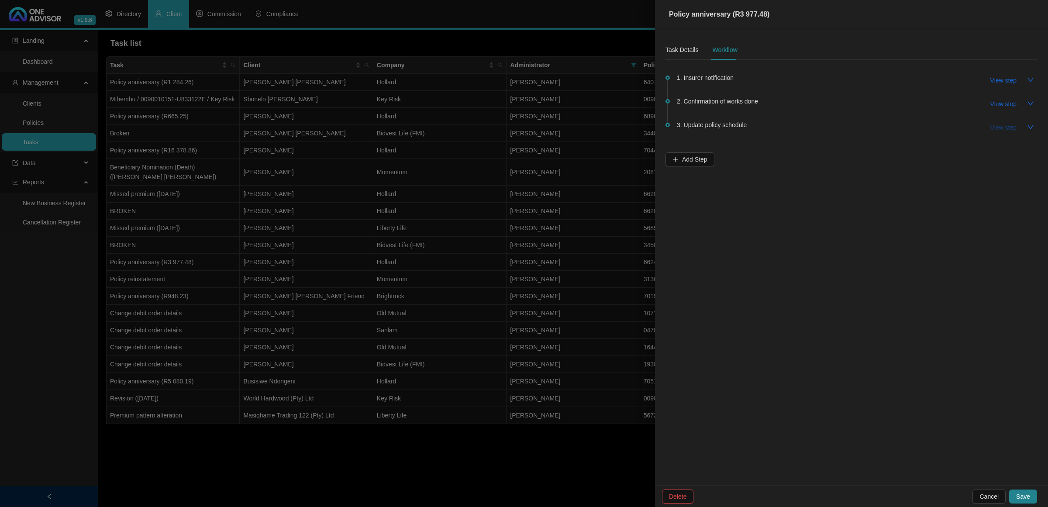
click at [745, 125] on span "View step" at bounding box center [1003, 128] width 26 height 10
type input "Update policy schedule"
type textarea "WILL UPDATE THIS WHEN REQUEST IS DONE ON NEW TASK"
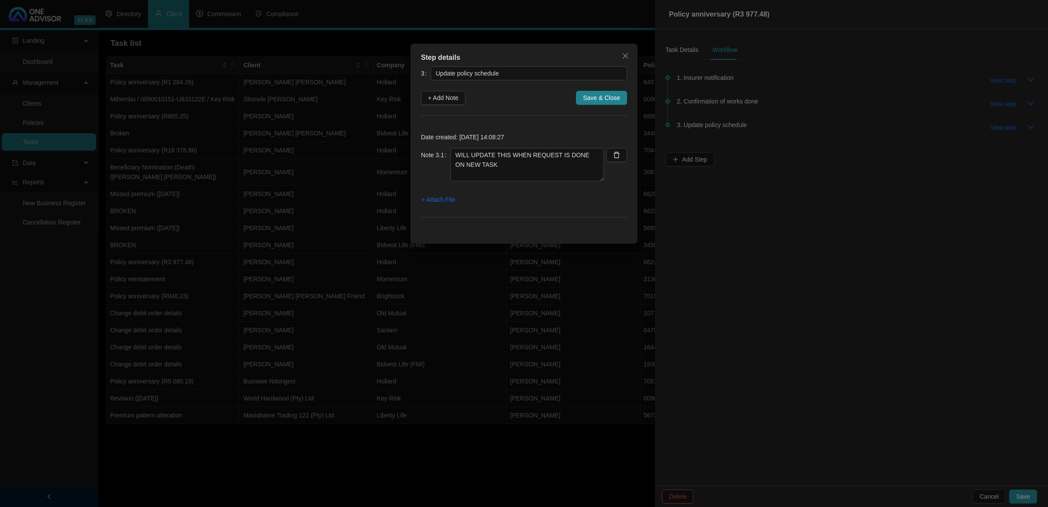
click at [431, 336] on div "Step details 3 Update policy schedule + Add Note Save & Close Date created: [DA…" at bounding box center [524, 253] width 1048 height 507
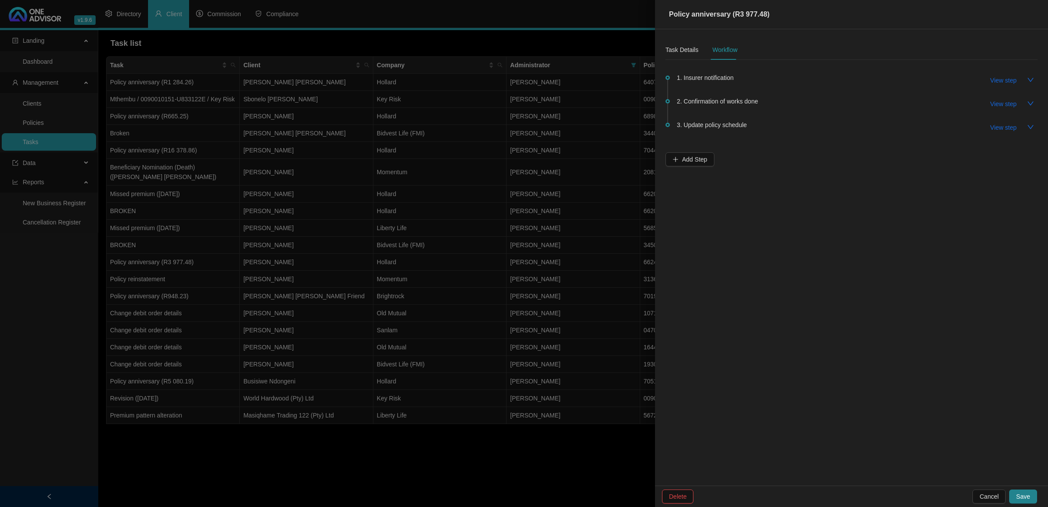
click at [277, 308] on div at bounding box center [524, 253] width 1048 height 507
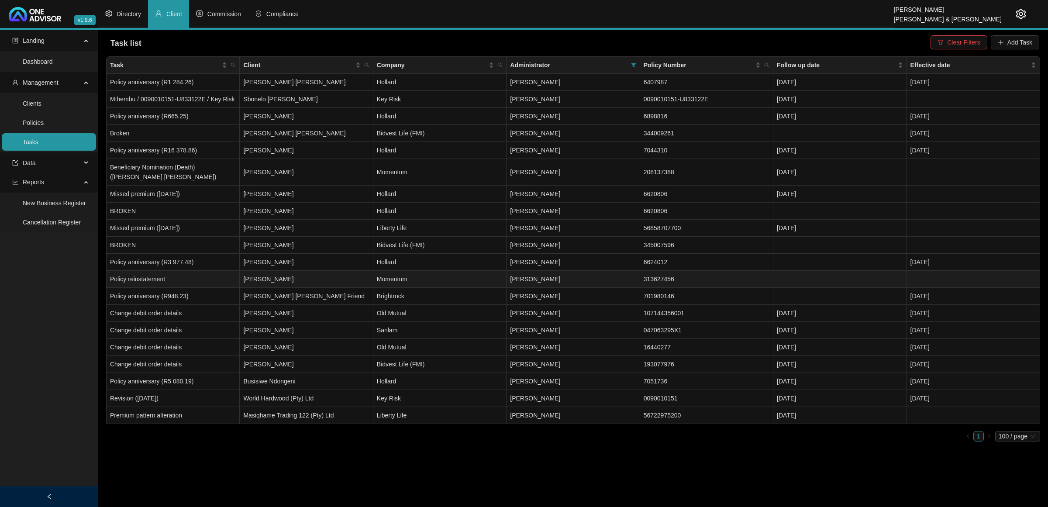
click at [288, 279] on td "[PERSON_NAME]" at bounding box center [306, 279] width 133 height 17
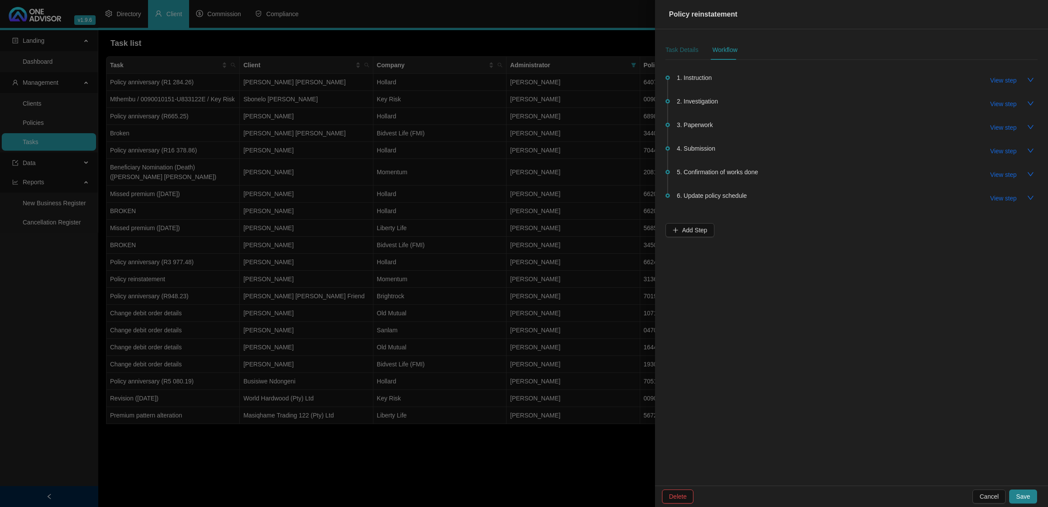
click at [679, 49] on div "Task Details" at bounding box center [681, 50] width 33 height 10
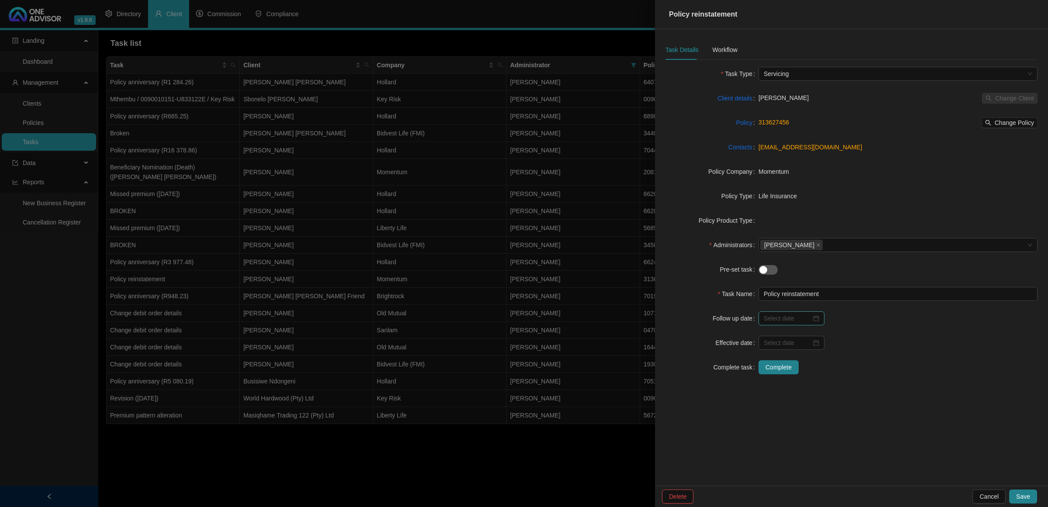
click at [745, 321] on div at bounding box center [791, 319] width 55 height 10
type input "[DATE]"
click at [745, 336] on div "17" at bounding box center [821, 404] width 10 height 10
click at [745, 336] on button "Save" at bounding box center [1023, 496] width 28 height 14
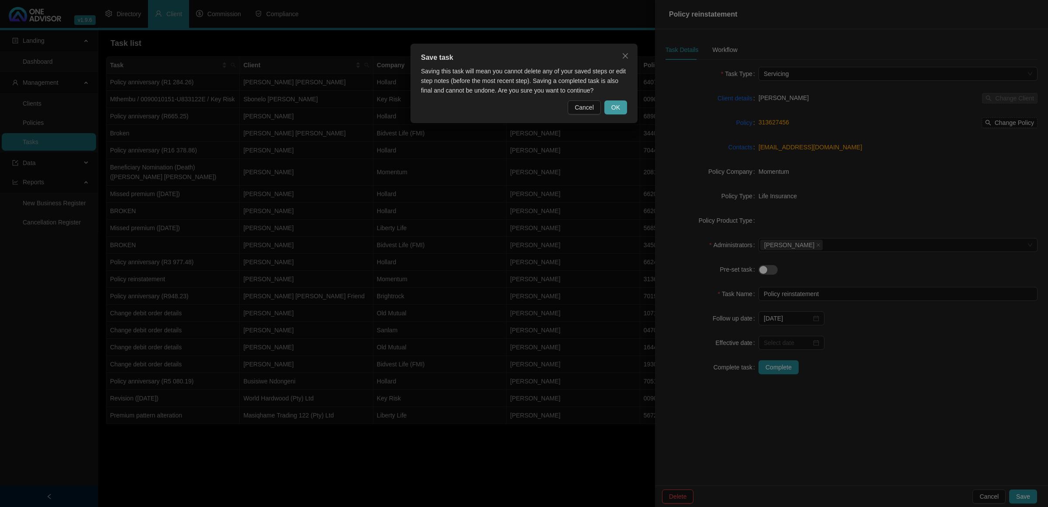
click at [615, 110] on span "OK" at bounding box center [615, 108] width 9 height 10
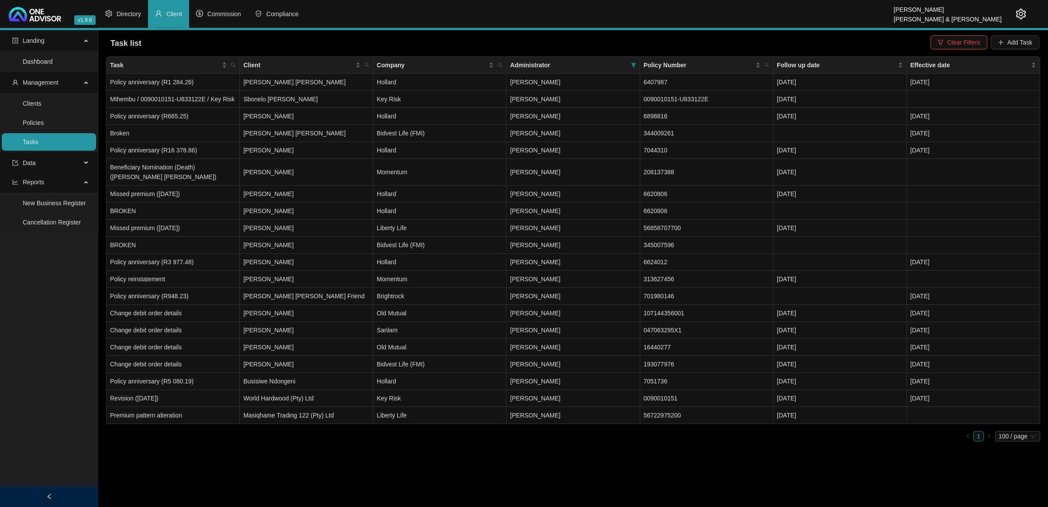
click at [169, 17] on span "Client" at bounding box center [174, 13] width 16 height 7
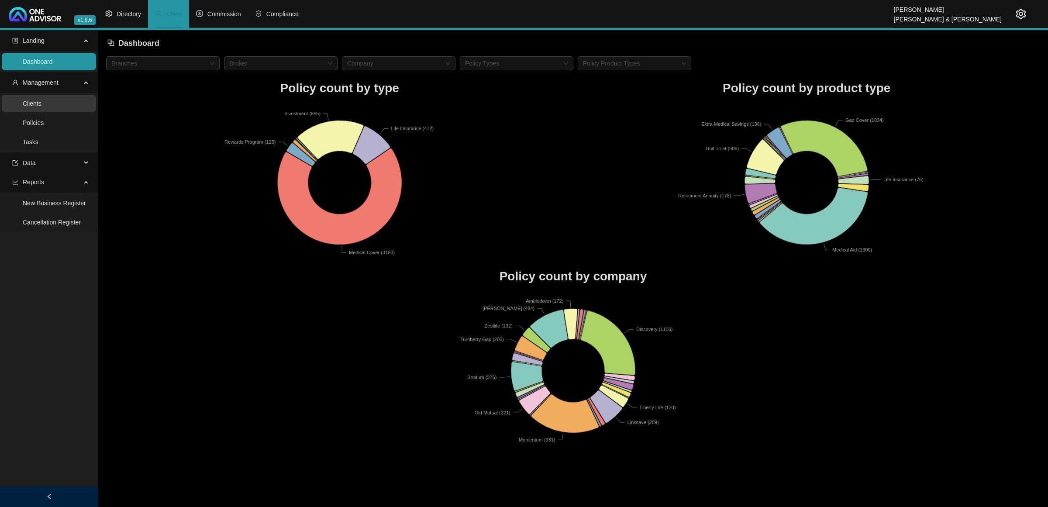
click at [41, 106] on link "Clients" at bounding box center [32, 103] width 19 height 7
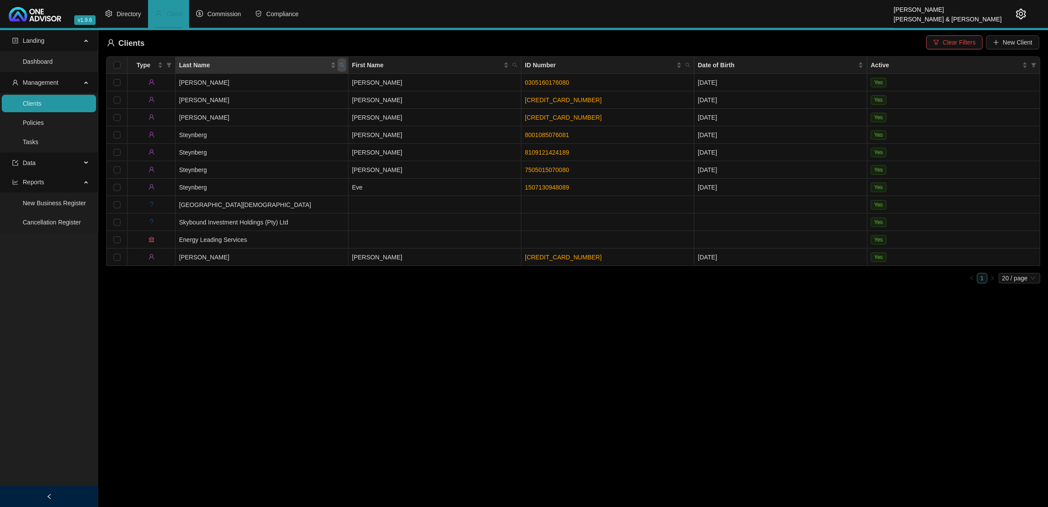
click at [340, 65] on icon "search" at bounding box center [342, 65] width 5 height 5
type input "MORTLOCK"
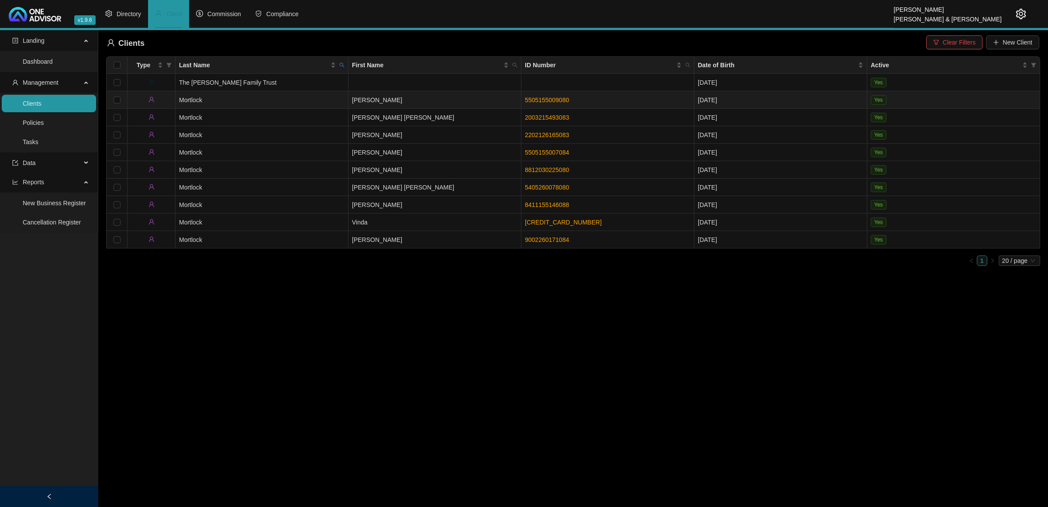
click at [535, 96] on link "5505155009080" at bounding box center [547, 99] width 44 height 7
drag, startPoint x: 542, startPoint y: 103, endPoint x: 560, endPoint y: 111, distance: 19.5
click at [543, 103] on link "5505155009080" at bounding box center [547, 99] width 44 height 7
